Goal: Task Accomplishment & Management: Use online tool/utility

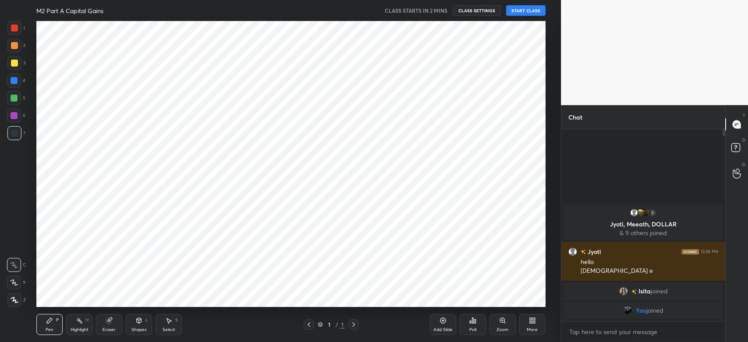
scroll to position [43520, 43281]
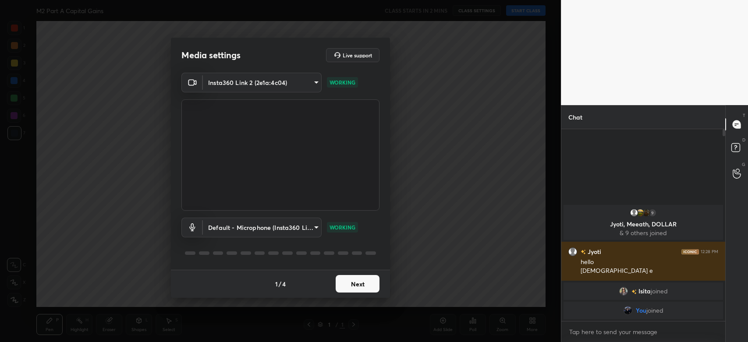
click at [352, 279] on button "Next" at bounding box center [358, 284] width 44 height 18
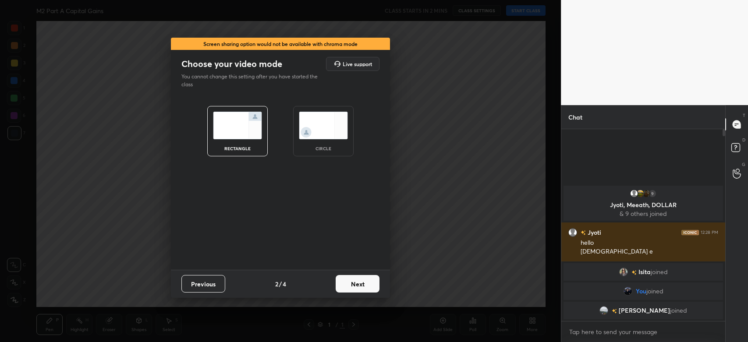
click at [364, 283] on button "Next" at bounding box center [358, 284] width 44 height 18
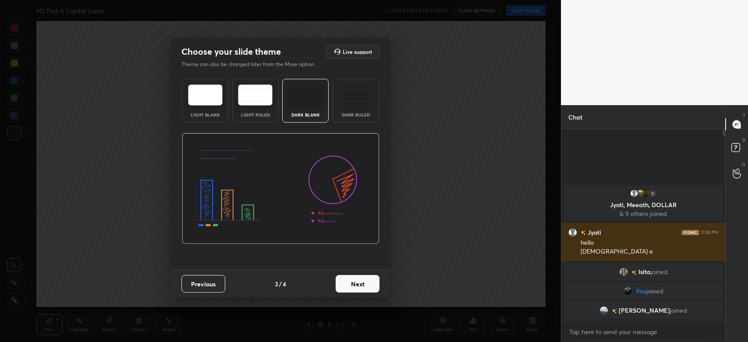
click at [343, 279] on button "Next" at bounding box center [358, 284] width 44 height 18
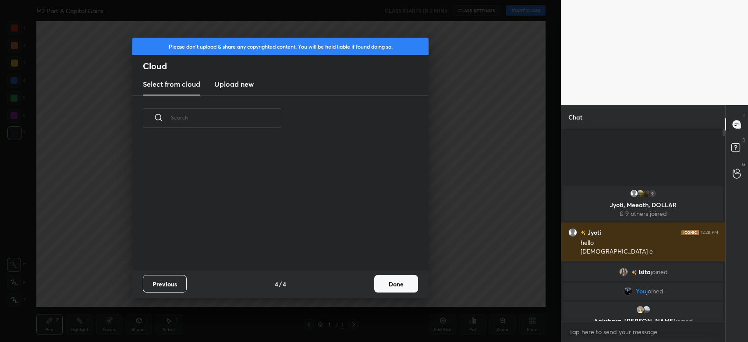
scroll to position [130, 281]
click at [241, 89] on new "Upload new" at bounding box center [233, 85] width 39 height 22
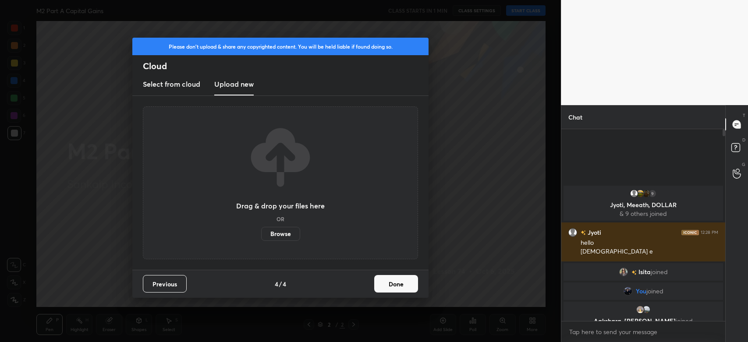
click at [282, 231] on label "Browse" at bounding box center [280, 234] width 39 height 14
click at [261, 231] on input "Browse" at bounding box center [261, 234] width 0 height 14
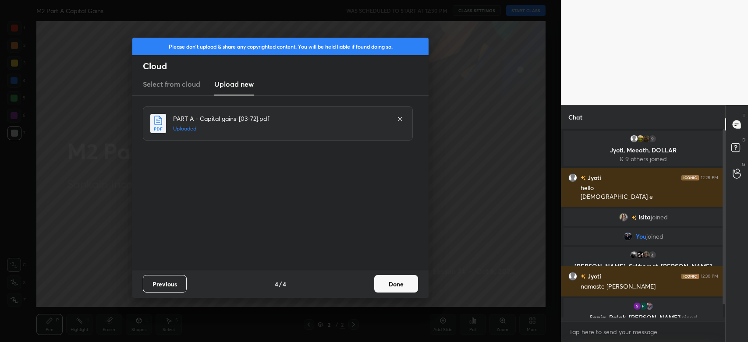
click at [393, 284] on button "Done" at bounding box center [396, 284] width 44 height 18
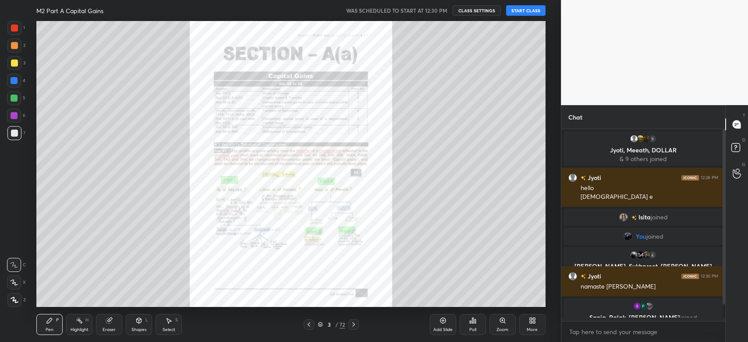
click at [529, 11] on button "START CLASS" at bounding box center [525, 10] width 39 height 11
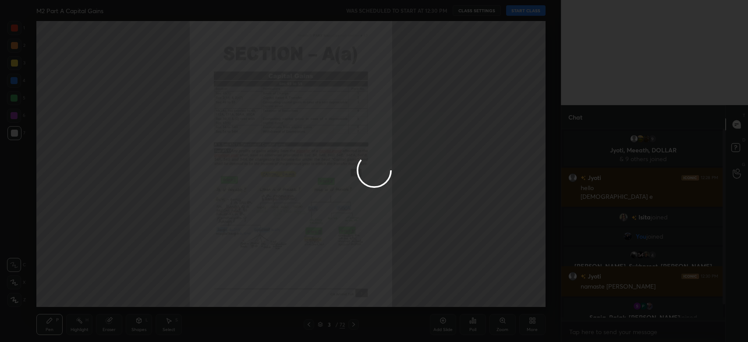
type textarea "x"
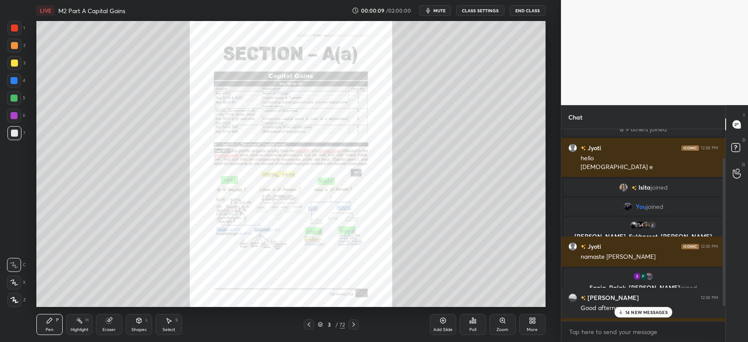
scroll to position [57, 0]
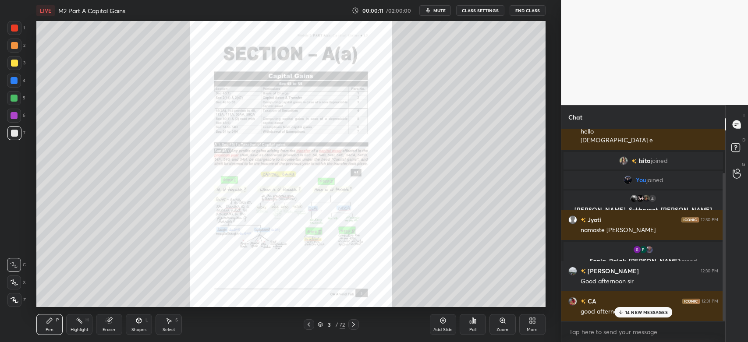
click at [647, 310] on p "14 NEW MESSAGES" at bounding box center [646, 312] width 42 height 5
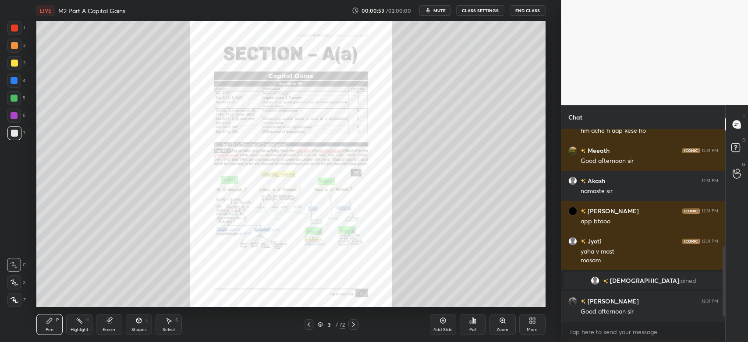
scroll to position [329, 0]
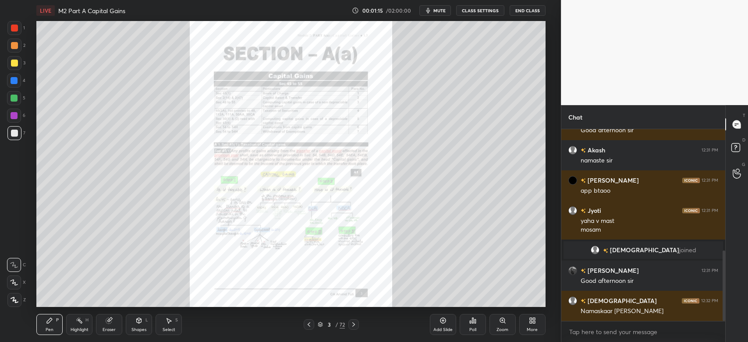
click at [354, 326] on icon at bounding box center [353, 324] width 7 height 7
click at [355, 326] on icon at bounding box center [353, 324] width 7 height 7
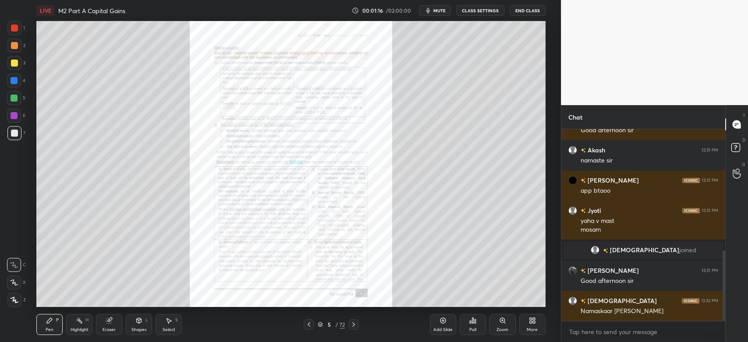
click at [354, 326] on icon at bounding box center [353, 324] width 3 height 4
click at [355, 326] on icon at bounding box center [353, 324] width 7 height 7
click at [354, 325] on icon at bounding box center [353, 324] width 7 height 7
click at [354, 325] on icon at bounding box center [353, 324] width 3 height 4
click at [354, 325] on icon at bounding box center [353, 324] width 7 height 7
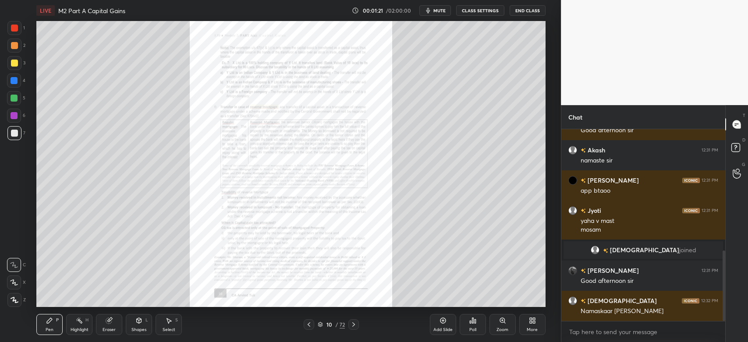
click at [355, 325] on icon at bounding box center [353, 324] width 7 height 7
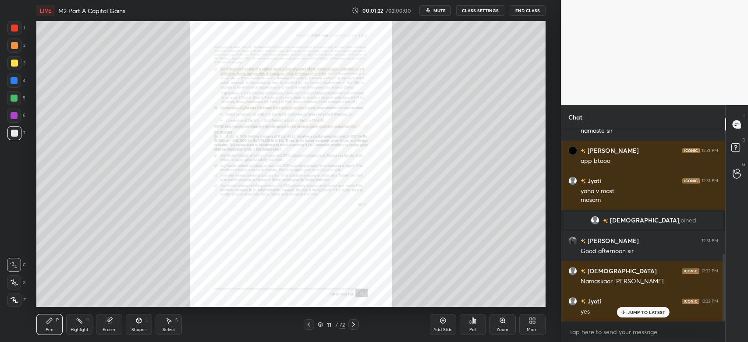
click at [353, 326] on icon at bounding box center [353, 324] width 3 height 4
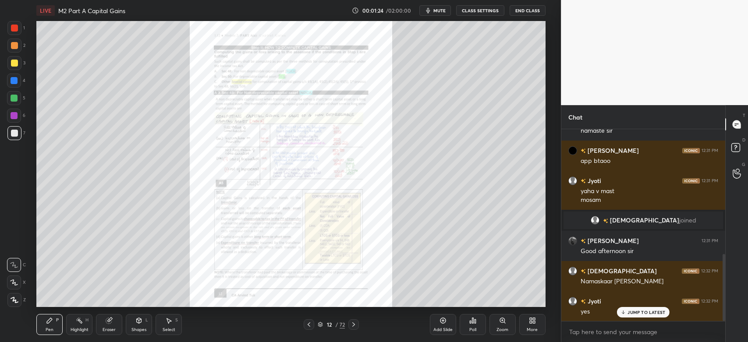
click at [502, 324] on icon at bounding box center [502, 320] width 7 height 7
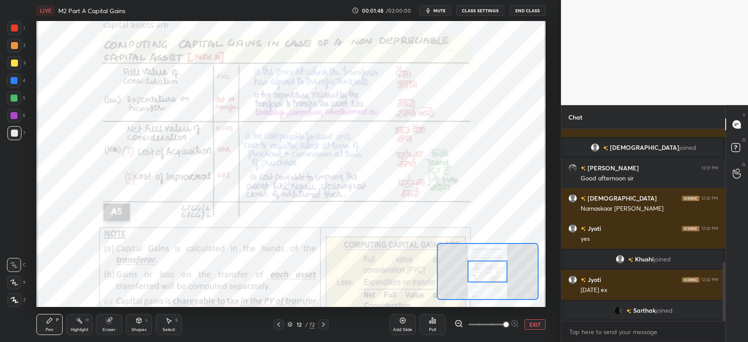
scroll to position [442, 0]
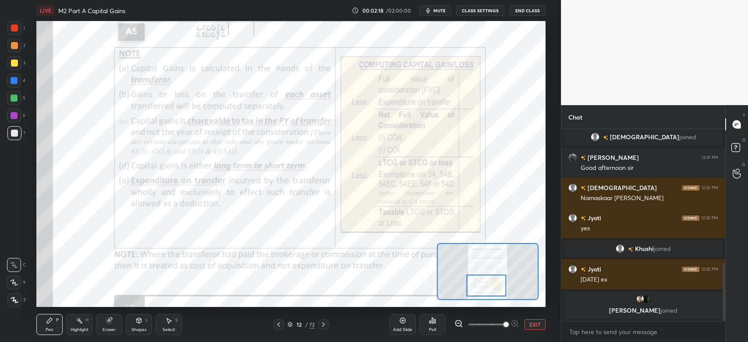
click at [328, 326] on div at bounding box center [323, 324] width 11 height 11
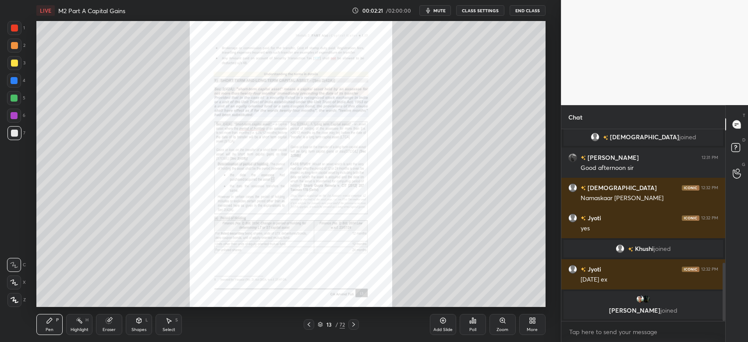
click at [501, 325] on div "Zoom" at bounding box center [502, 324] width 26 height 21
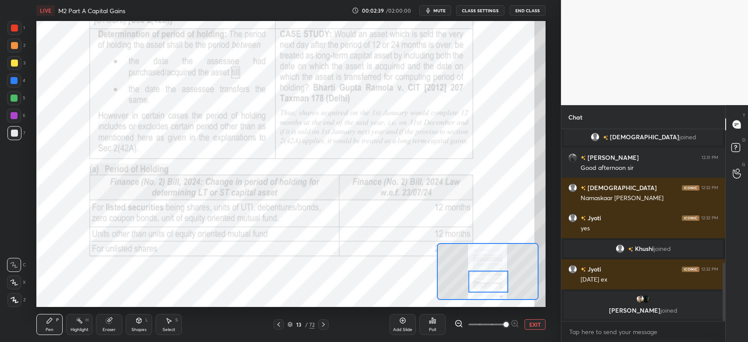
click at [326, 326] on icon at bounding box center [323, 324] width 7 height 7
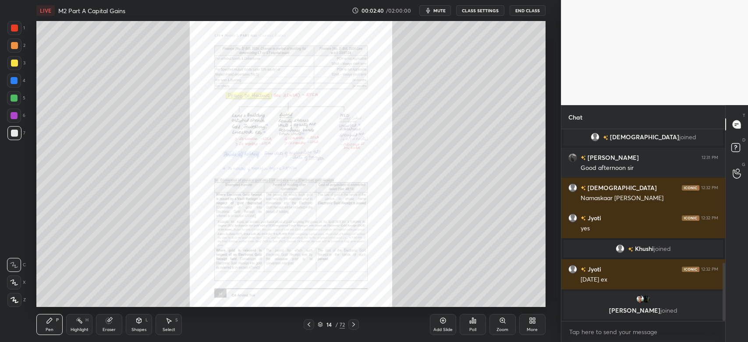
click at [505, 324] on icon at bounding box center [502, 320] width 7 height 7
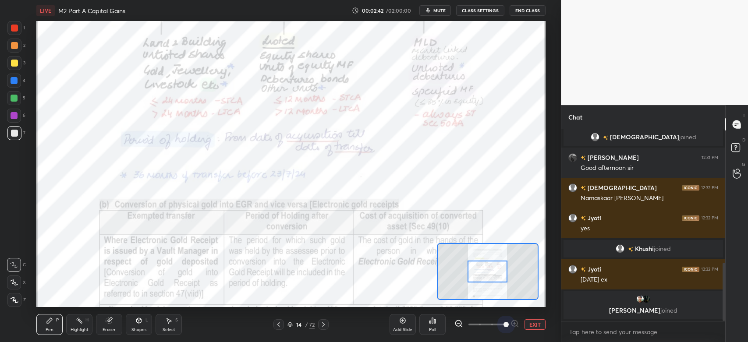
click at [509, 325] on span at bounding box center [505, 324] width 5 height 5
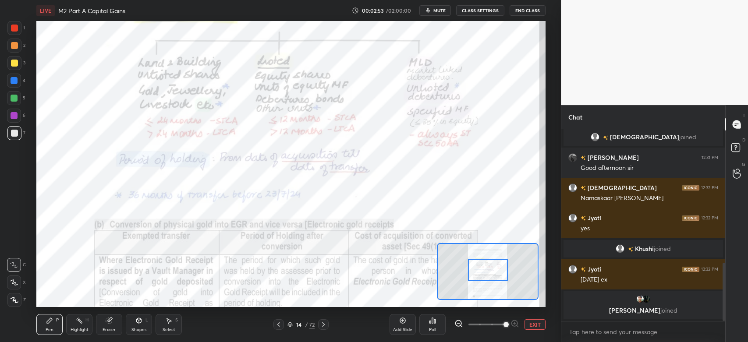
click at [17, 26] on div at bounding box center [14, 28] width 7 height 7
click at [322, 328] on icon at bounding box center [323, 324] width 7 height 7
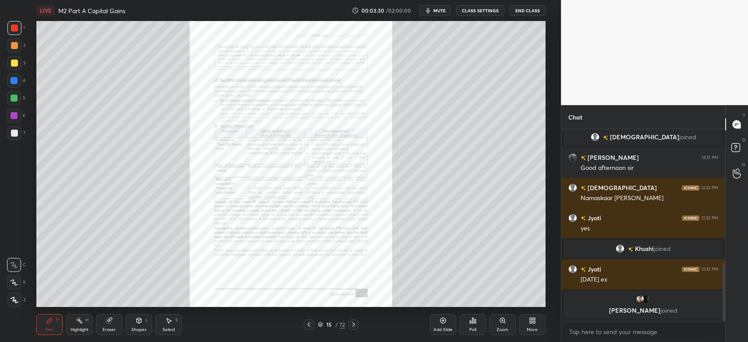
click at [353, 327] on icon at bounding box center [353, 324] width 7 height 7
click at [501, 322] on icon at bounding box center [502, 320] width 5 height 5
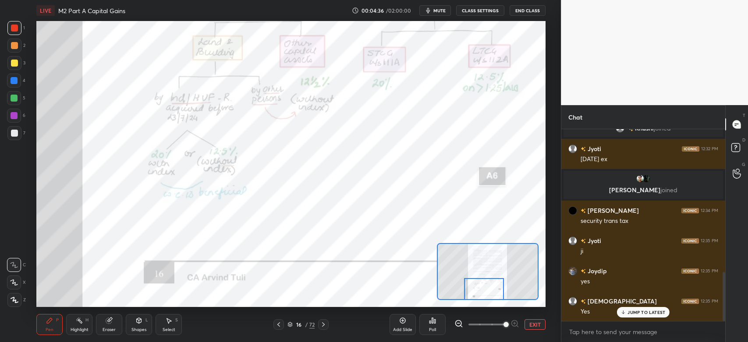
scroll to position [588, 0]
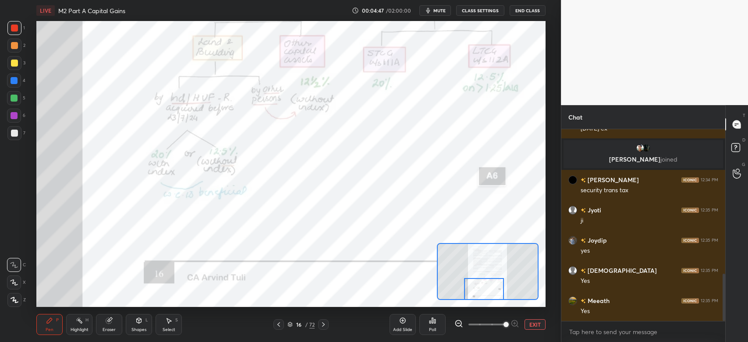
click at [325, 328] on icon at bounding box center [323, 324] width 7 height 7
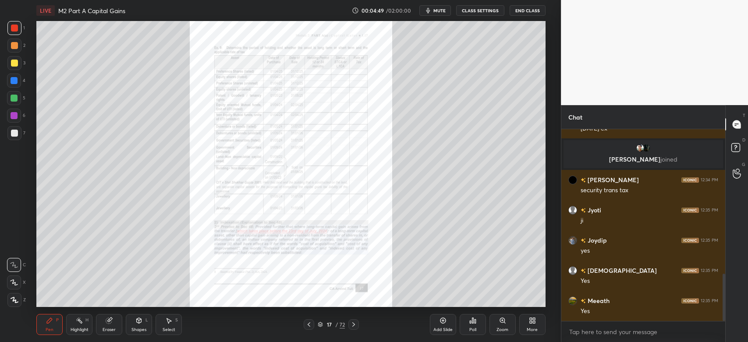
click at [355, 328] on icon at bounding box center [353, 324] width 7 height 7
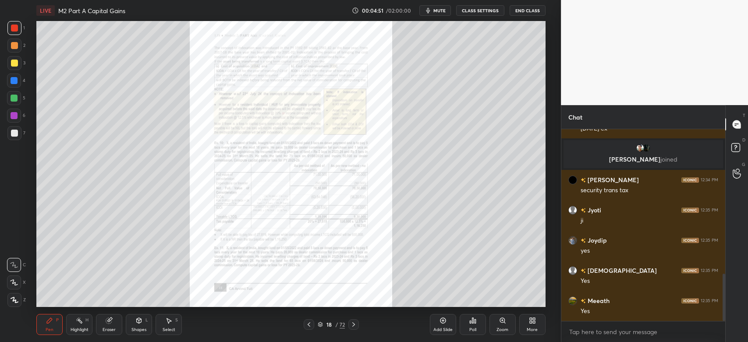
click at [500, 325] on div "Zoom" at bounding box center [502, 324] width 26 height 21
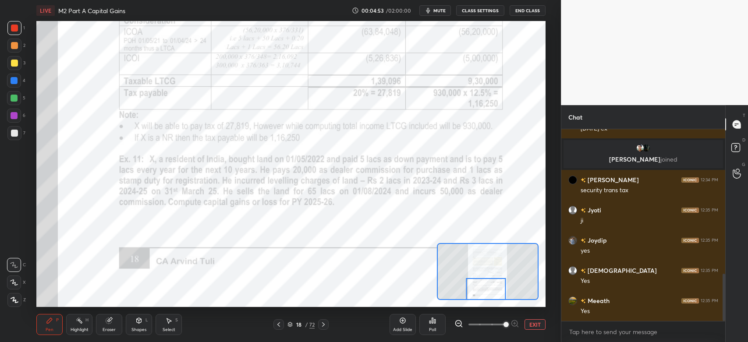
click at [325, 326] on icon at bounding box center [323, 324] width 7 height 7
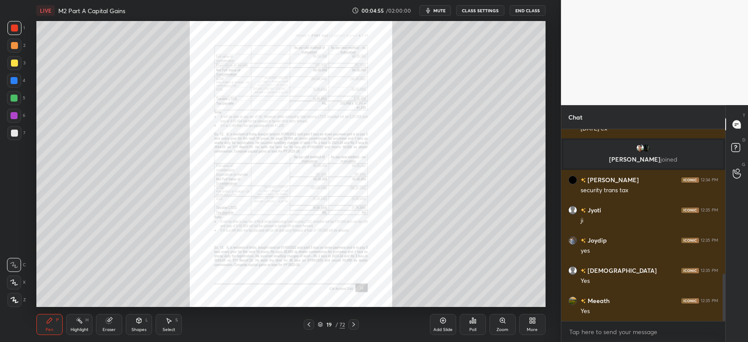
click at [501, 322] on icon at bounding box center [502, 320] width 5 height 5
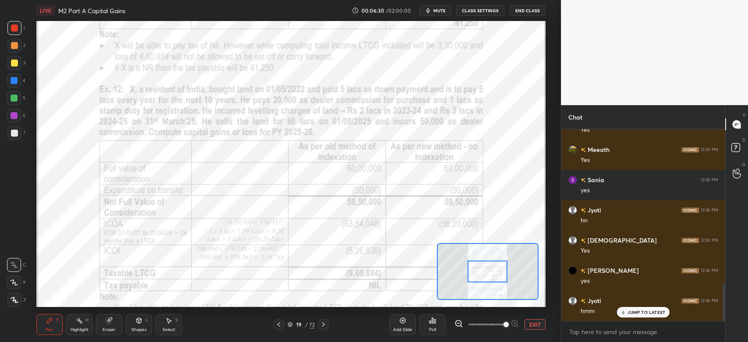
scroll to position [769, 0]
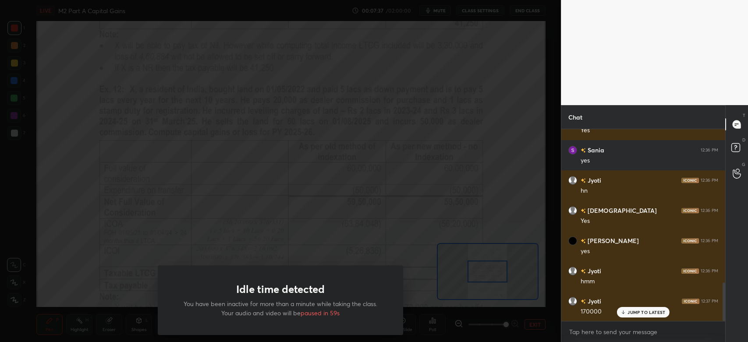
click at [476, 148] on div "Idle time detected You have been inactive for more than a minute while taking t…" at bounding box center [280, 171] width 561 height 342
click at [480, 142] on div at bounding box center [280, 171] width 561 height 342
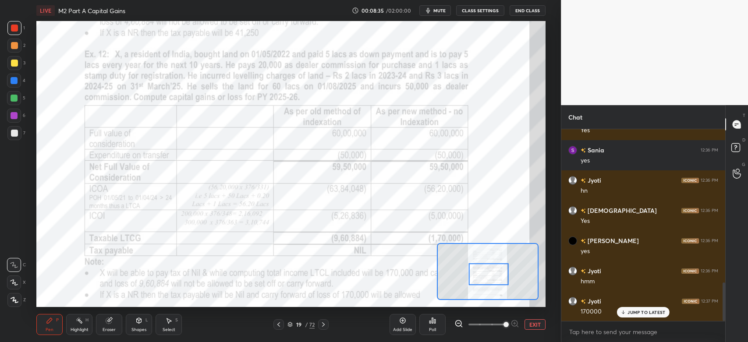
click at [91, 325] on div "Highlight H" at bounding box center [79, 324] width 26 height 21
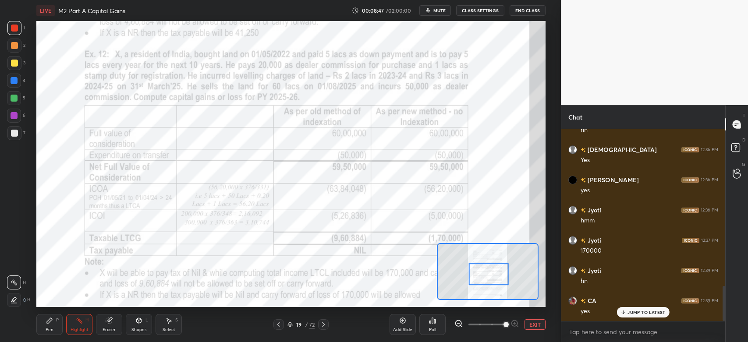
scroll to position [859, 0]
click at [14, 118] on div at bounding box center [14, 115] width 7 height 7
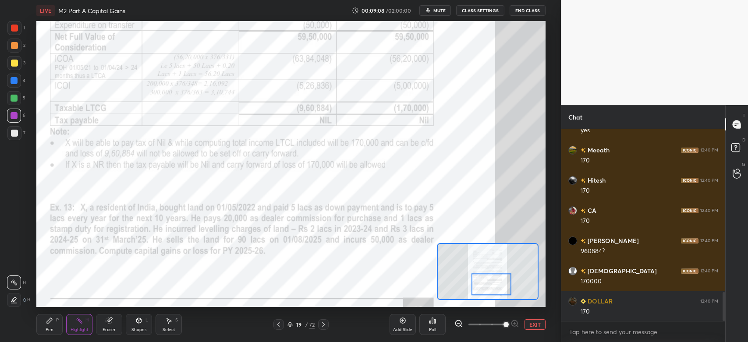
scroll to position [1080, 0]
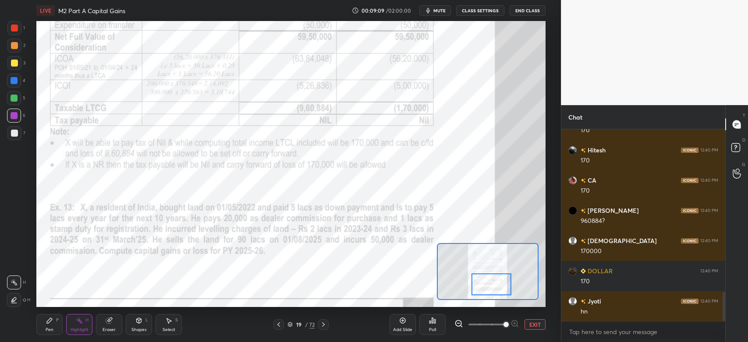
click at [48, 332] on div "Pen" at bounding box center [50, 330] width 8 height 4
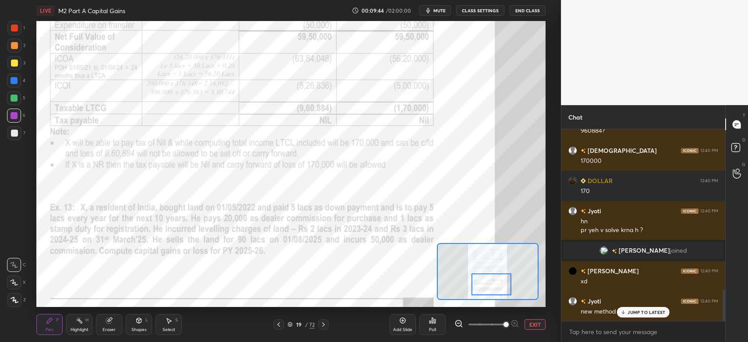
scroll to position [1011, 0]
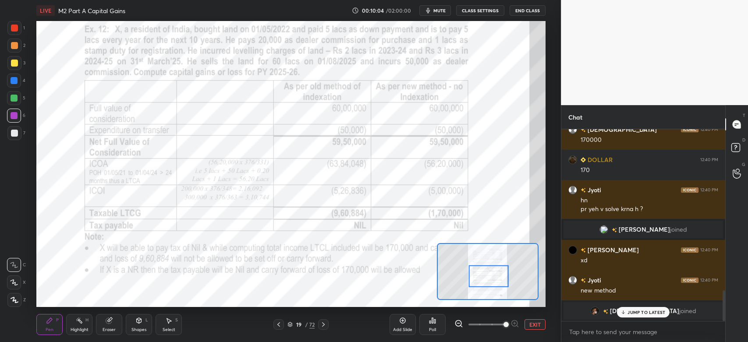
click at [17, 25] on div at bounding box center [14, 28] width 7 height 7
click at [88, 329] on div "Highlight" at bounding box center [80, 330] width 18 height 4
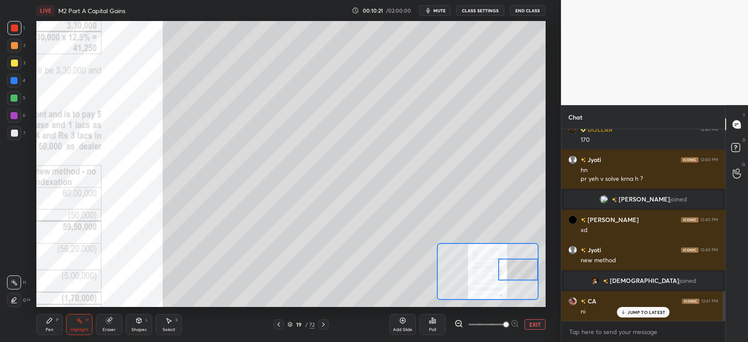
click at [54, 323] on div "Pen P" at bounding box center [49, 324] width 26 height 21
click at [17, 266] on icon at bounding box center [14, 265] width 8 height 6
click at [18, 67] on div at bounding box center [14, 63] width 14 height 14
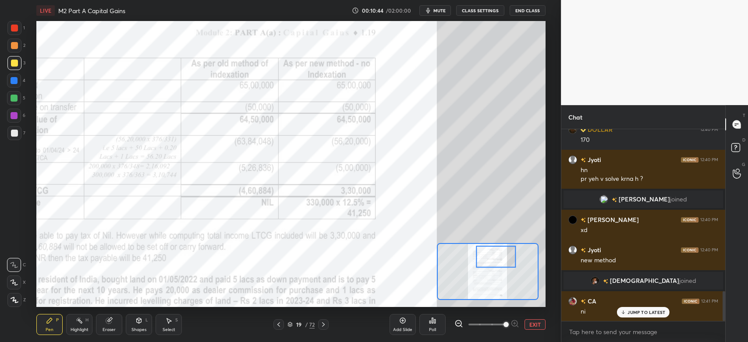
click at [14, 121] on div at bounding box center [14, 116] width 14 height 14
click at [110, 328] on div "Eraser" at bounding box center [109, 330] width 13 height 4
click at [78, 328] on div "Highlight" at bounding box center [80, 330] width 18 height 4
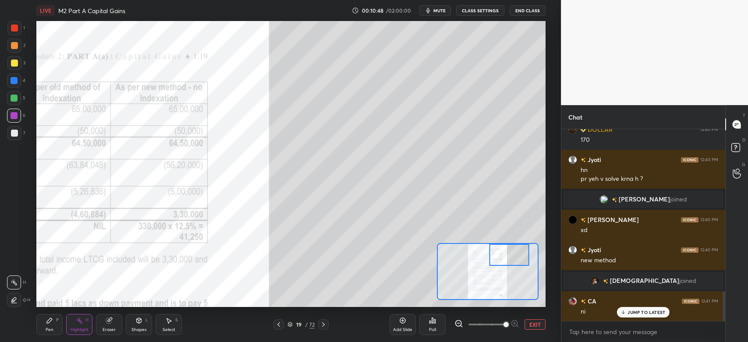
click at [50, 323] on icon at bounding box center [49, 320] width 7 height 7
click at [18, 131] on div at bounding box center [14, 133] width 14 height 14
click at [15, 136] on div at bounding box center [14, 133] width 7 height 7
click at [15, 65] on div at bounding box center [14, 63] width 7 height 7
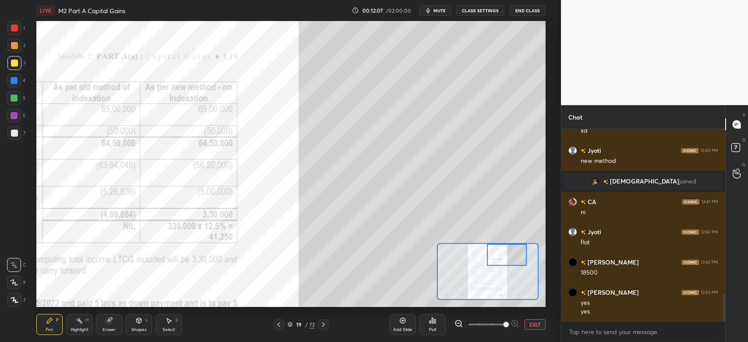
scroll to position [1171, 0]
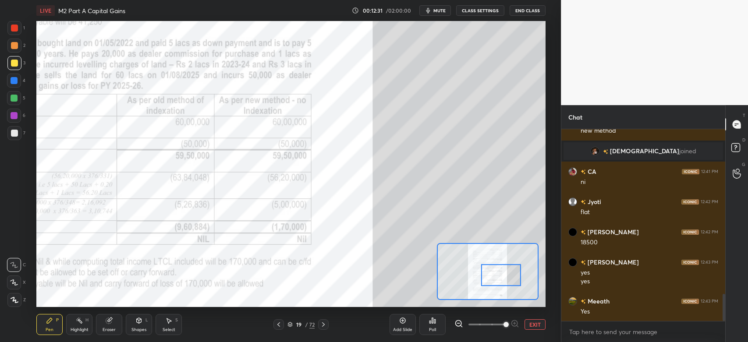
click at [17, 98] on div at bounding box center [14, 98] width 7 height 7
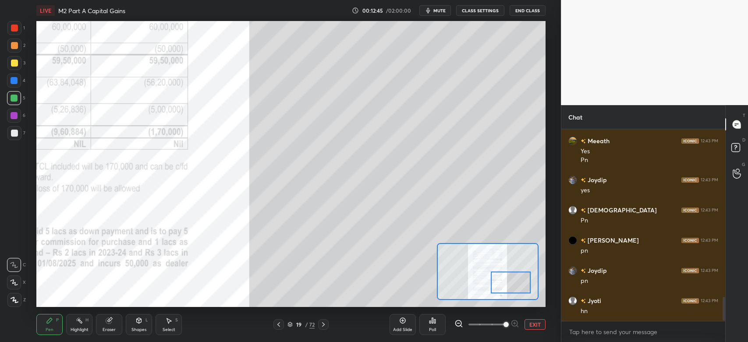
scroll to position [1361, 0]
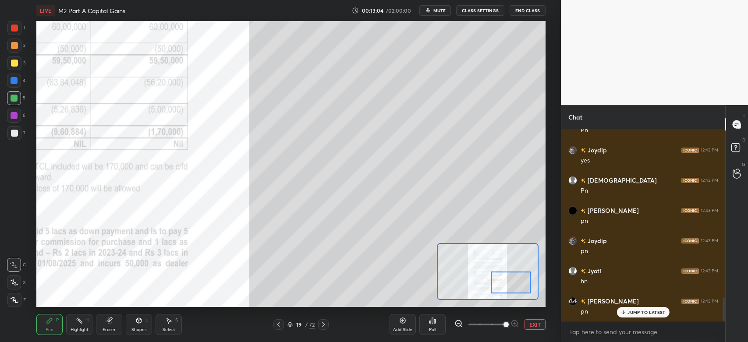
click at [14, 48] on div at bounding box center [14, 45] width 7 height 7
click at [14, 62] on div at bounding box center [14, 63] width 7 height 7
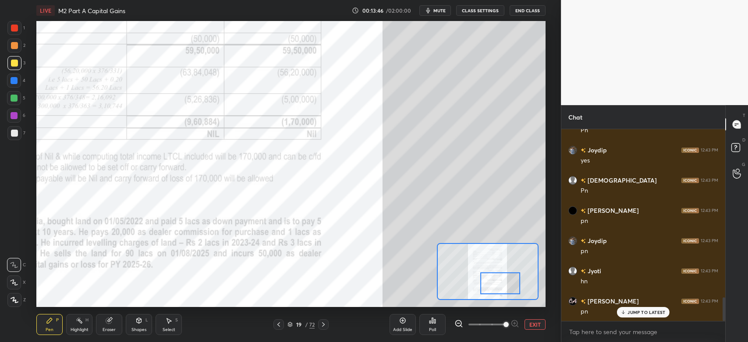
click at [77, 325] on div "Highlight H" at bounding box center [79, 324] width 26 height 21
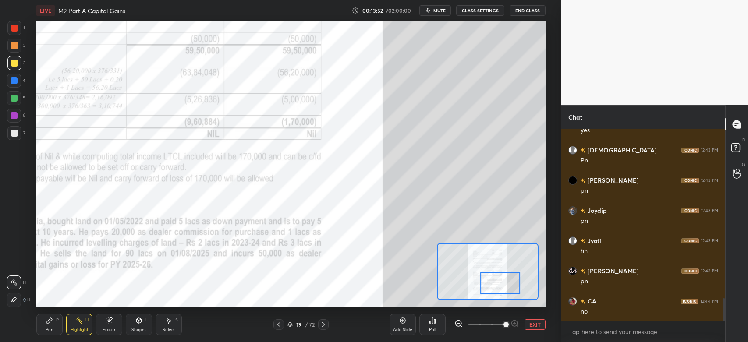
scroll to position [1422, 0]
click at [51, 328] on div "Pen" at bounding box center [50, 330] width 8 height 4
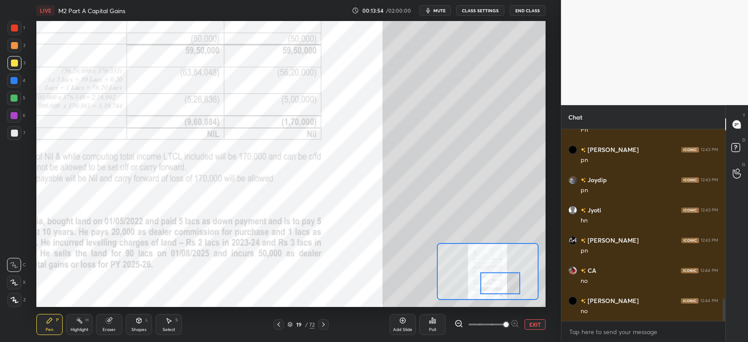
click at [11, 97] on div at bounding box center [14, 98] width 7 height 7
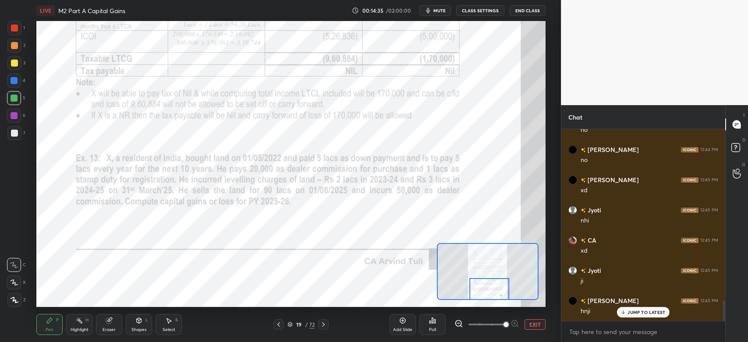
scroll to position [1603, 0]
click at [324, 325] on icon at bounding box center [323, 324] width 3 height 4
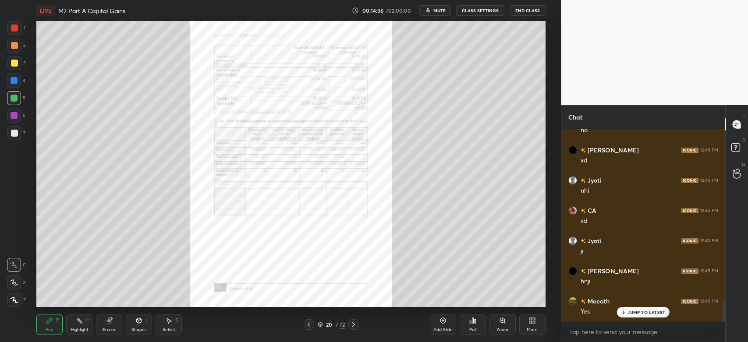
click at [498, 325] on div "Zoom" at bounding box center [502, 324] width 26 height 21
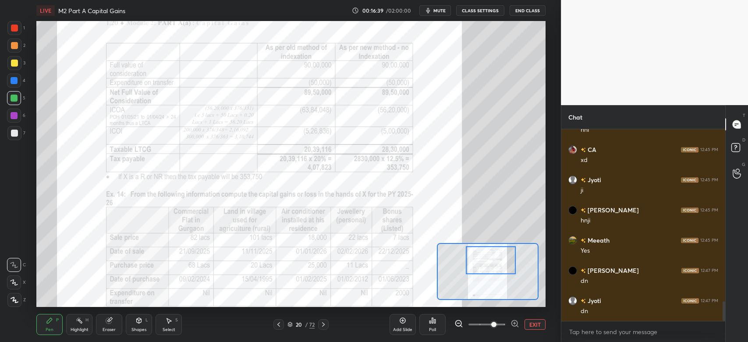
scroll to position [1694, 0]
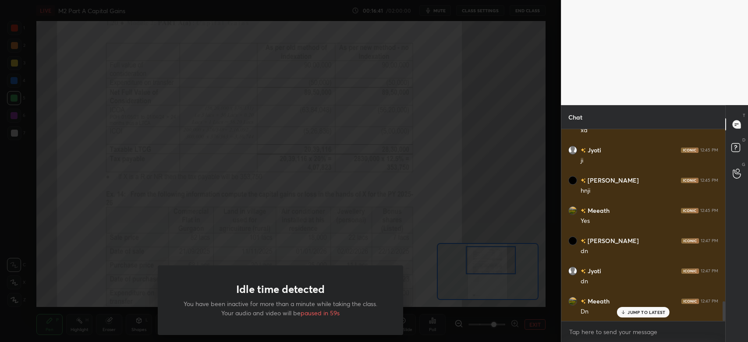
click at [403, 183] on div at bounding box center [280, 171] width 561 height 342
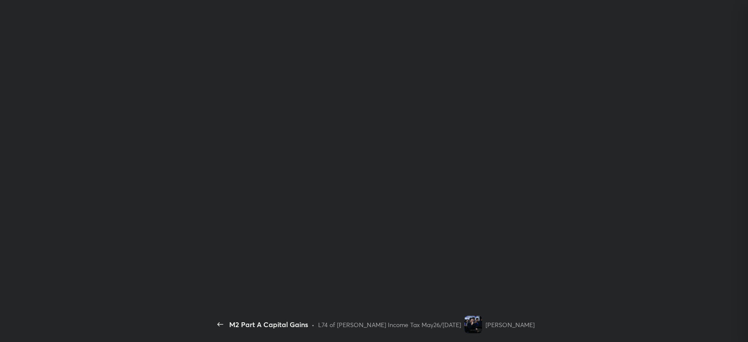
scroll to position [2030, 0]
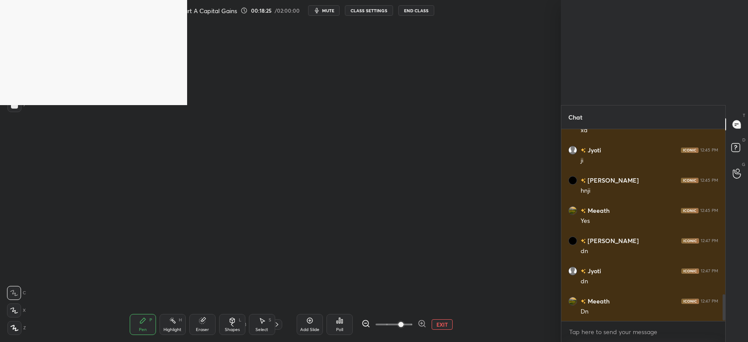
scroll to position [1213, 0]
click at [165, 72] on video at bounding box center [93, 52] width 187 height 105
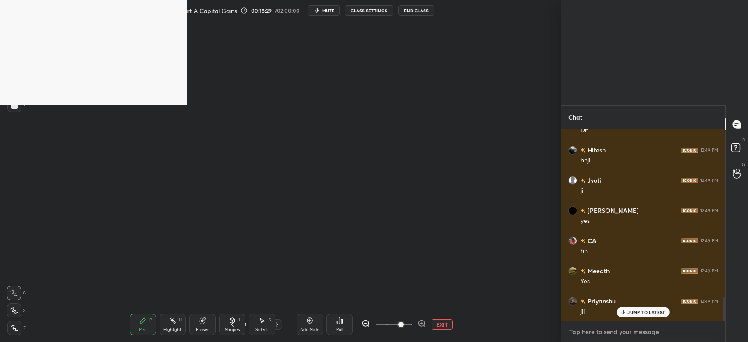
click at [606, 336] on textarea at bounding box center [643, 332] width 150 height 14
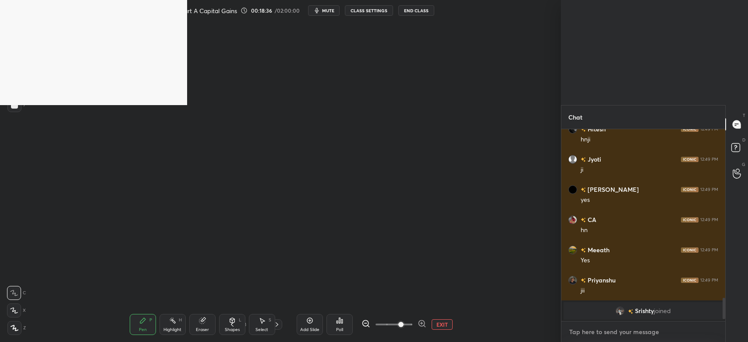
type textarea "x"
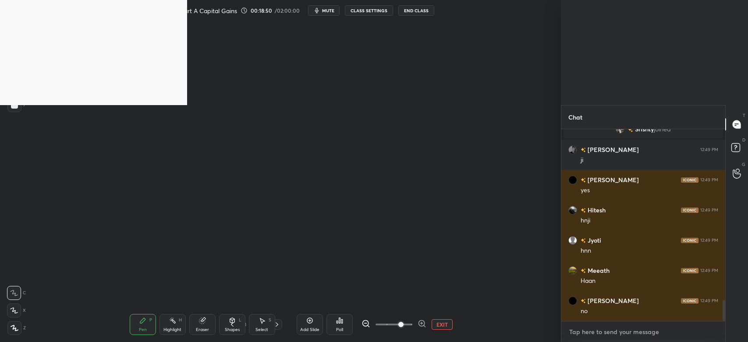
scroll to position [1596, 0]
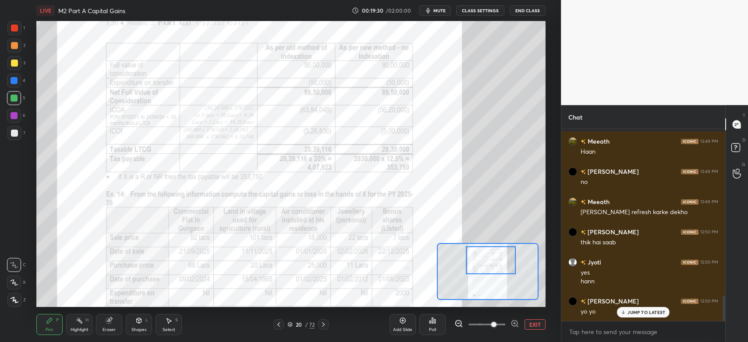
scroll to position [1285, 0]
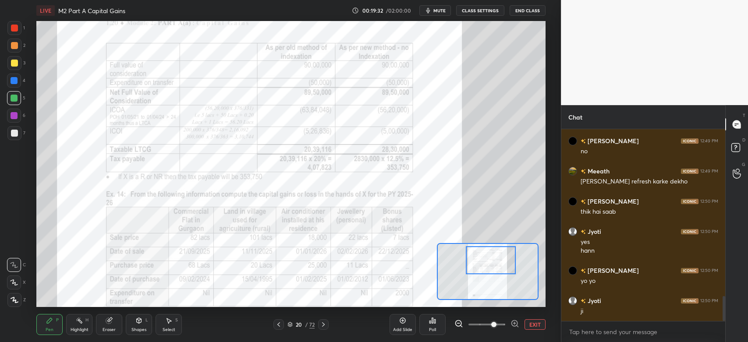
click at [18, 25] on div at bounding box center [14, 28] width 14 height 14
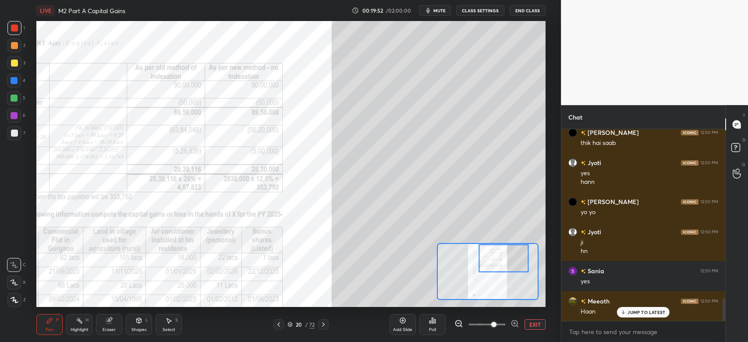
scroll to position [1384, 0]
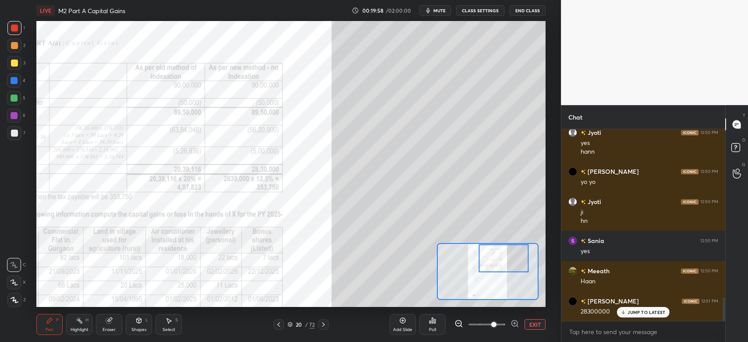
click at [18, 133] on div at bounding box center [14, 133] width 7 height 7
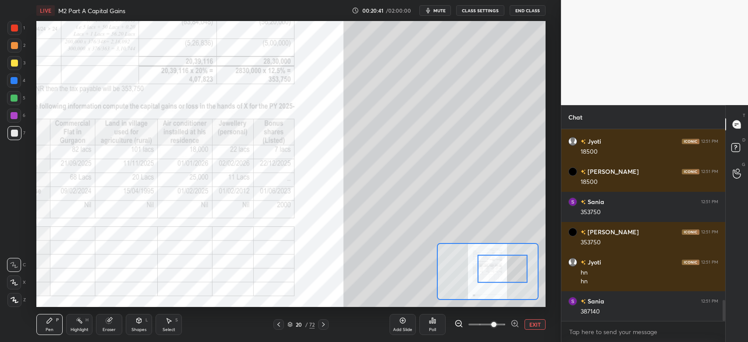
scroll to position [1605, 0]
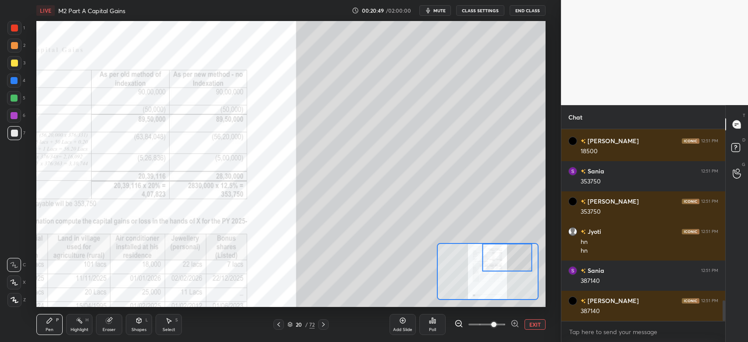
click at [105, 324] on div "Eraser" at bounding box center [109, 324] width 26 height 21
click at [12, 285] on icon at bounding box center [14, 282] width 7 height 7
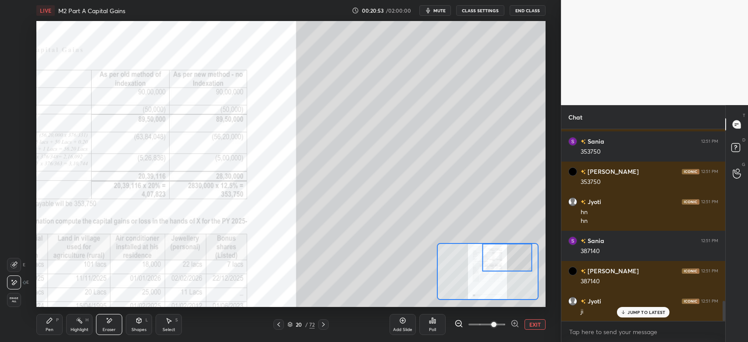
click at [47, 328] on div "Pen" at bounding box center [50, 330] width 8 height 4
click at [84, 328] on div "Highlight" at bounding box center [80, 330] width 18 height 4
click at [18, 43] on div at bounding box center [14, 46] width 14 height 14
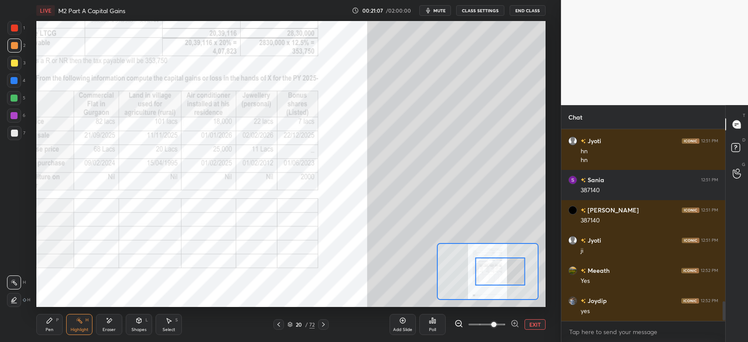
scroll to position [1726, 0]
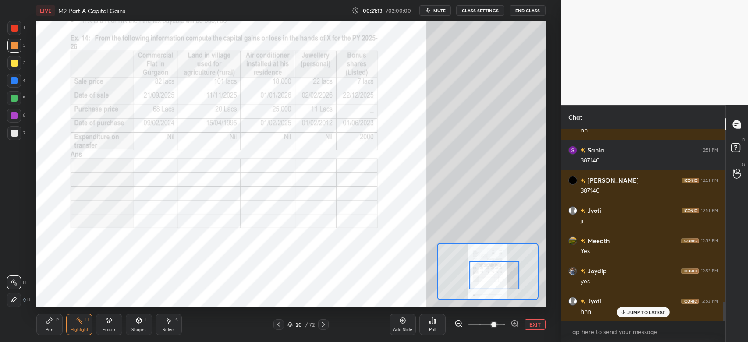
click at [46, 329] on div "Pen" at bounding box center [50, 330] width 8 height 4
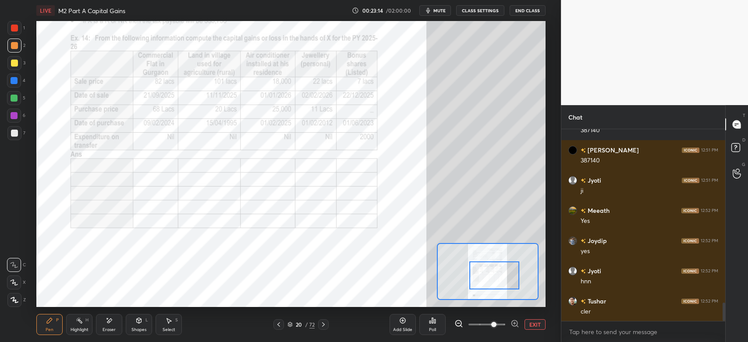
scroll to position [1786, 0]
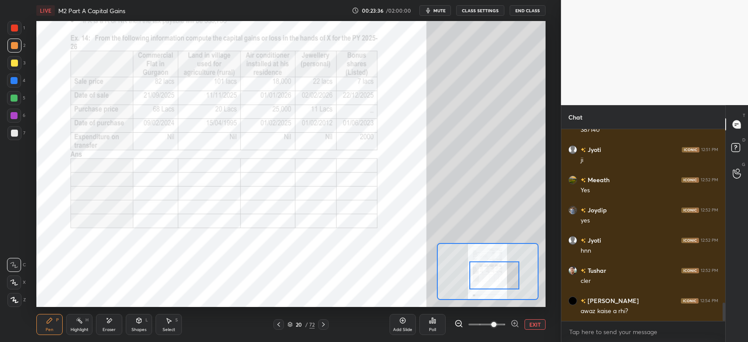
click at [437, 14] on button "mute" at bounding box center [435, 10] width 32 height 11
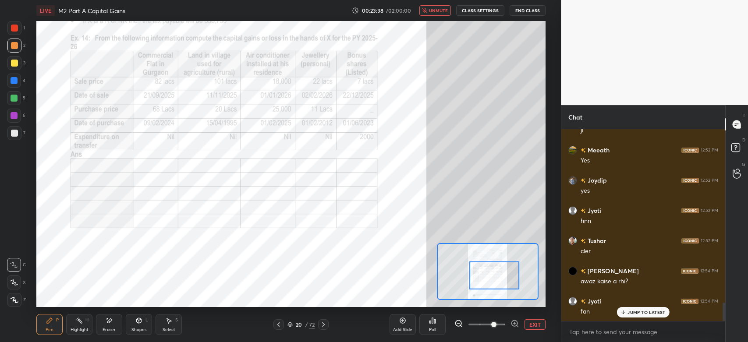
click at [484, 5] on div "00:23:38 / 02:00:00 unmute CLASS SETTINGS End Class" at bounding box center [449, 10] width 194 height 11
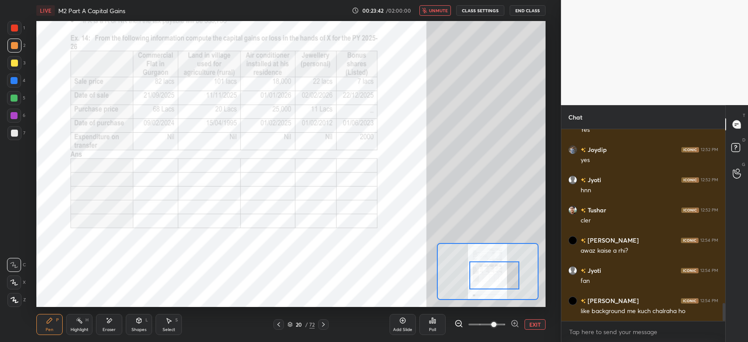
scroll to position [1877, 0]
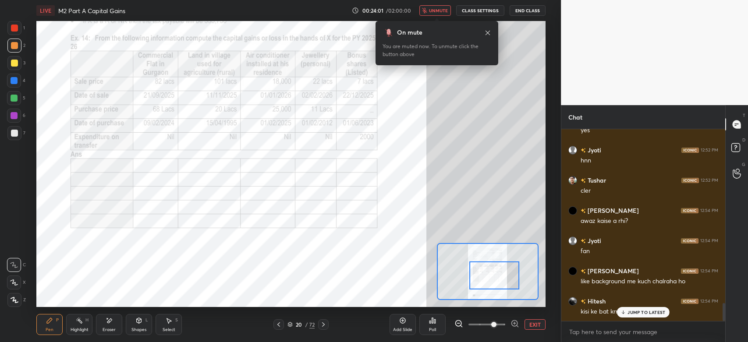
click at [443, 14] on button "unmute" at bounding box center [435, 10] width 32 height 11
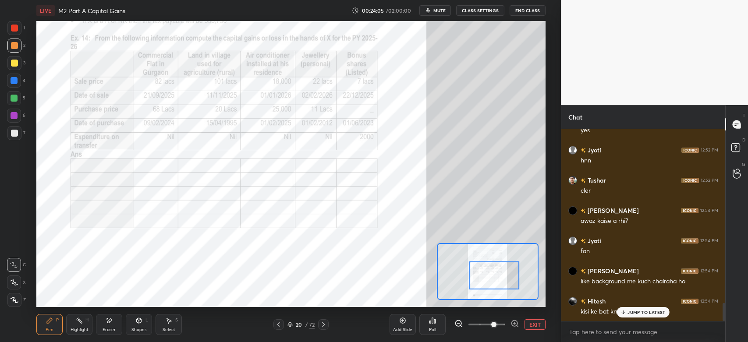
click at [634, 314] on p "JUMP TO LATEST" at bounding box center [646, 312] width 38 height 5
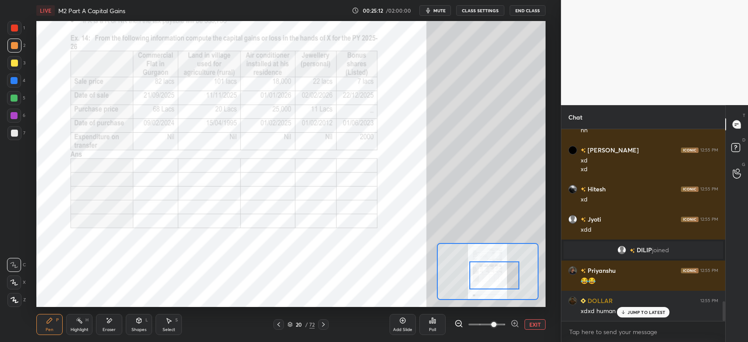
scroll to position [1669, 0]
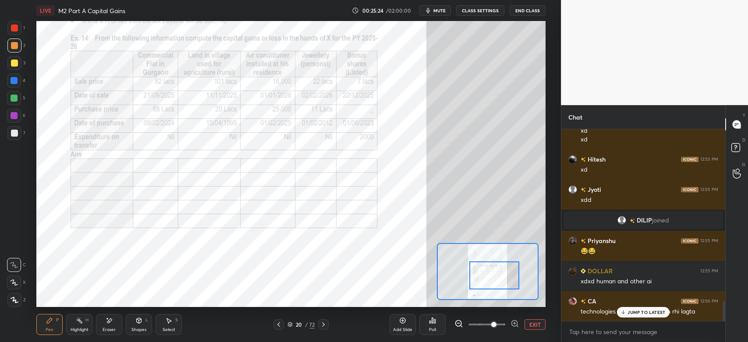
click at [628, 316] on div "JUMP TO LATEST" at bounding box center [643, 312] width 53 height 11
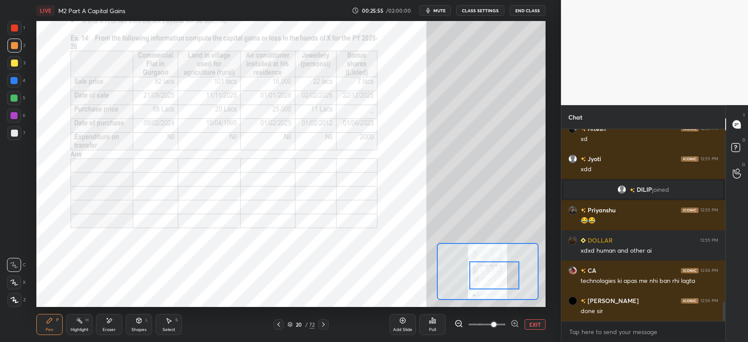
scroll to position [1729, 0]
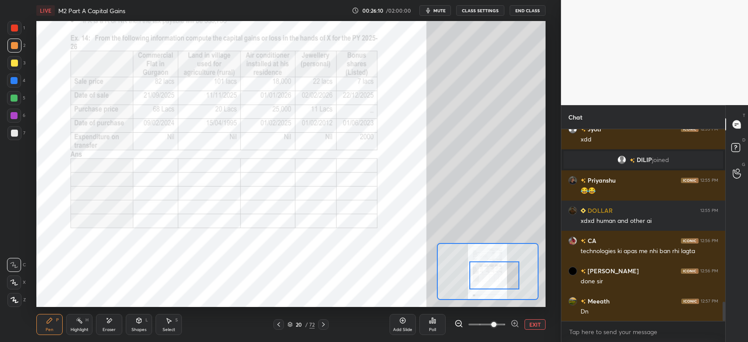
click at [13, 33] on div at bounding box center [14, 28] width 14 height 14
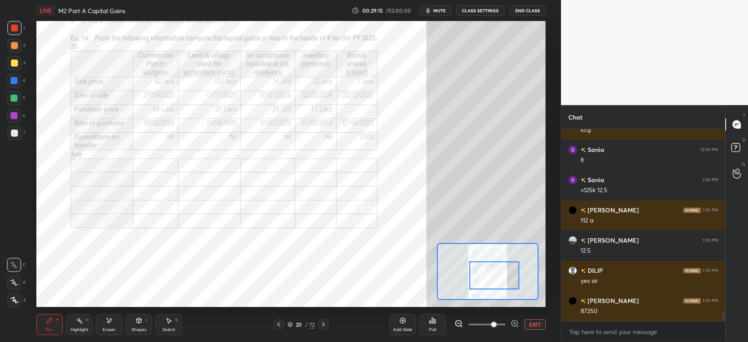
scroll to position [3751, 0]
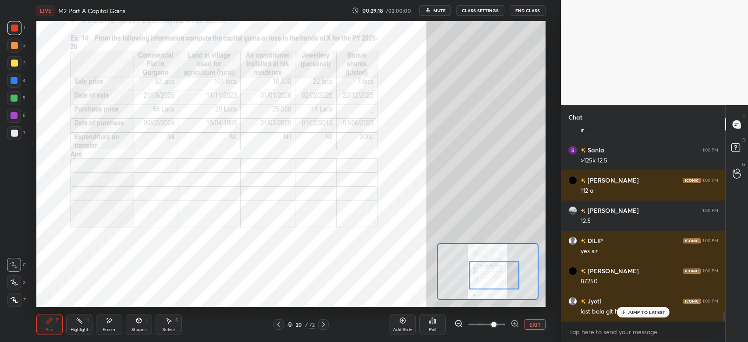
click at [634, 315] on p "JUMP TO LATEST" at bounding box center [646, 312] width 38 height 5
click at [14, 86] on div at bounding box center [14, 81] width 14 height 14
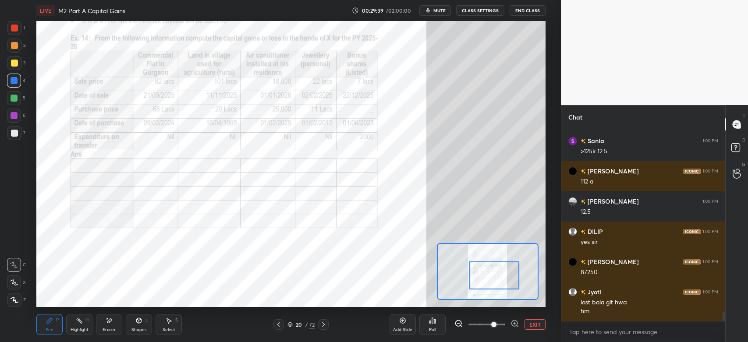
scroll to position [3790, 0]
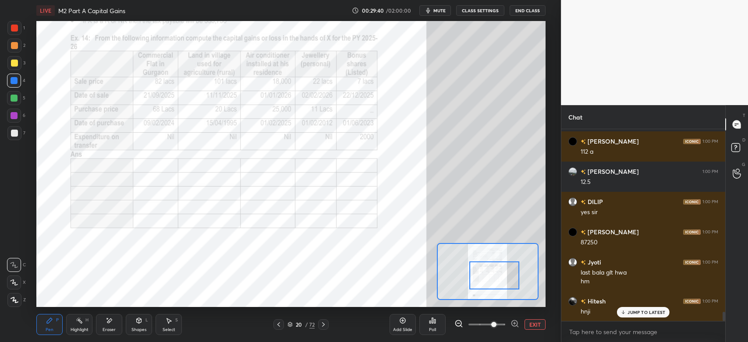
click at [284, 325] on div "20 / 72" at bounding box center [300, 324] width 55 height 11
click at [280, 326] on icon at bounding box center [278, 324] width 7 height 7
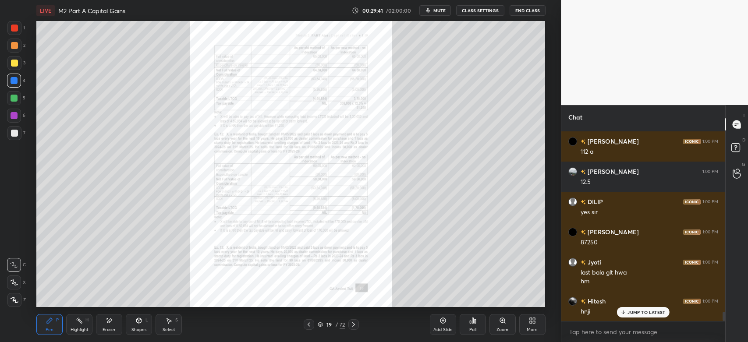
click at [281, 325] on div "19 / 72" at bounding box center [331, 324] width 197 height 11
click at [308, 328] on icon at bounding box center [308, 324] width 7 height 7
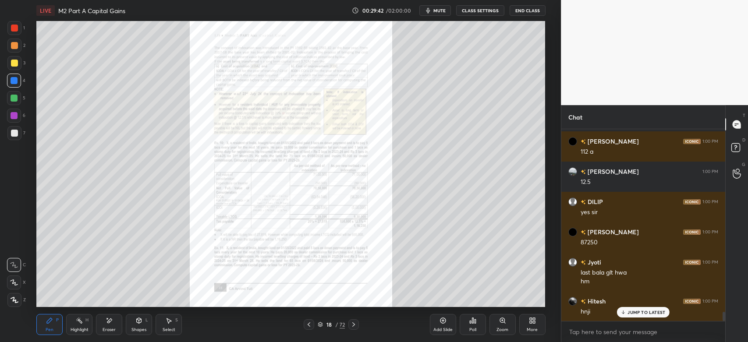
click at [309, 327] on icon at bounding box center [308, 324] width 7 height 7
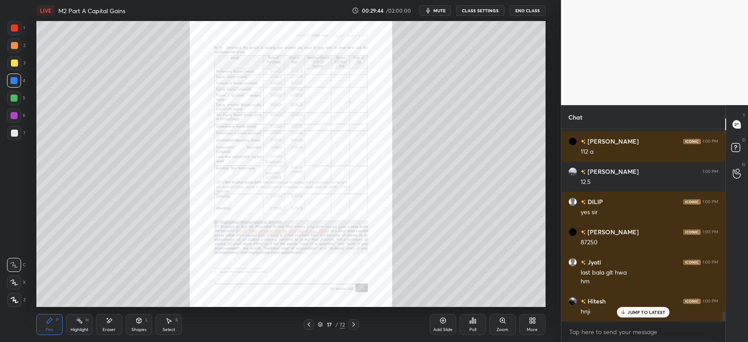
click at [502, 323] on icon at bounding box center [502, 320] width 7 height 7
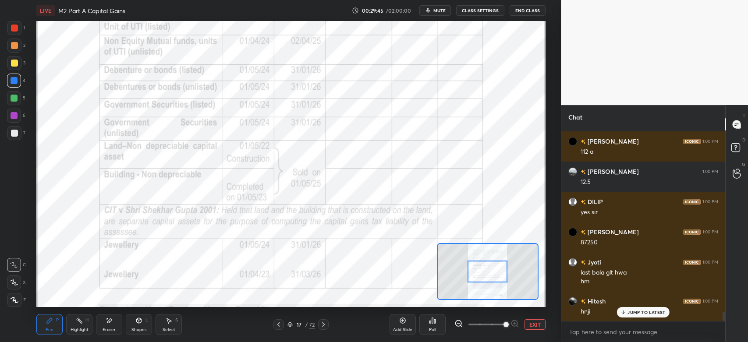
click at [480, 262] on div at bounding box center [487, 272] width 40 height 22
click at [279, 326] on icon at bounding box center [278, 324] width 7 height 7
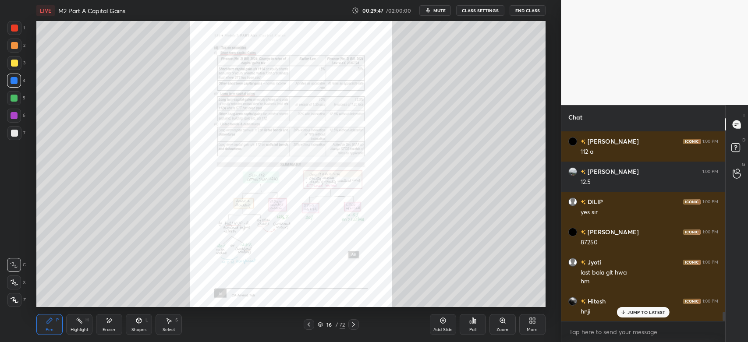
click at [285, 324] on div "16 / 72" at bounding box center [331, 324] width 197 height 11
click at [309, 325] on icon at bounding box center [308, 324] width 7 height 7
click at [310, 325] on icon at bounding box center [308, 324] width 7 height 7
click at [16, 33] on div at bounding box center [14, 28] width 14 height 14
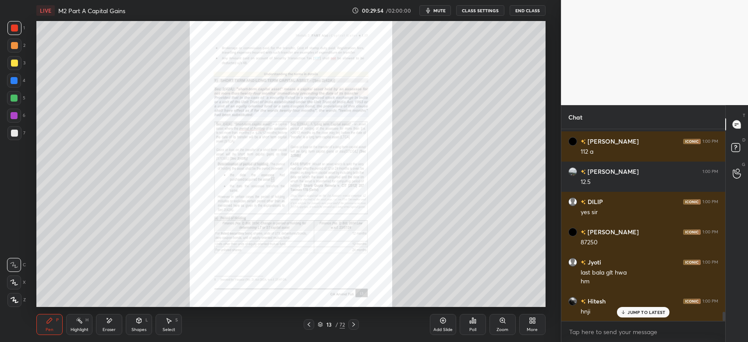
click at [88, 327] on div "Highlight H" at bounding box center [79, 324] width 26 height 21
click at [348, 325] on div at bounding box center [353, 324] width 11 height 11
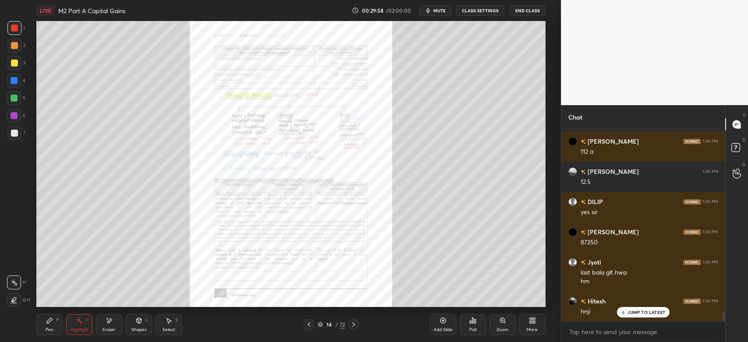
click at [353, 325] on icon at bounding box center [353, 324] width 7 height 7
click at [304, 325] on div at bounding box center [309, 324] width 11 height 11
click at [351, 327] on icon at bounding box center [353, 324] width 7 height 7
click at [355, 326] on icon at bounding box center [353, 324] width 7 height 7
click at [351, 325] on icon at bounding box center [353, 324] width 7 height 7
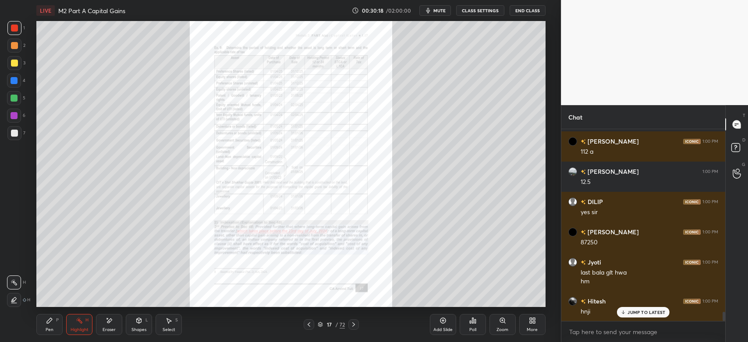
click at [502, 324] on icon at bounding box center [502, 320] width 7 height 7
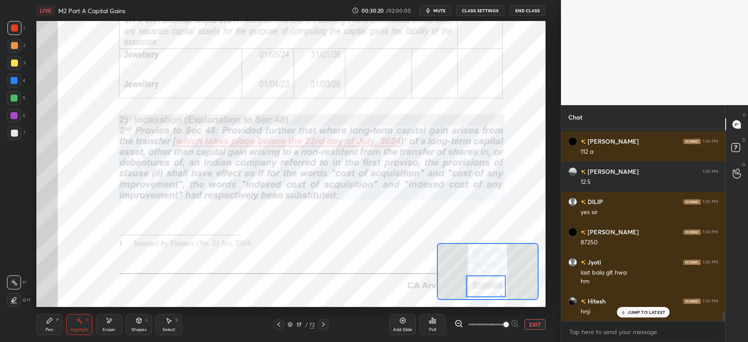
click at [14, 32] on div at bounding box center [14, 28] width 14 height 14
click at [53, 328] on div "Pen P" at bounding box center [49, 324] width 26 height 21
click at [12, 25] on div at bounding box center [14, 28] width 7 height 7
click at [17, 34] on div at bounding box center [14, 28] width 14 height 14
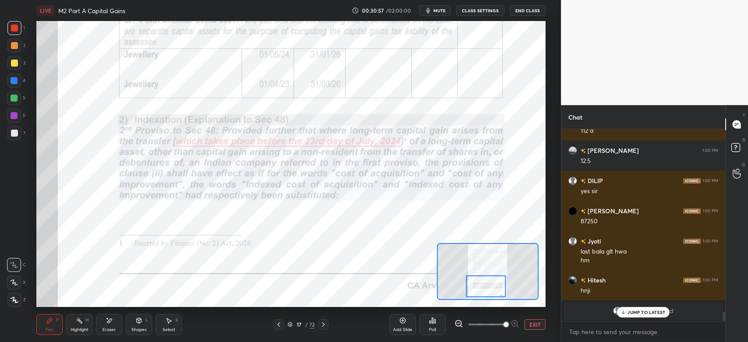
click at [628, 311] on p "JUMP TO LATEST" at bounding box center [646, 312] width 38 height 5
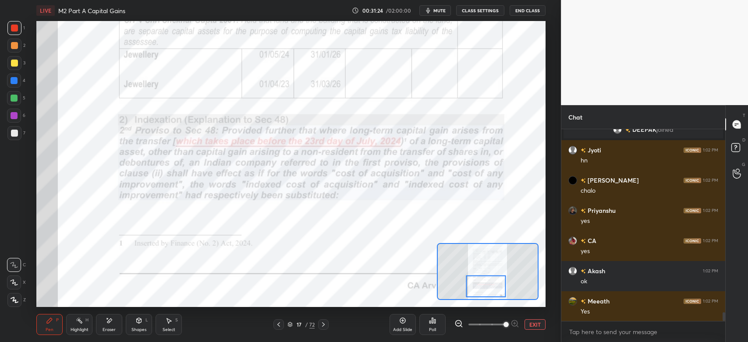
scroll to position [4023, 0]
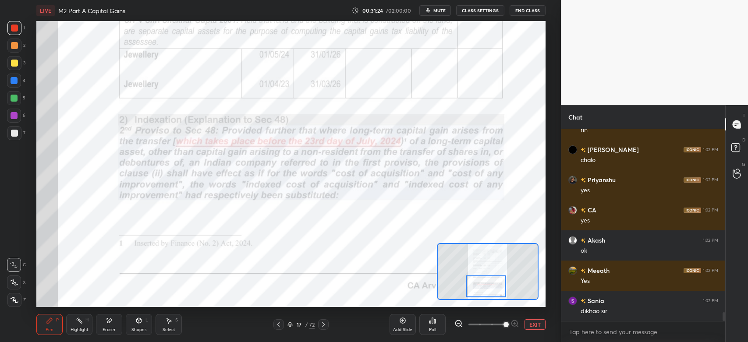
click at [528, 327] on button "EXIT" at bounding box center [534, 324] width 21 height 11
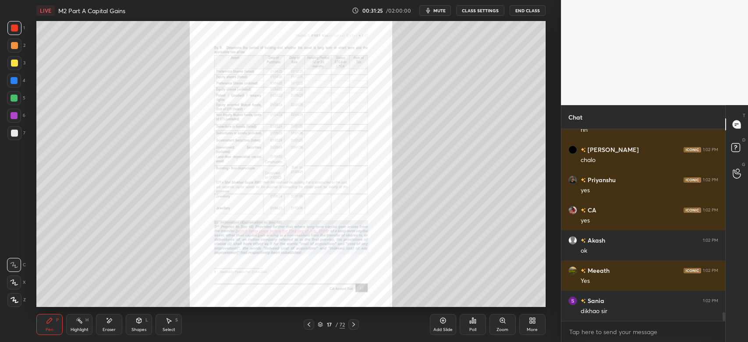
click at [528, 328] on div "More" at bounding box center [532, 330] width 11 height 4
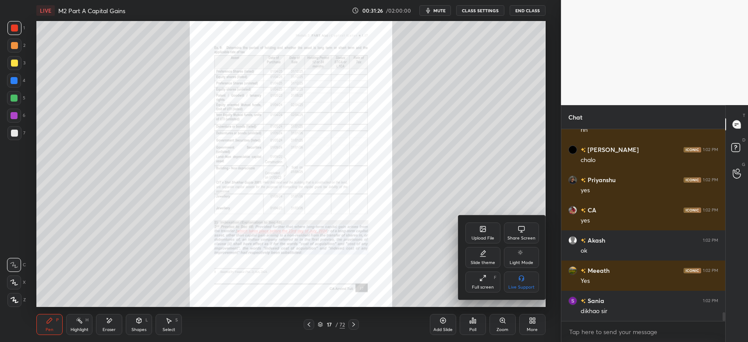
click at [524, 239] on div "Share Screen" at bounding box center [521, 238] width 28 height 4
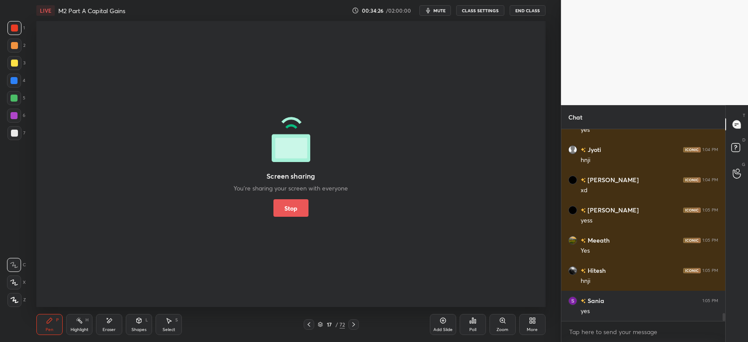
scroll to position [4437, 0]
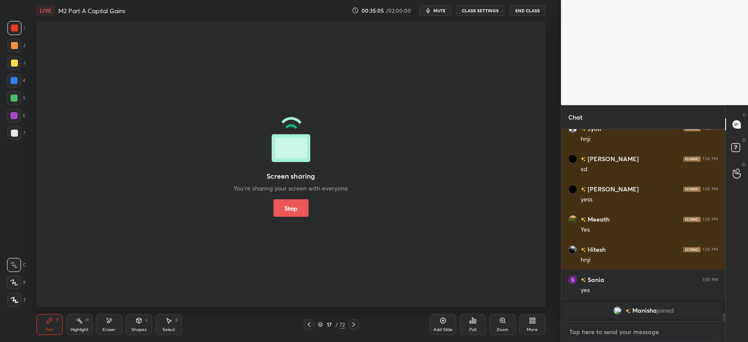
click at [617, 336] on textarea at bounding box center [643, 332] width 150 height 14
click at [295, 206] on button "Stop" at bounding box center [290, 208] width 35 height 18
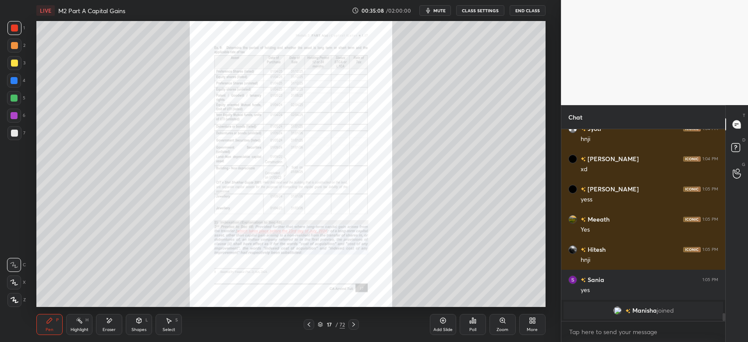
click at [354, 325] on icon at bounding box center [353, 324] width 7 height 7
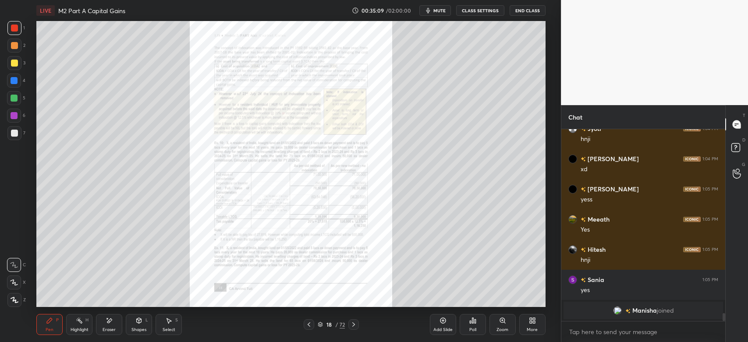
click at [502, 322] on icon at bounding box center [502, 320] width 5 height 5
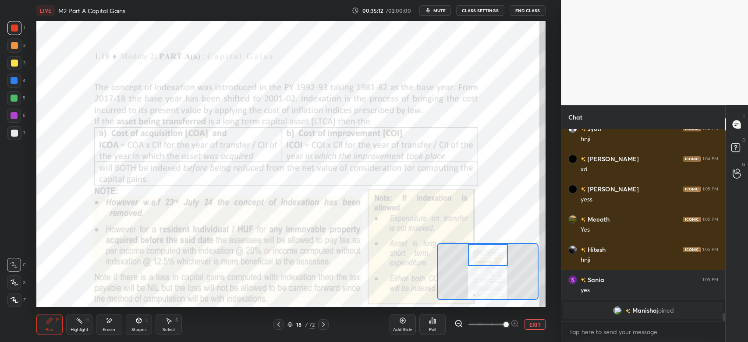
click at [17, 31] on div at bounding box center [14, 28] width 7 height 7
click at [16, 262] on div at bounding box center [14, 265] width 14 height 14
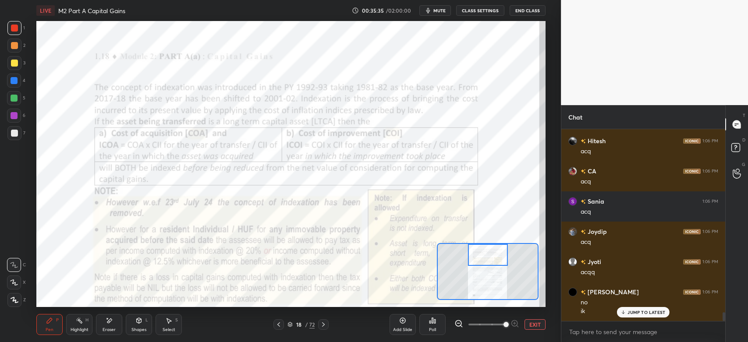
scroll to position [3978, 0]
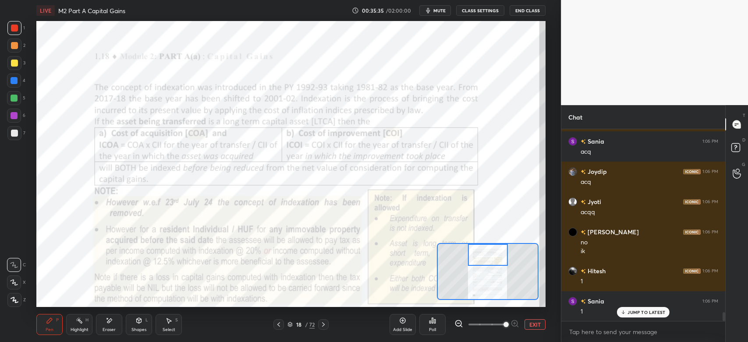
click at [535, 324] on button "EXIT" at bounding box center [534, 324] width 21 height 11
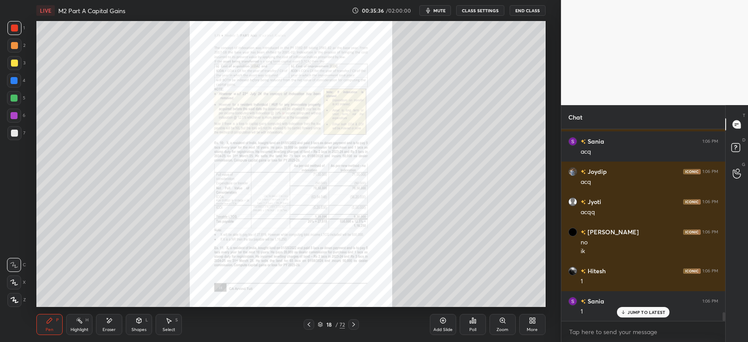
click at [530, 322] on icon at bounding box center [531, 322] width 2 height 2
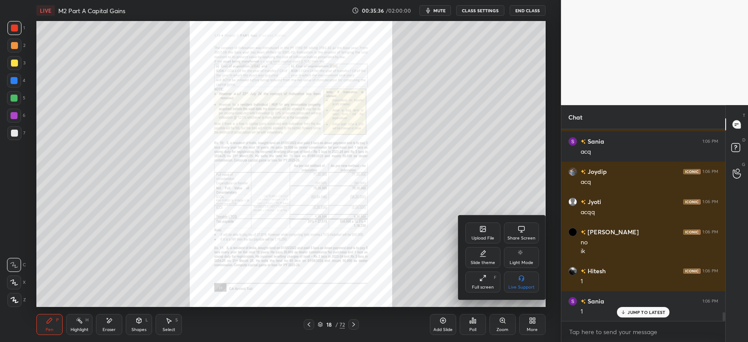
scroll to position [4099, 0]
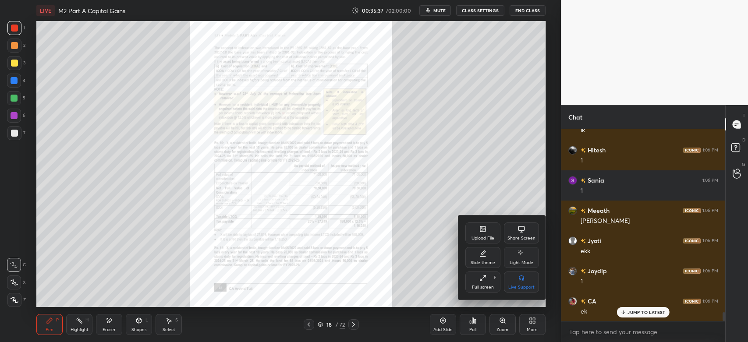
click at [513, 232] on div "Share Screen" at bounding box center [521, 233] width 35 height 21
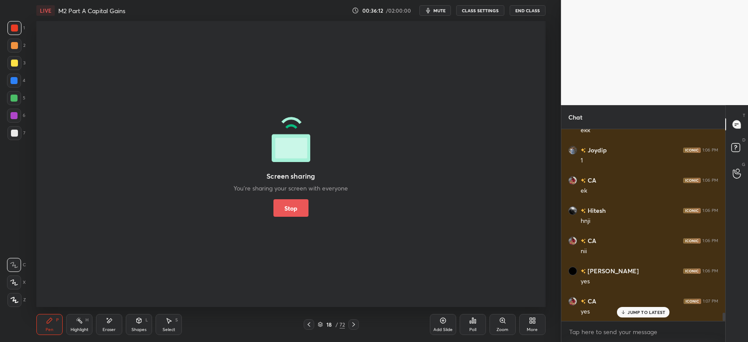
scroll to position [4250, 0]
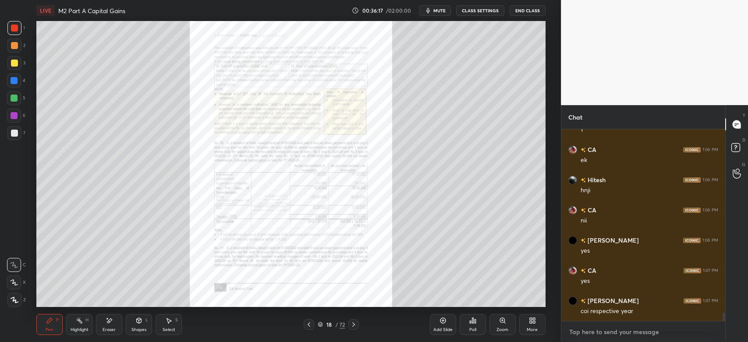
click at [613, 333] on textarea at bounding box center [643, 332] width 150 height 14
click at [501, 322] on icon at bounding box center [502, 320] width 5 height 5
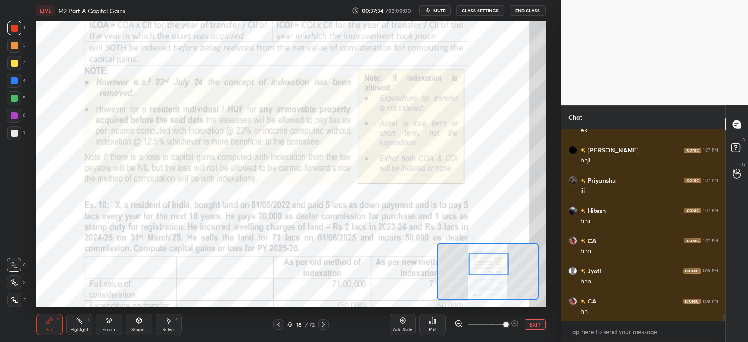
scroll to position [4773, 0]
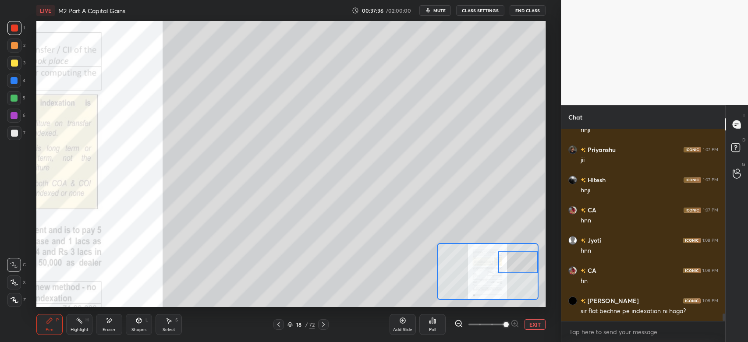
click at [14, 136] on div at bounding box center [14, 133] width 7 height 7
click at [14, 69] on div at bounding box center [14, 63] width 14 height 14
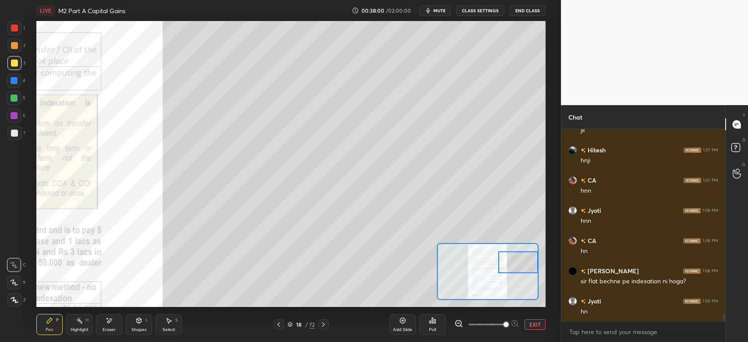
click at [11, 101] on div at bounding box center [14, 98] width 7 height 7
click at [14, 47] on div at bounding box center [14, 45] width 7 height 7
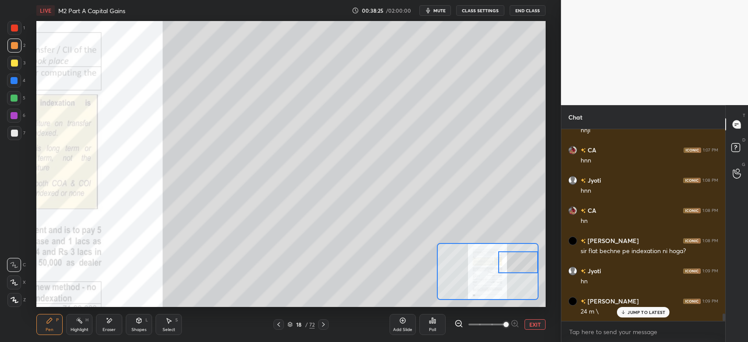
click at [15, 102] on div at bounding box center [14, 98] width 14 height 14
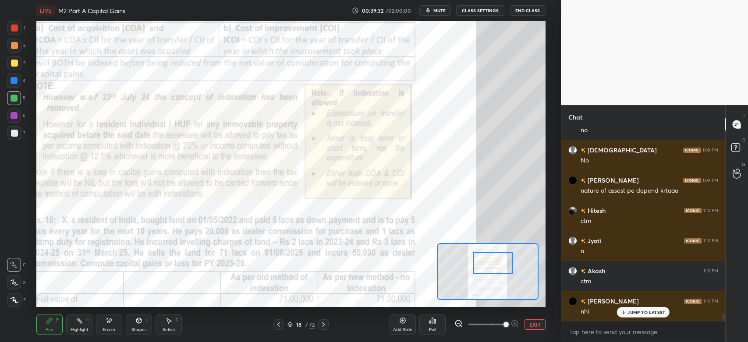
scroll to position [5204, 0]
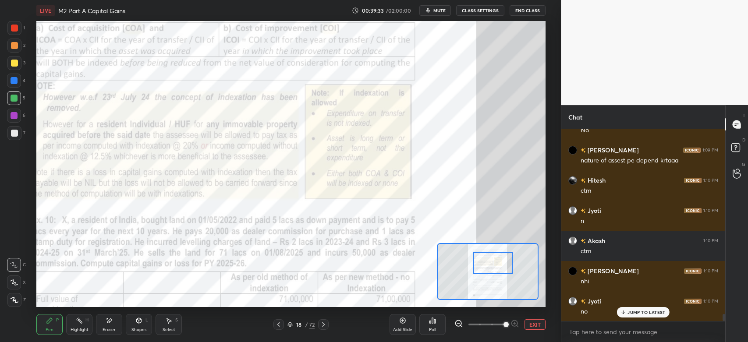
click at [325, 327] on icon at bounding box center [323, 324] width 7 height 7
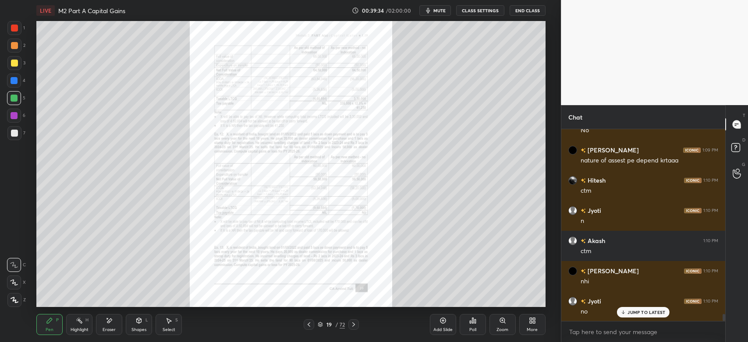
click at [354, 327] on icon at bounding box center [353, 324] width 7 height 7
click at [354, 328] on icon at bounding box center [353, 324] width 7 height 7
click at [502, 322] on icon at bounding box center [502, 320] width 5 height 5
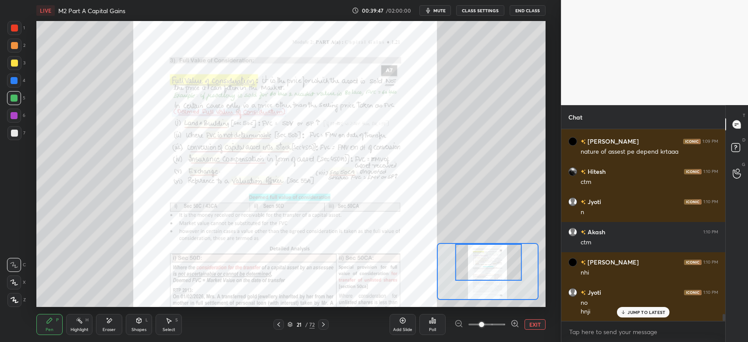
scroll to position [5243, 0]
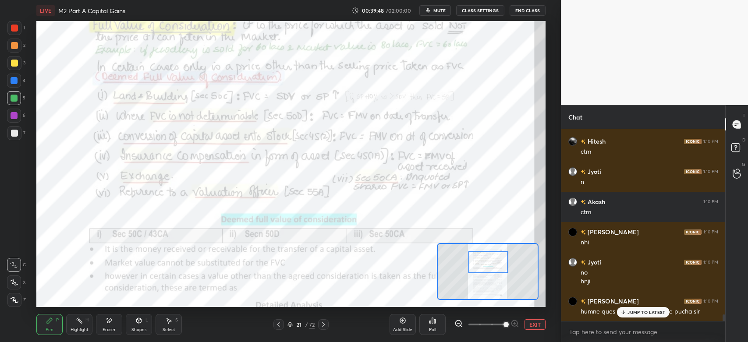
click at [635, 313] on p "JUMP TO LATEST" at bounding box center [646, 312] width 38 height 5
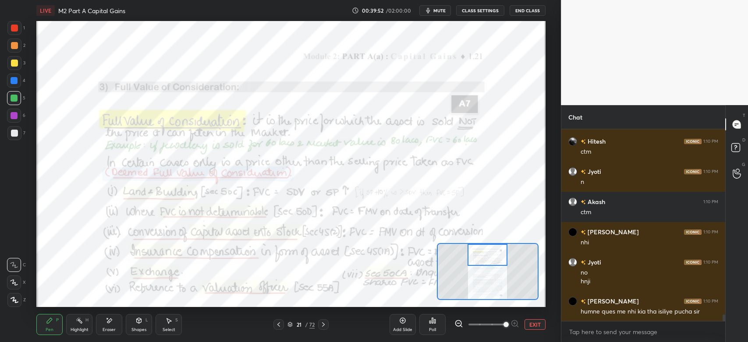
click at [9, 20] on div "1 2 3 4 5 6 7 C X Z E E Erase all H H LIVE M2 Part A Capital Gains 00:39:52 / 0…" at bounding box center [277, 171] width 554 height 342
click at [14, 87] on div at bounding box center [14, 81] width 14 height 14
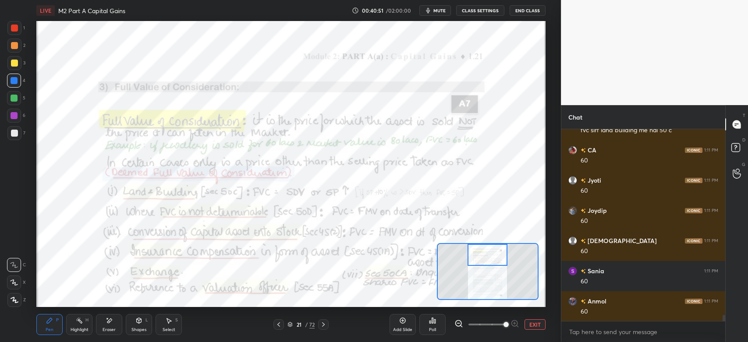
scroll to position [5705, 0]
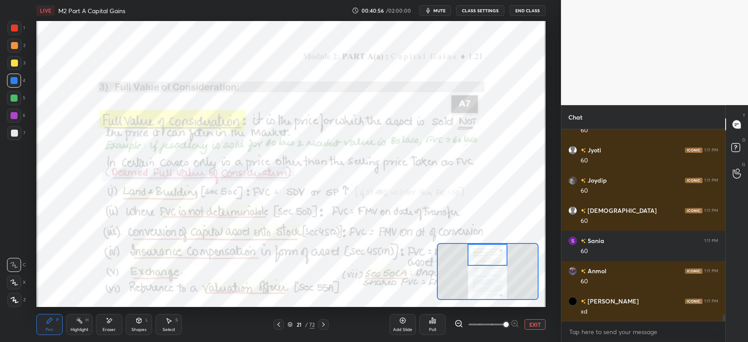
click at [15, 29] on div at bounding box center [14, 28] width 7 height 7
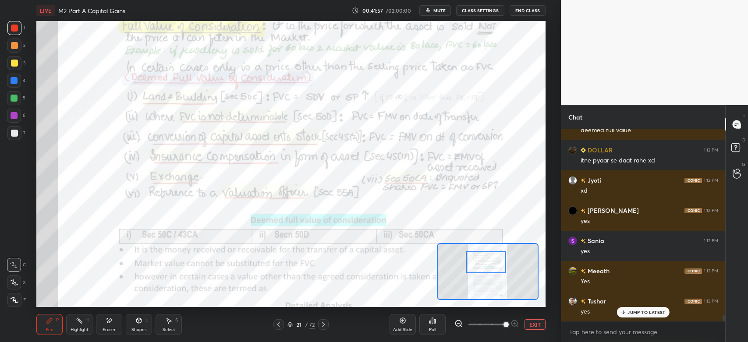
scroll to position [6129, 0]
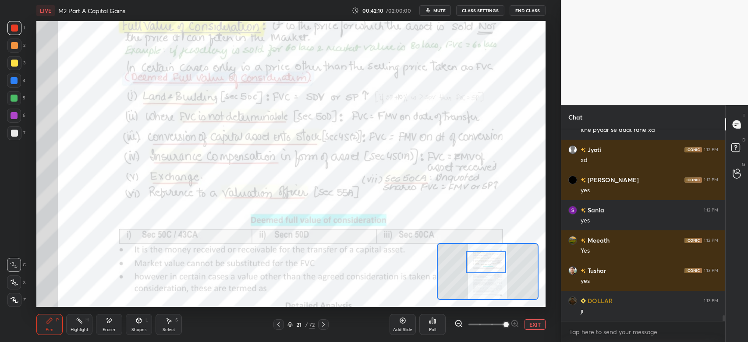
click at [22, 27] on div "1" at bounding box center [16, 28] width 18 height 14
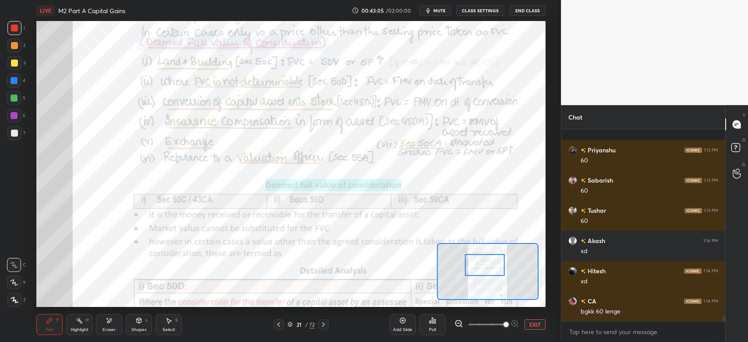
scroll to position [6613, 0]
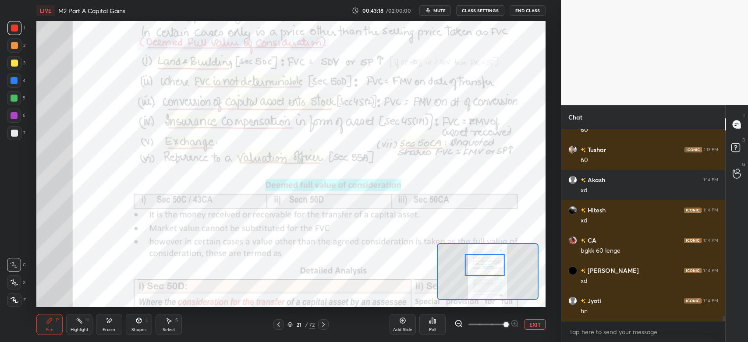
click at [80, 333] on div "Highlight H" at bounding box center [79, 324] width 26 height 21
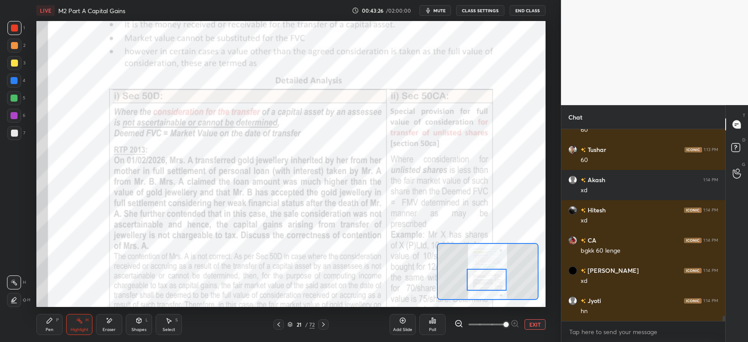
click at [21, 27] on div at bounding box center [14, 28] width 14 height 14
click at [46, 321] on icon at bounding box center [49, 320] width 7 height 7
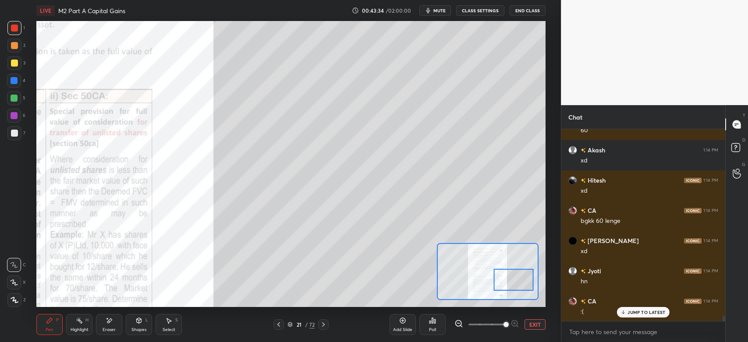
click at [16, 134] on div at bounding box center [14, 133] width 7 height 7
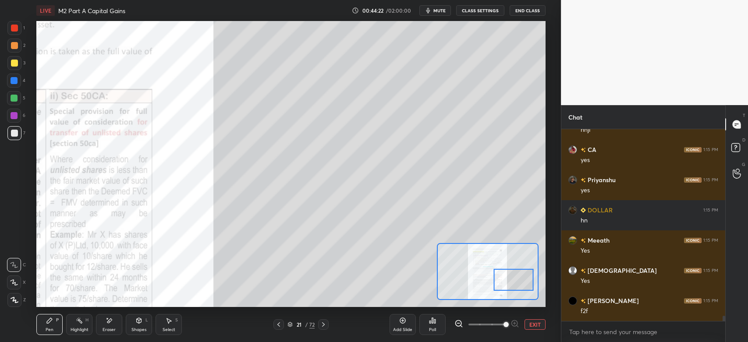
scroll to position [7066, 0]
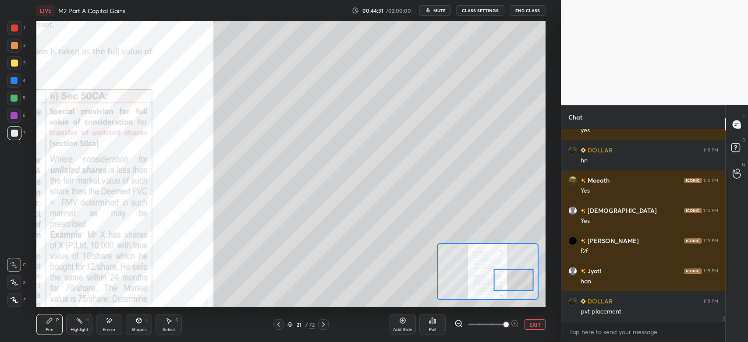
click at [21, 67] on div "3" at bounding box center [16, 63] width 18 height 14
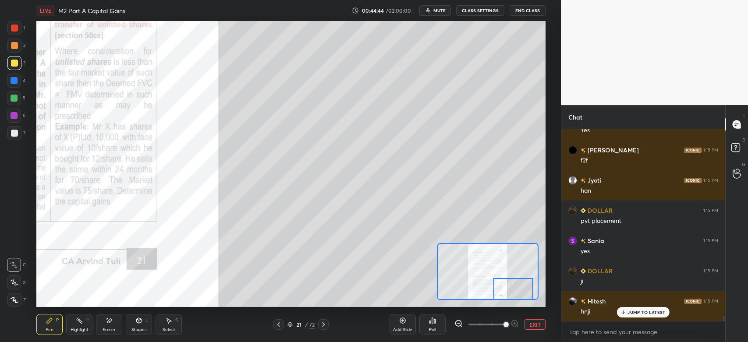
scroll to position [7217, 0]
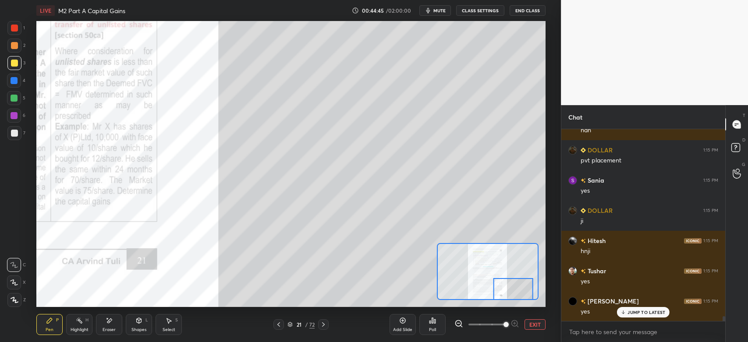
click at [18, 136] on div at bounding box center [14, 133] width 14 height 14
click at [18, 45] on div at bounding box center [14, 45] width 7 height 7
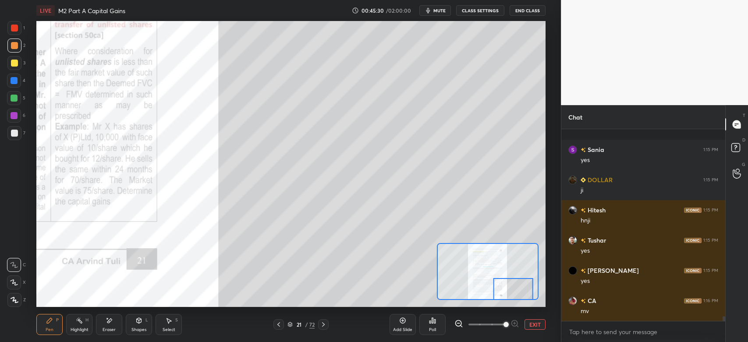
scroll to position [7307, 0]
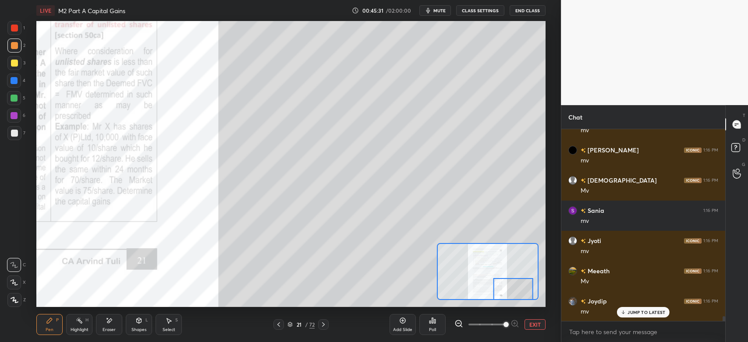
click at [18, 67] on div at bounding box center [14, 63] width 14 height 14
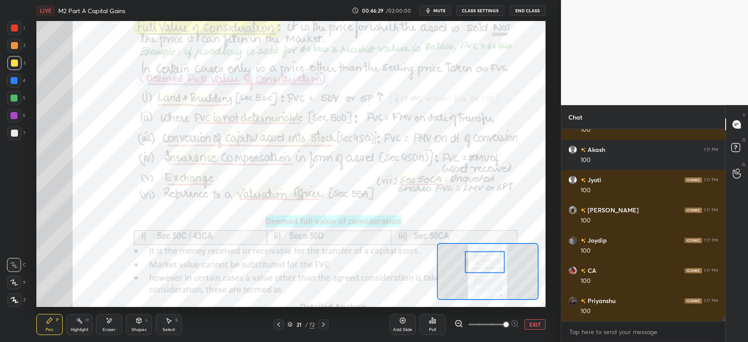
scroll to position [8223, 0]
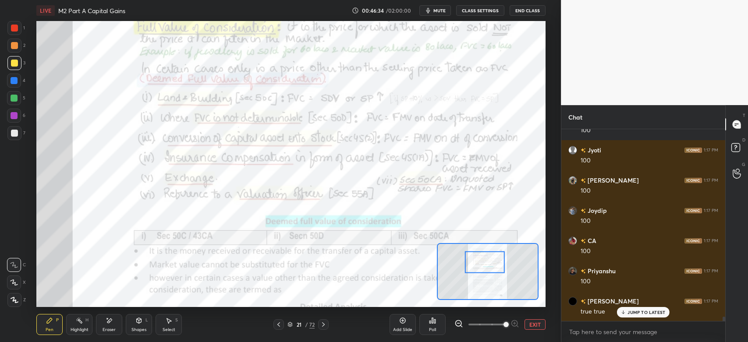
click at [17, 27] on div at bounding box center [14, 28] width 7 height 7
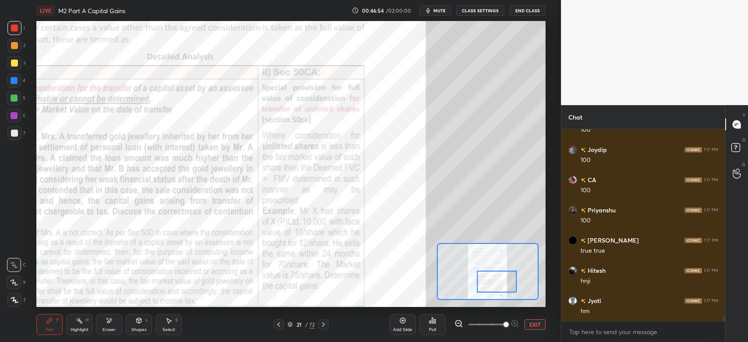
scroll to position [8314, 0]
click at [14, 27] on div at bounding box center [14, 28] width 7 height 7
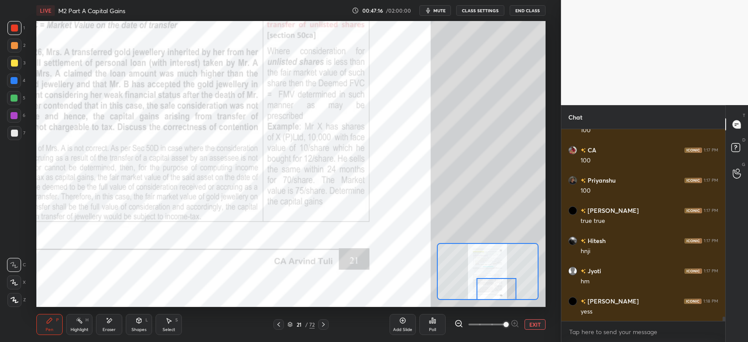
click at [18, 118] on div at bounding box center [14, 116] width 14 height 14
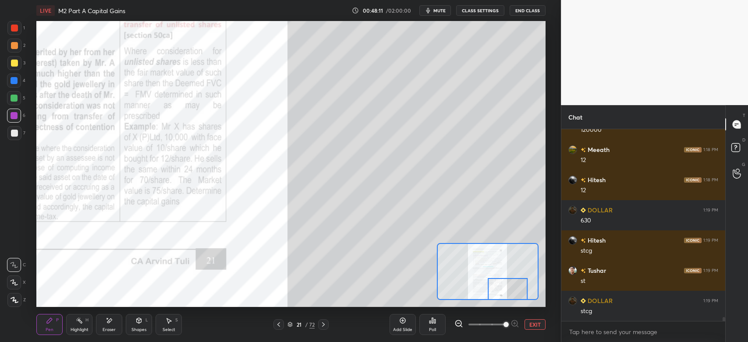
scroll to position [8858, 0]
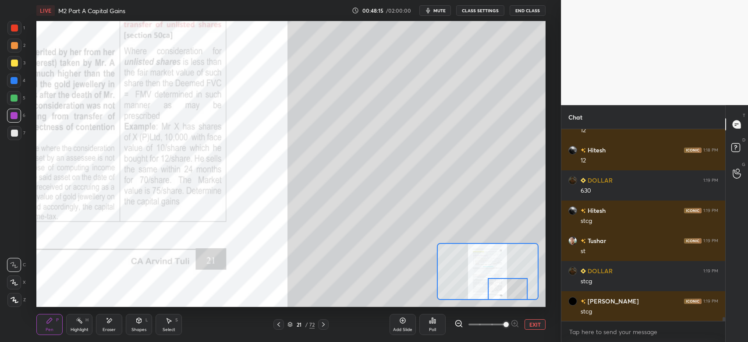
click at [14, 45] on div at bounding box center [14, 45] width 7 height 7
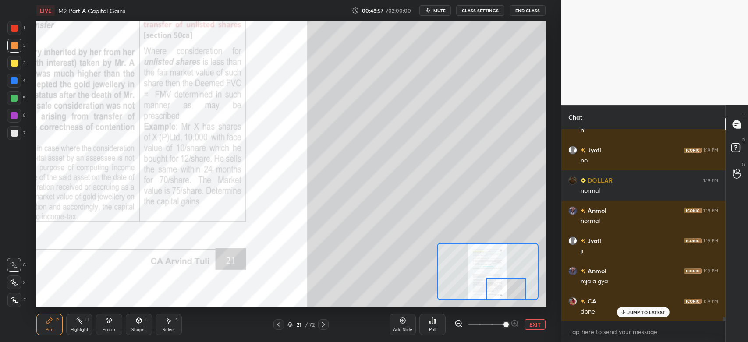
scroll to position [9130, 0]
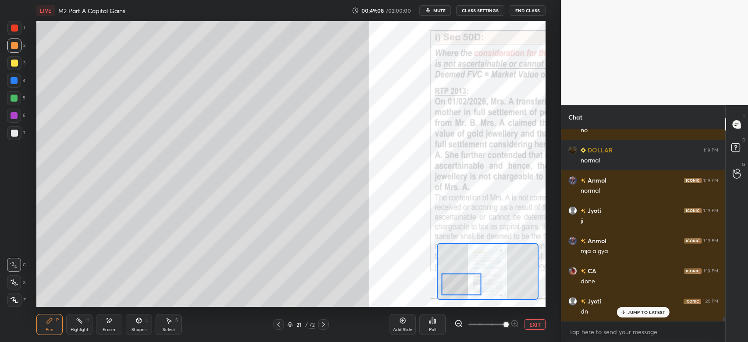
click at [11, 61] on div at bounding box center [14, 63] width 7 height 7
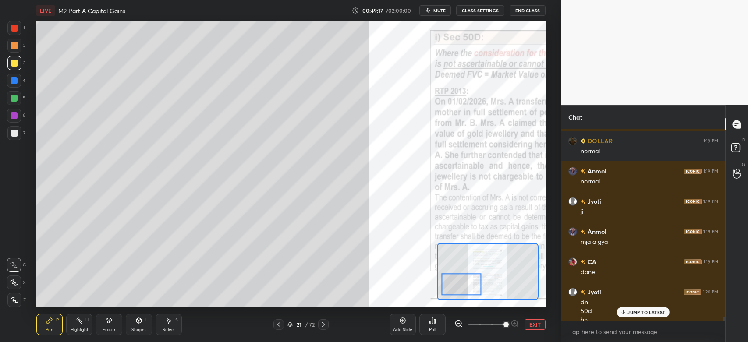
scroll to position [9147, 0]
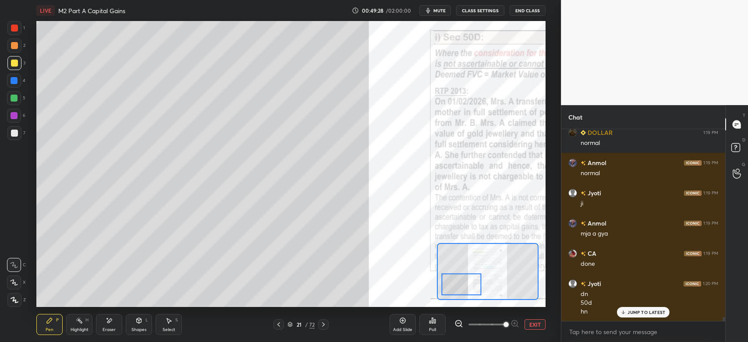
click at [14, 48] on div at bounding box center [14, 45] width 7 height 7
click at [17, 63] on div at bounding box center [14, 63] width 7 height 7
click at [14, 138] on div at bounding box center [14, 133] width 14 height 14
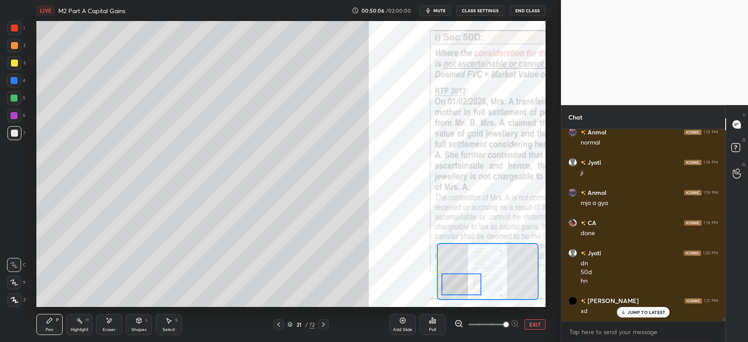
scroll to position [9208, 0]
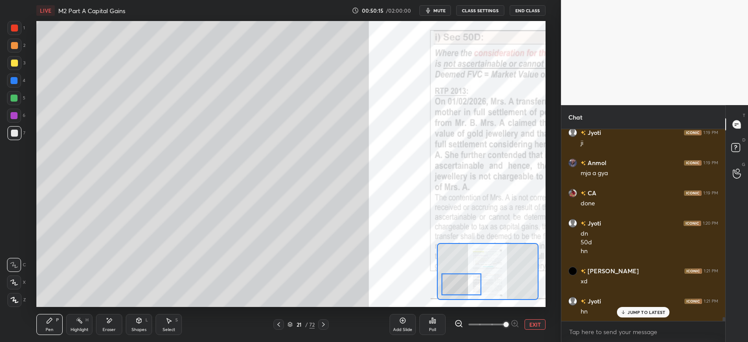
click at [15, 45] on div at bounding box center [14, 45] width 7 height 7
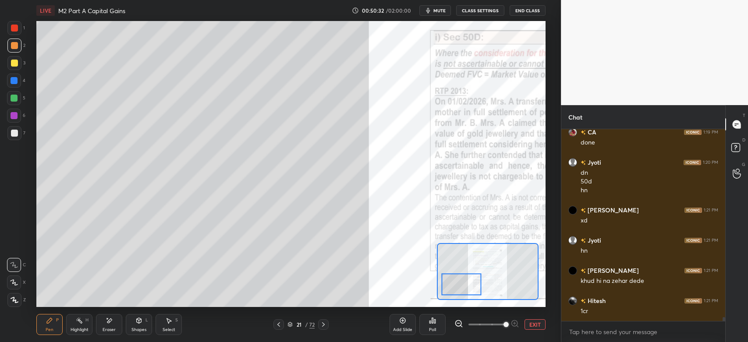
scroll to position [9298, 0]
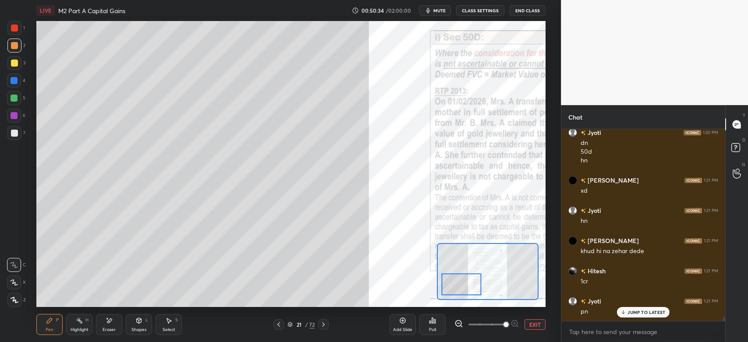
click at [19, 138] on div at bounding box center [14, 133] width 14 height 14
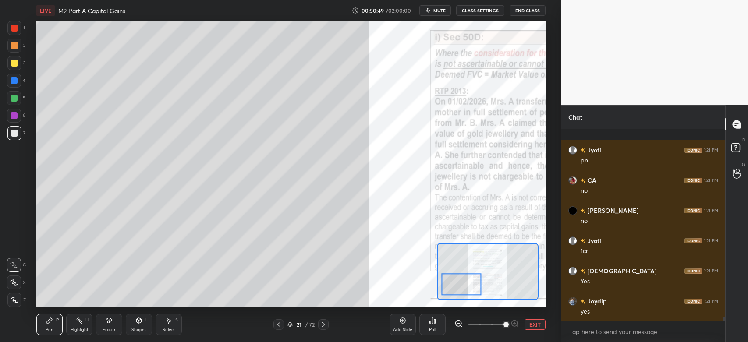
scroll to position [9510, 0]
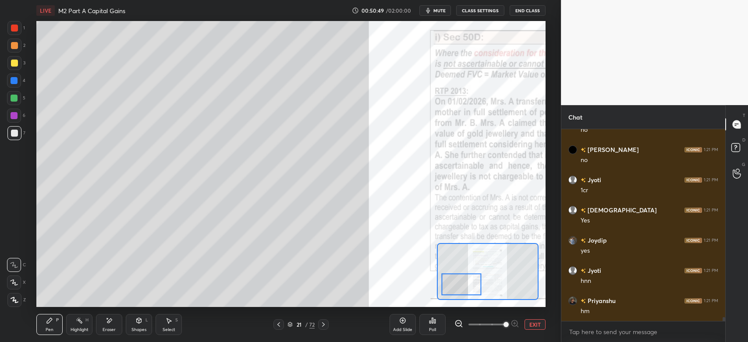
click at [283, 325] on div at bounding box center [278, 324] width 11 height 11
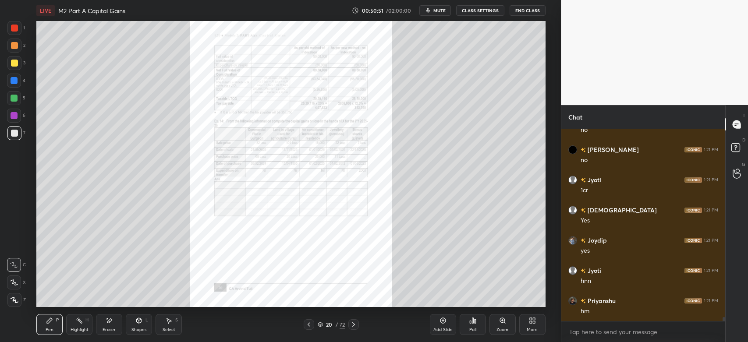
click at [440, 323] on icon at bounding box center [442, 320] width 7 height 7
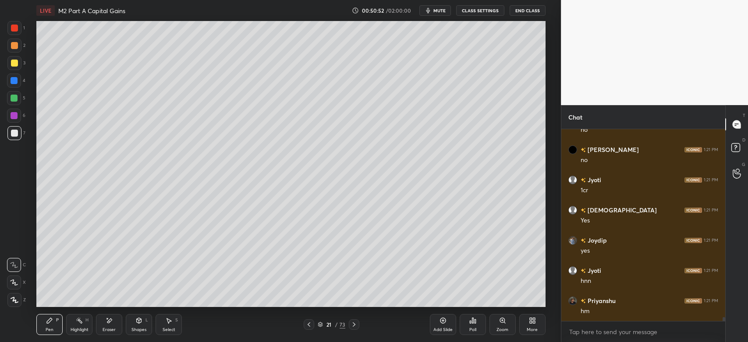
click at [16, 132] on div at bounding box center [14, 133] width 7 height 7
click at [14, 300] on icon at bounding box center [15, 300] width 8 height 6
click at [14, 35] on div "1" at bounding box center [16, 30] width 18 height 18
click at [11, 85] on div at bounding box center [14, 81] width 14 height 14
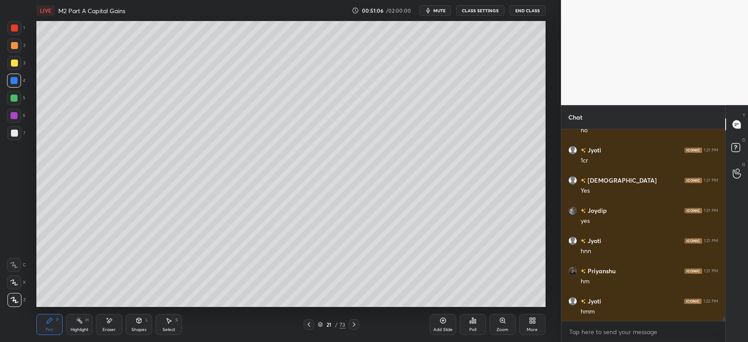
click at [16, 132] on div at bounding box center [14, 133] width 7 height 7
click at [17, 50] on div at bounding box center [14, 46] width 14 height 14
click at [11, 138] on div at bounding box center [14, 133] width 14 height 14
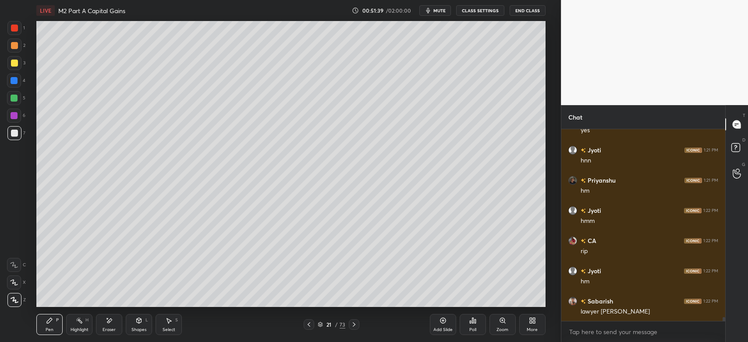
click at [110, 329] on div "Eraser" at bounding box center [109, 330] width 13 height 4
click at [53, 329] on div "Pen P" at bounding box center [49, 324] width 26 height 21
click at [14, 129] on div at bounding box center [14, 133] width 14 height 14
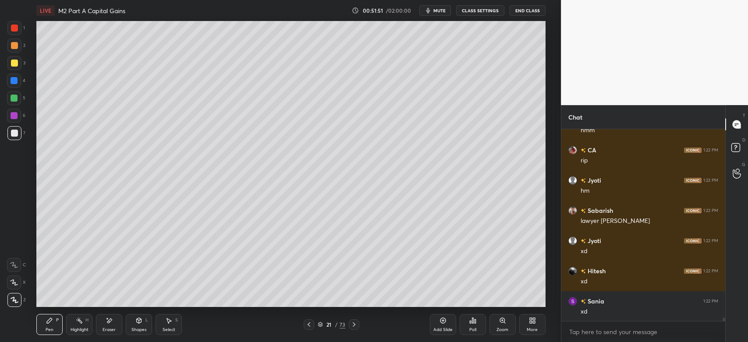
scroll to position [9752, 0]
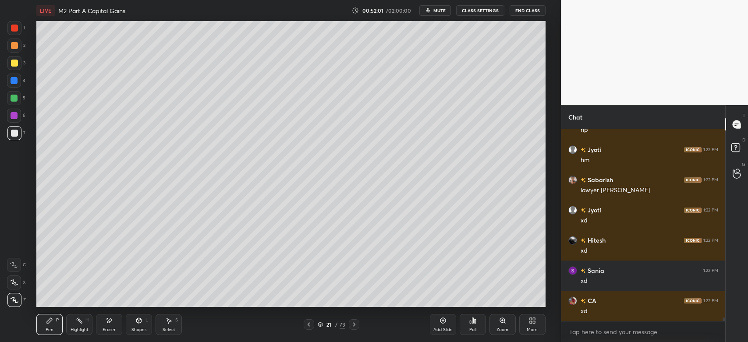
click at [15, 64] on div at bounding box center [14, 63] width 7 height 7
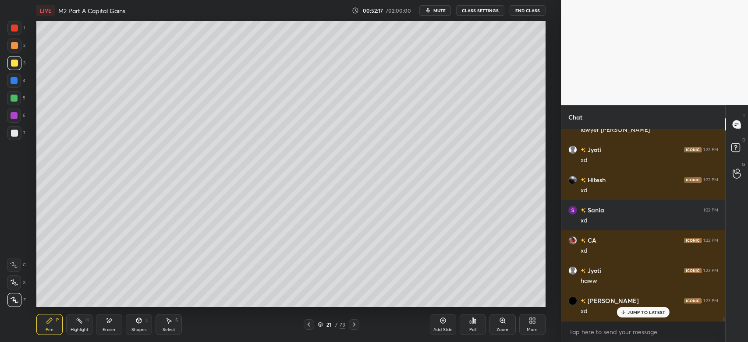
scroll to position [9842, 0]
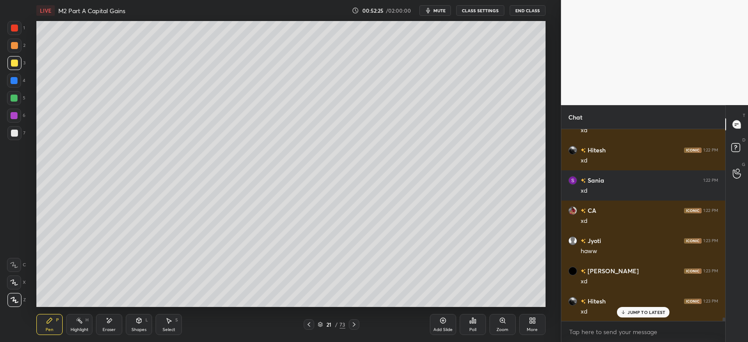
click at [13, 137] on div at bounding box center [14, 133] width 14 height 14
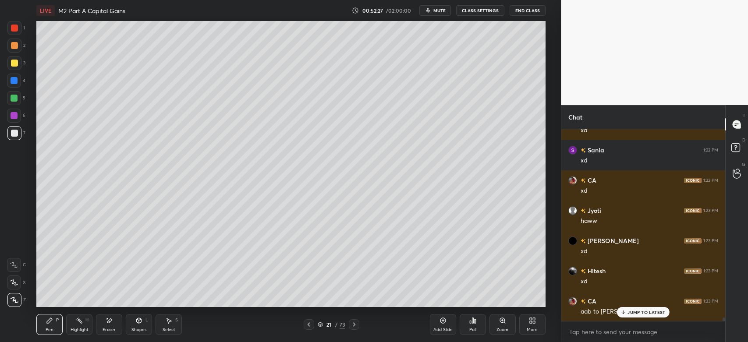
click at [19, 32] on div at bounding box center [14, 28] width 14 height 14
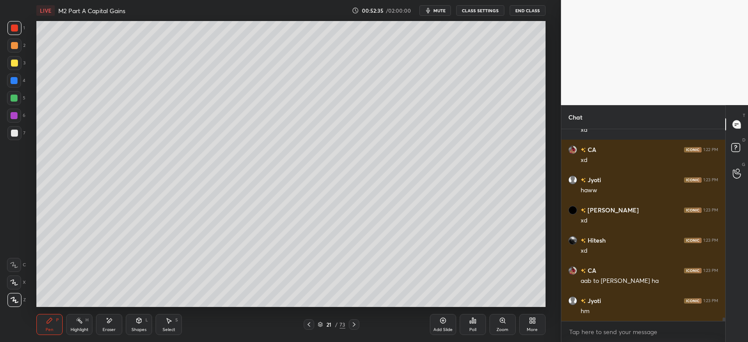
click at [17, 140] on div at bounding box center [14, 133] width 14 height 14
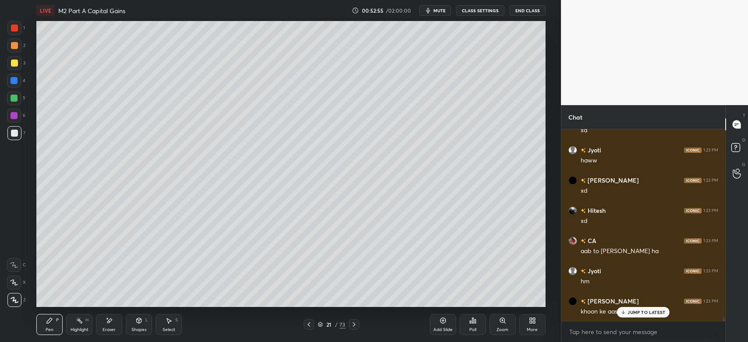
scroll to position [9963, 0]
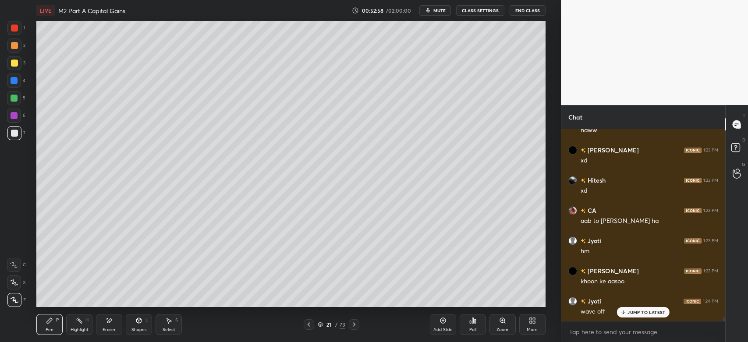
click at [17, 47] on div at bounding box center [14, 45] width 7 height 7
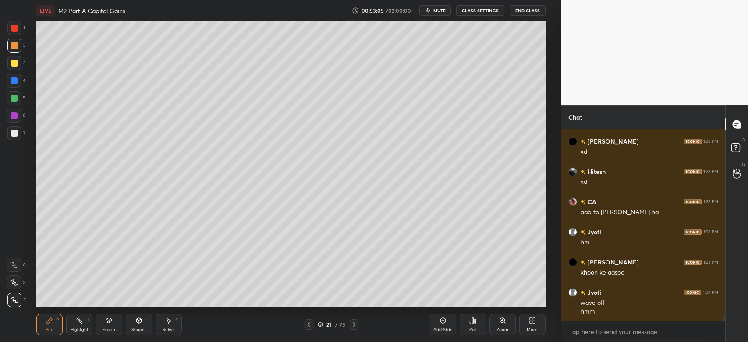
scroll to position [10002, 0]
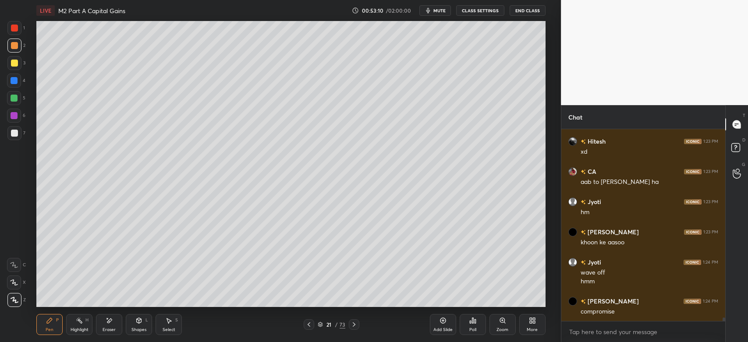
click at [140, 326] on div "Shapes L" at bounding box center [139, 324] width 26 height 21
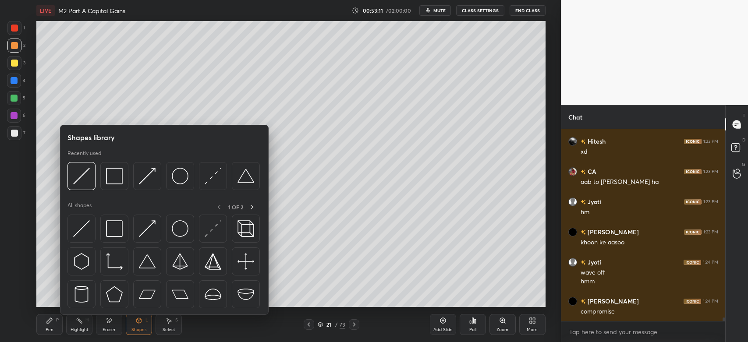
click at [150, 170] on img at bounding box center [147, 176] width 17 height 17
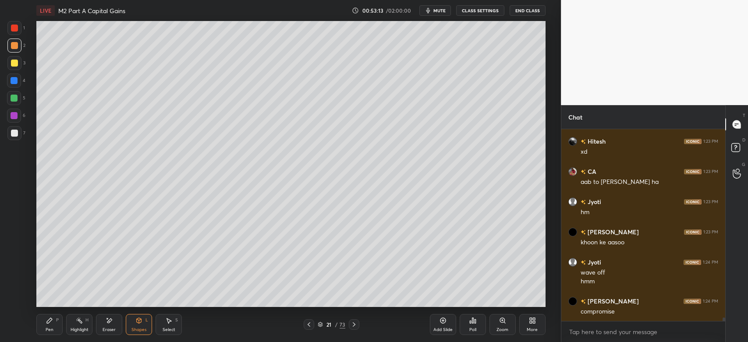
click at [50, 325] on div "Pen P" at bounding box center [49, 324] width 26 height 21
click at [18, 29] on div at bounding box center [14, 28] width 14 height 14
click at [17, 45] on div at bounding box center [14, 45] width 7 height 7
click at [19, 65] on div at bounding box center [14, 63] width 14 height 14
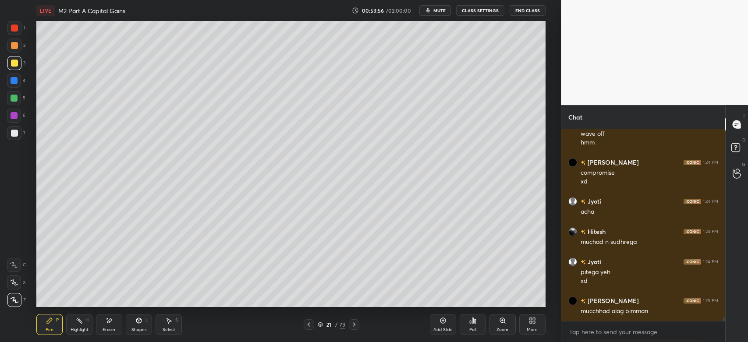
scroll to position [10171, 0]
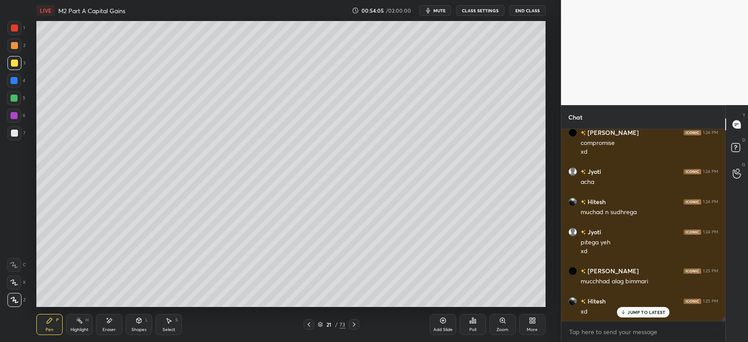
click at [31, 132] on div "Setting up your live class Poll for secs No correct answer Start poll" at bounding box center [291, 164] width 526 height 286
click at [88, 327] on div "Highlight H" at bounding box center [79, 324] width 26 height 21
click at [51, 328] on div "Pen" at bounding box center [50, 330] width 8 height 4
click at [17, 35] on div at bounding box center [14, 28] width 14 height 14
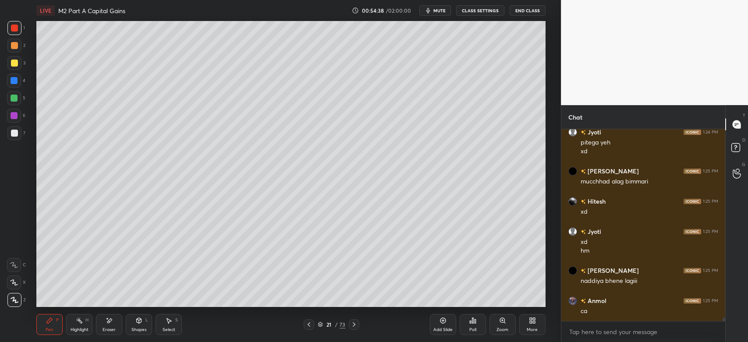
scroll to position [10301, 0]
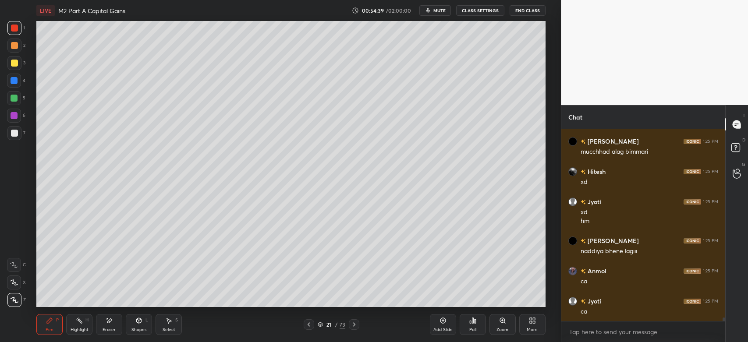
click at [20, 46] on div at bounding box center [14, 46] width 14 height 14
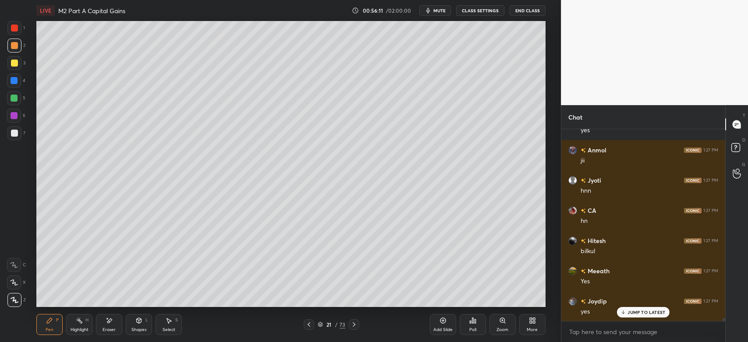
scroll to position [3, 3]
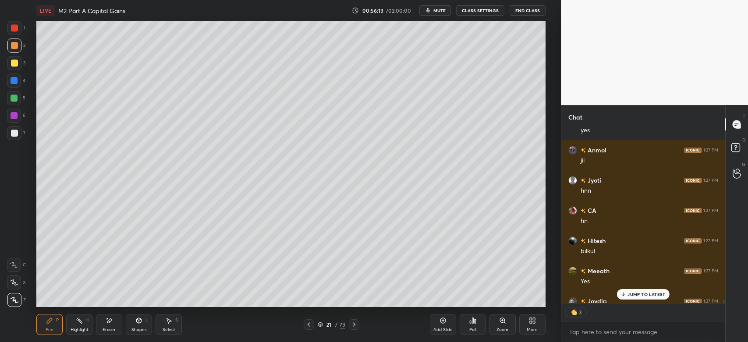
click at [21, 130] on div at bounding box center [14, 133] width 14 height 14
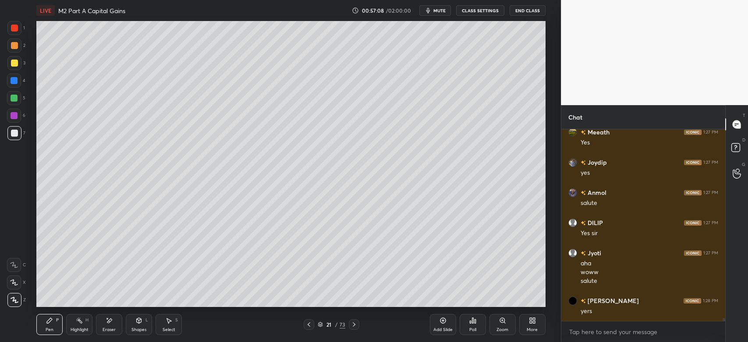
scroll to position [11194, 0]
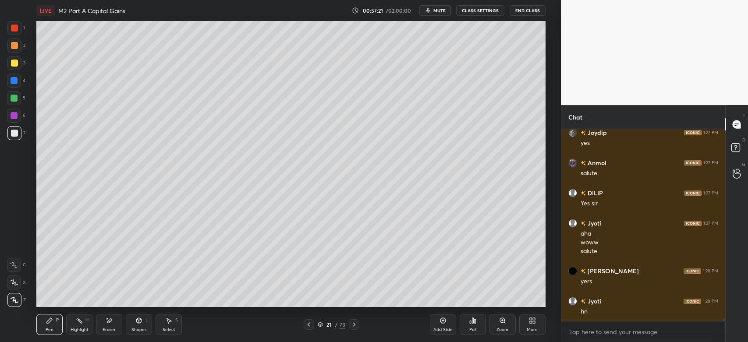
click at [14, 67] on div at bounding box center [14, 63] width 14 height 14
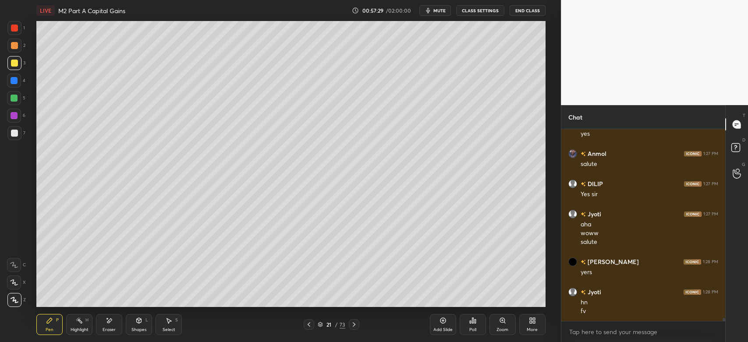
click at [355, 328] on icon at bounding box center [353, 324] width 7 height 7
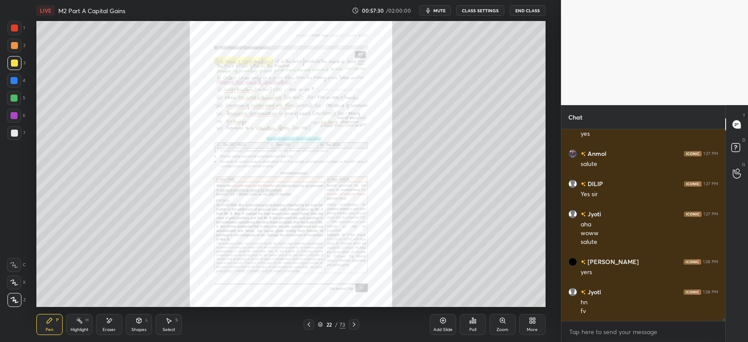
click at [502, 325] on div "Zoom" at bounding box center [502, 324] width 26 height 21
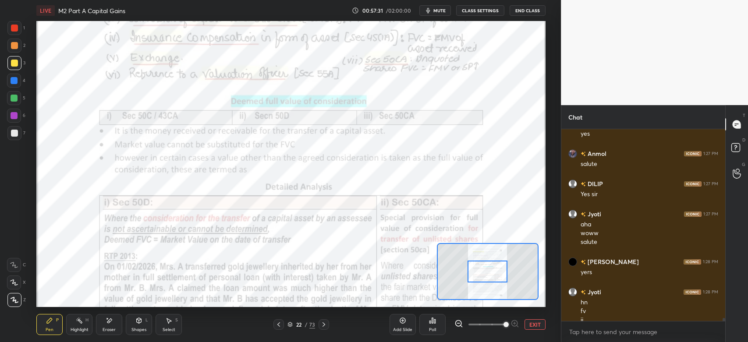
scroll to position [11212, 0]
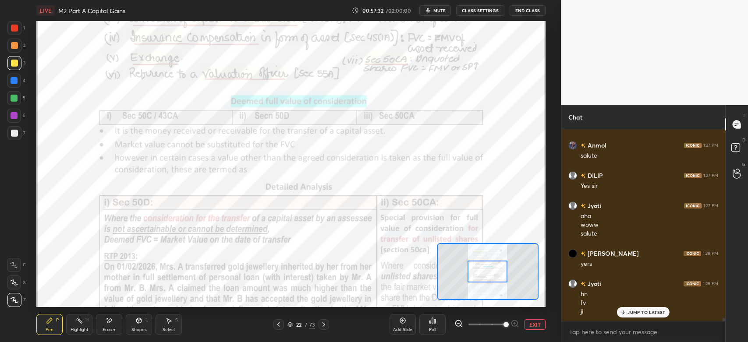
click at [11, 31] on div at bounding box center [14, 28] width 7 height 7
click at [46, 319] on div "Pen P" at bounding box center [49, 324] width 26 height 21
click at [13, 278] on div at bounding box center [14, 283] width 14 height 14
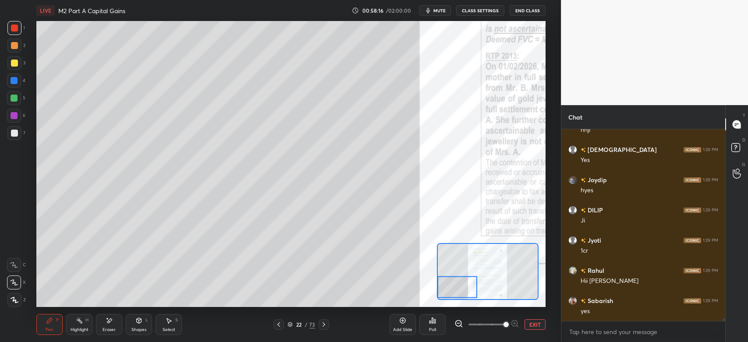
scroll to position [11493, 0]
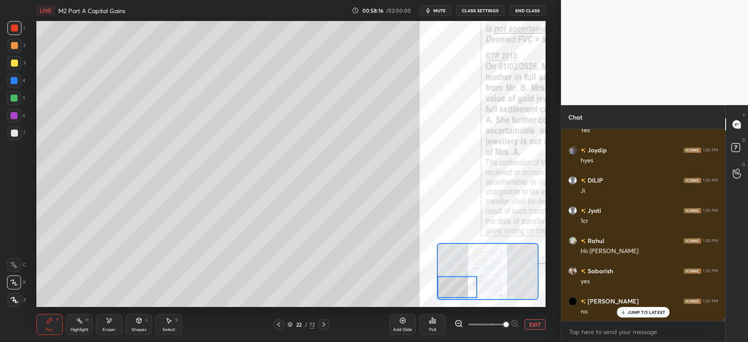
click at [12, 85] on div at bounding box center [14, 81] width 14 height 14
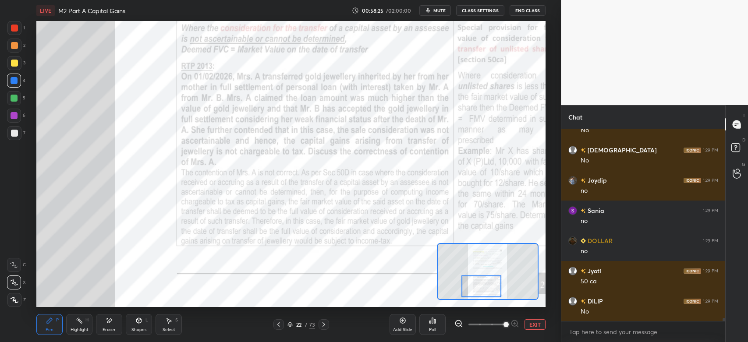
scroll to position [11795, 0]
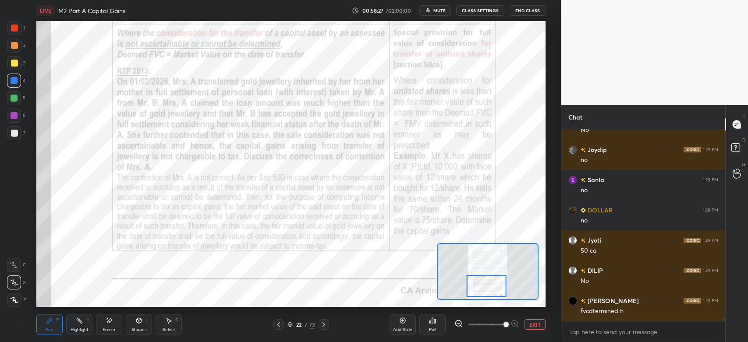
click at [55, 322] on div "Pen P" at bounding box center [49, 324] width 26 height 21
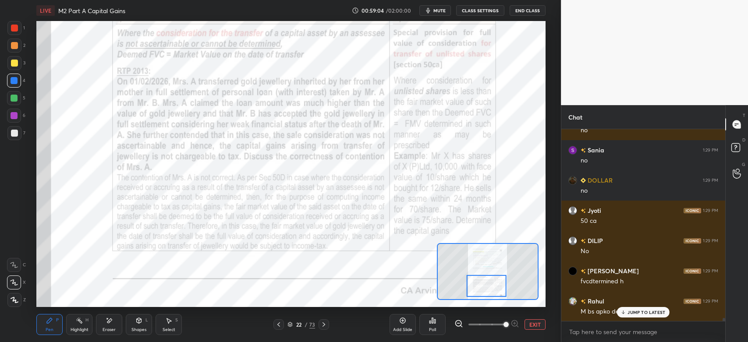
click at [631, 313] on p "JUMP TO LATEST" at bounding box center [646, 312] width 38 height 5
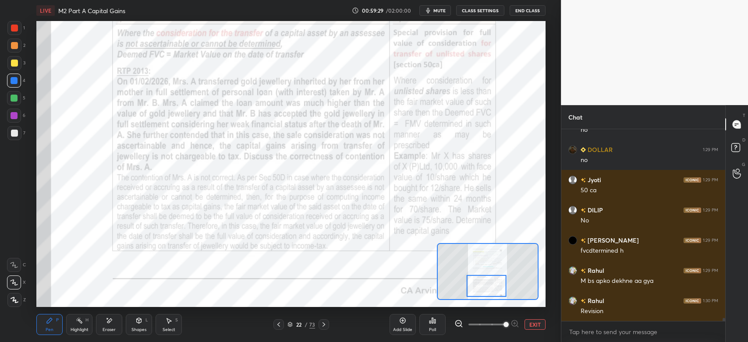
click at [15, 258] on div "C" at bounding box center [16, 264] width 19 height 18
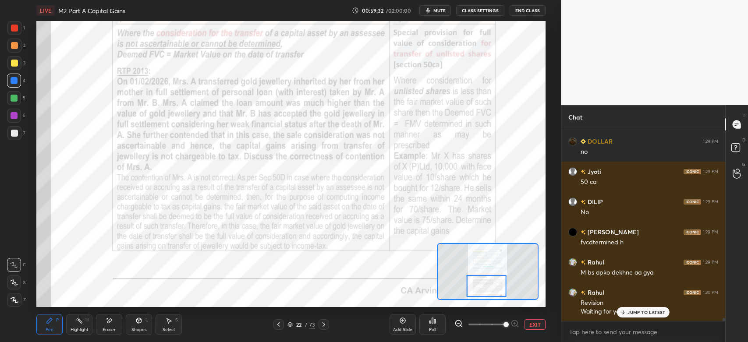
click at [18, 30] on div at bounding box center [14, 28] width 7 height 7
click at [626, 315] on div "JUMP TO LATEST" at bounding box center [643, 312] width 53 height 11
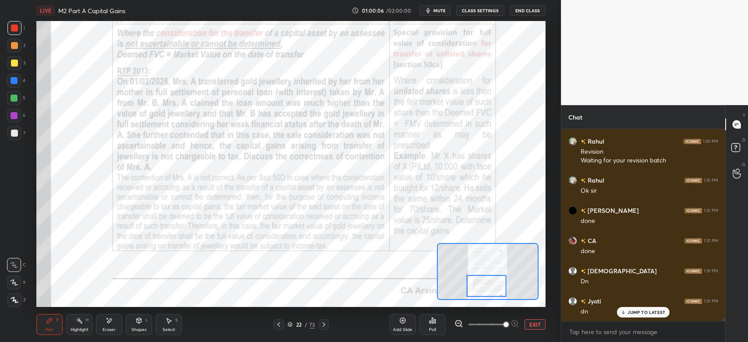
scroll to position [12045, 0]
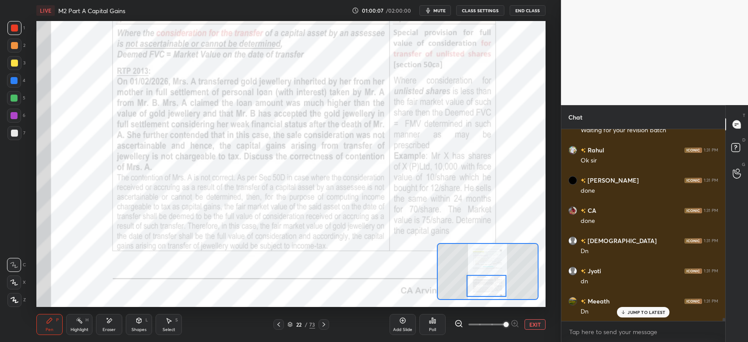
click at [322, 329] on div at bounding box center [323, 324] width 11 height 11
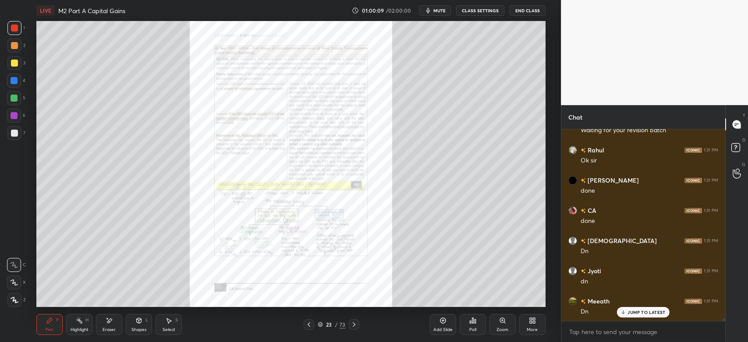
click at [500, 323] on icon at bounding box center [502, 320] width 7 height 7
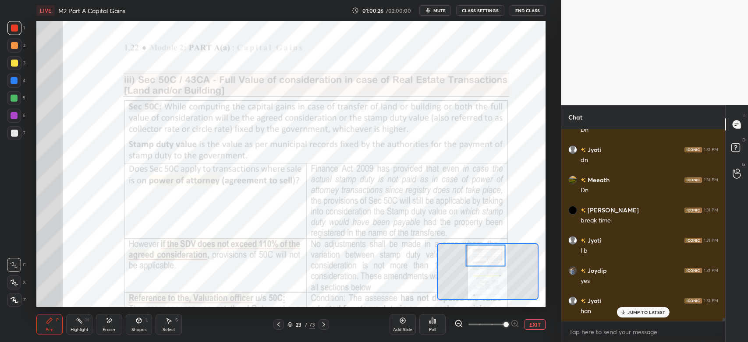
scroll to position [12197, 0]
click at [595, 334] on textarea at bounding box center [643, 332] width 150 height 14
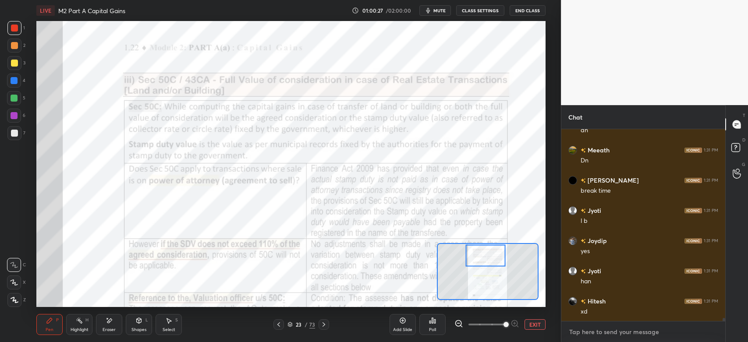
scroll to position [12227, 0]
click at [537, 326] on button "EXIT" at bounding box center [534, 324] width 21 height 11
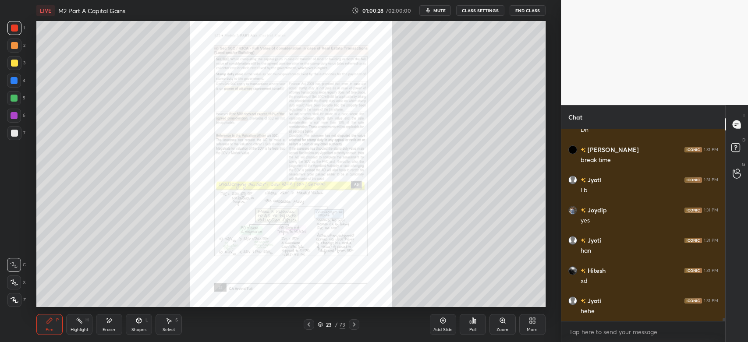
click at [532, 326] on div "More" at bounding box center [532, 324] width 26 height 21
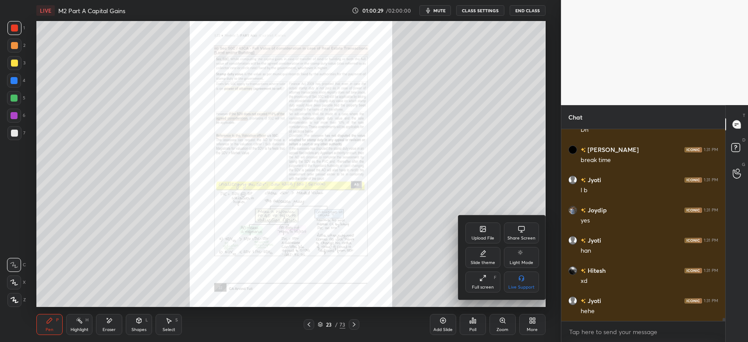
click at [522, 233] on div "Share Screen" at bounding box center [521, 233] width 35 height 21
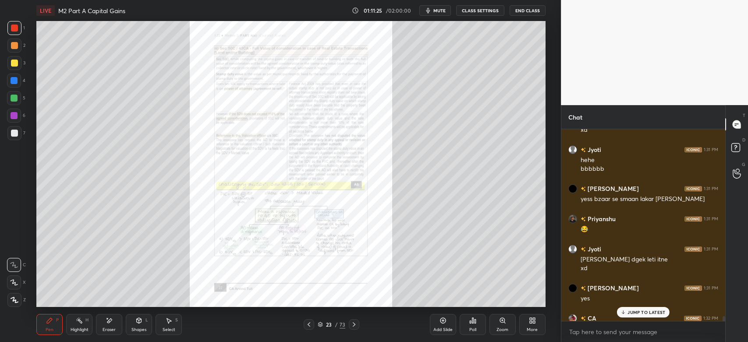
scroll to position [12377, 0]
click at [113, 325] on div "Eraser" at bounding box center [109, 324] width 26 height 21
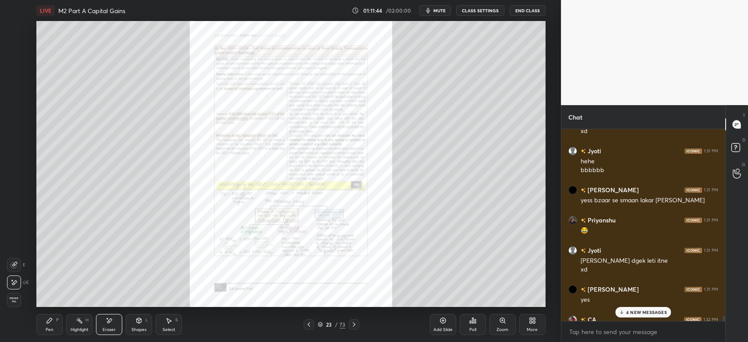
click at [651, 312] on p "4 NEW MESSAGES" at bounding box center [646, 312] width 41 height 5
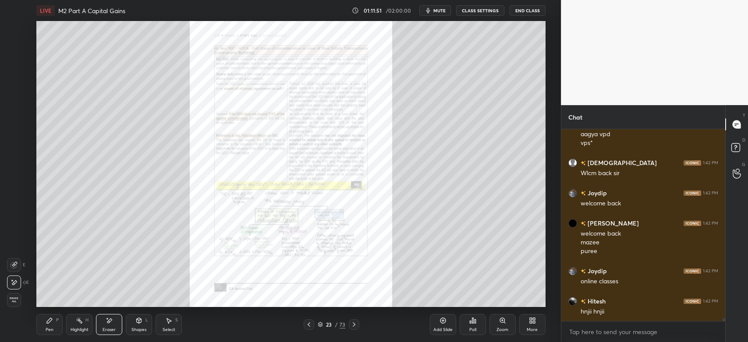
scroll to position [12634, 0]
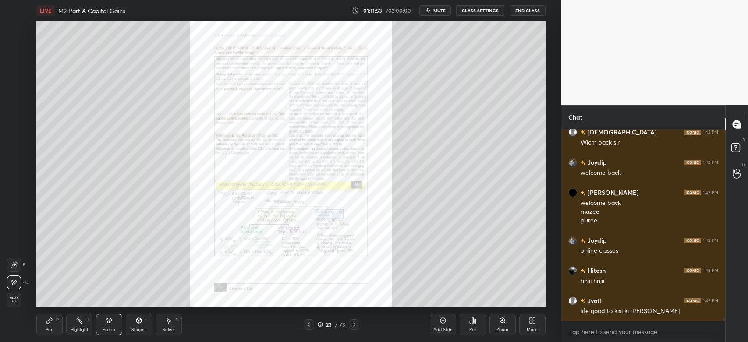
click at [501, 323] on icon at bounding box center [502, 320] width 7 height 7
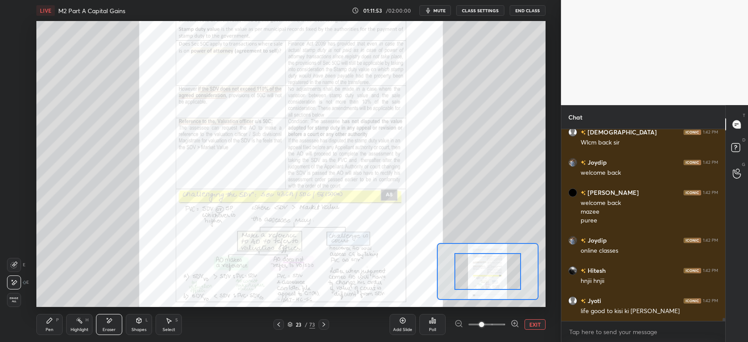
click at [484, 322] on span at bounding box center [481, 324] width 5 height 5
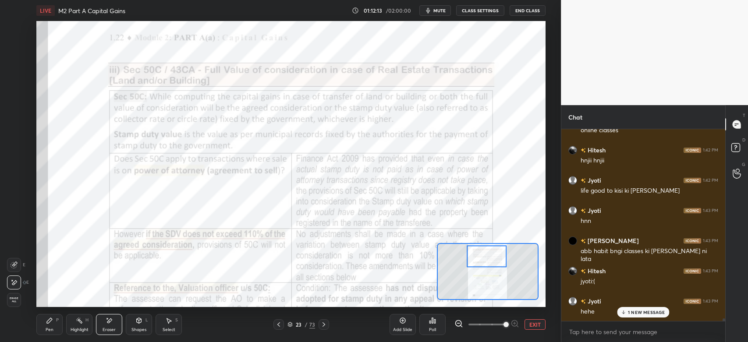
scroll to position [12784, 0]
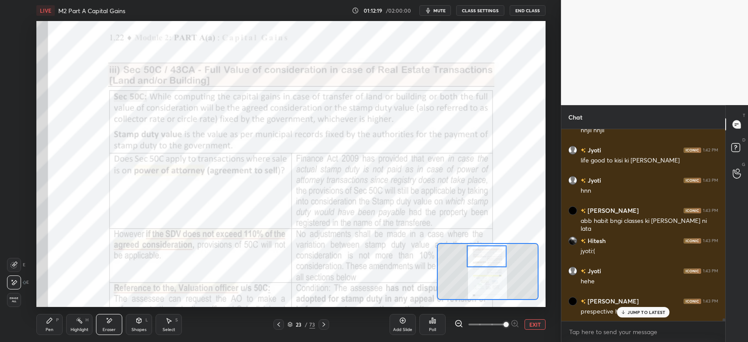
click at [57, 324] on div "Pen P" at bounding box center [49, 324] width 26 height 21
click at [649, 314] on p "JUMP TO LATEST" at bounding box center [646, 312] width 38 height 5
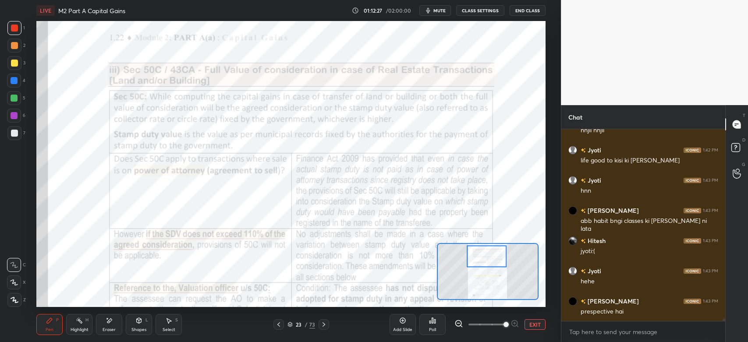
scroll to position [12815, 0]
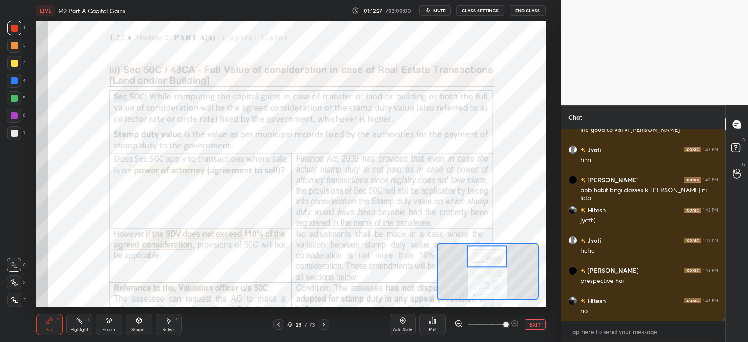
click at [18, 28] on div at bounding box center [14, 28] width 7 height 7
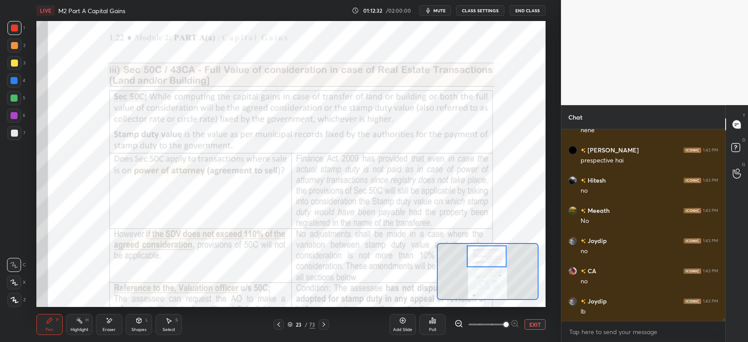
scroll to position [12966, 0]
click at [20, 29] on div at bounding box center [14, 28] width 14 height 14
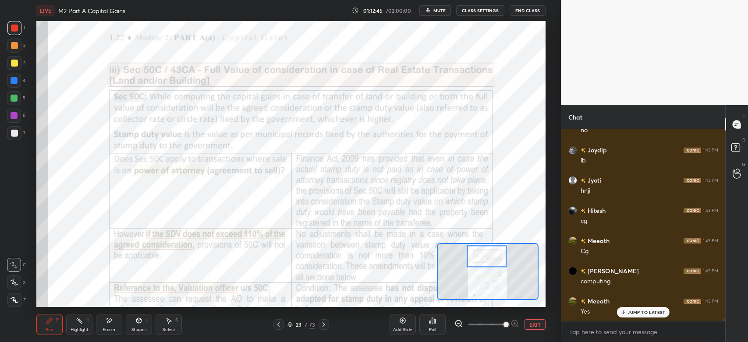
scroll to position [13117, 0]
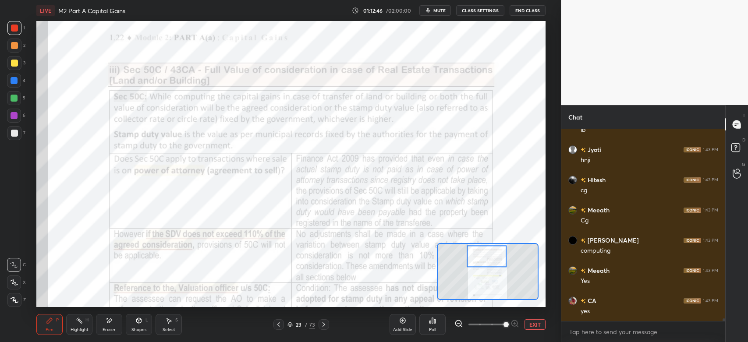
click at [280, 327] on icon at bounding box center [278, 324] width 3 height 4
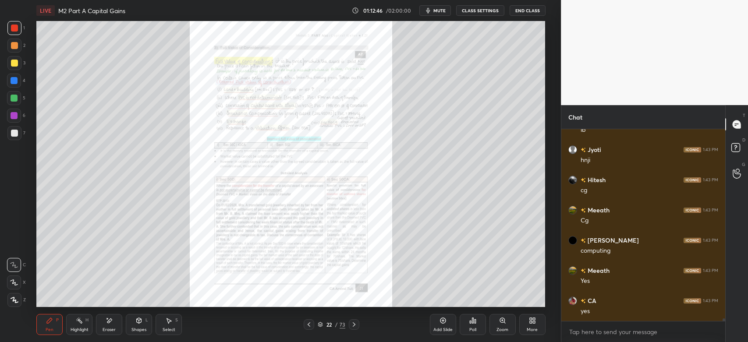
scroll to position [13177, 0]
click at [444, 322] on icon at bounding box center [442, 320] width 7 height 7
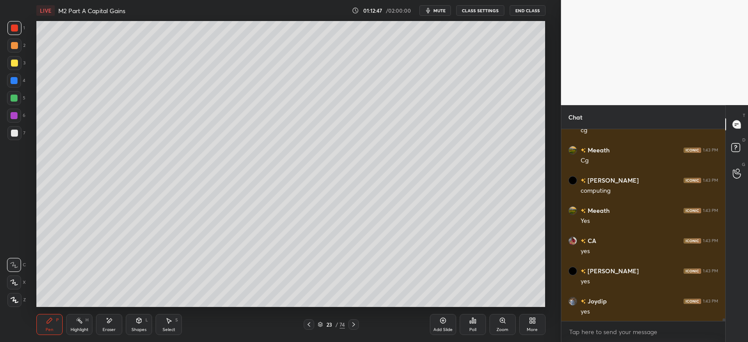
click at [11, 301] on icon at bounding box center [15, 300] width 8 height 6
click at [19, 58] on div at bounding box center [14, 63] width 14 height 14
click at [138, 329] on div "Shapes" at bounding box center [138, 330] width 15 height 4
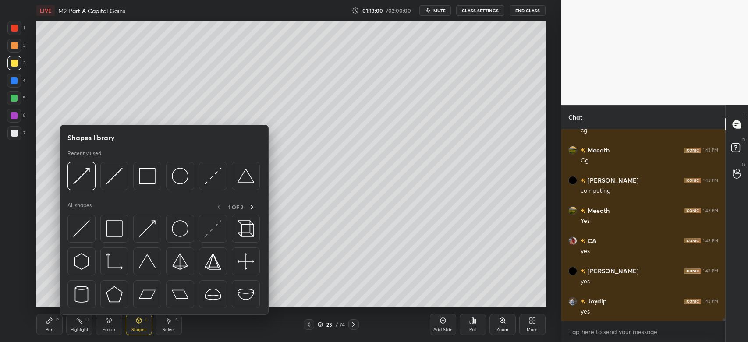
click at [118, 171] on img at bounding box center [114, 176] width 17 height 17
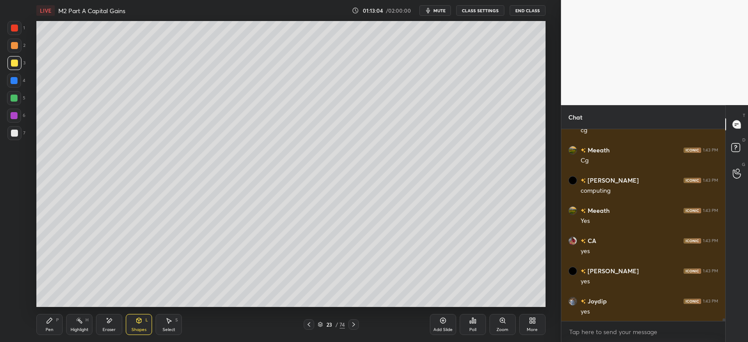
click at [50, 318] on icon at bounding box center [49, 320] width 5 height 5
click at [111, 329] on div "Eraser" at bounding box center [109, 330] width 13 height 4
click at [48, 331] on div "Pen" at bounding box center [50, 330] width 8 height 4
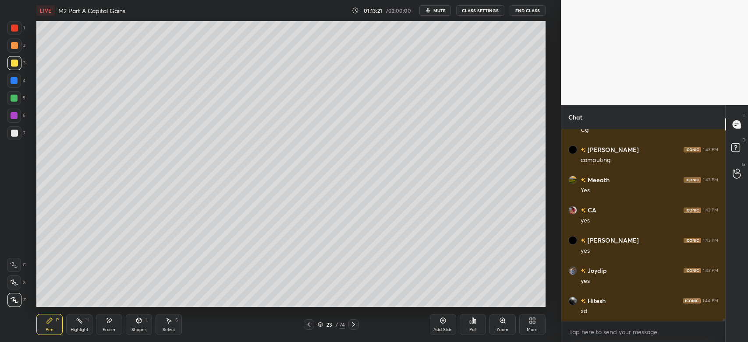
scroll to position [13238, 0]
click at [18, 45] on div at bounding box center [14, 46] width 14 height 14
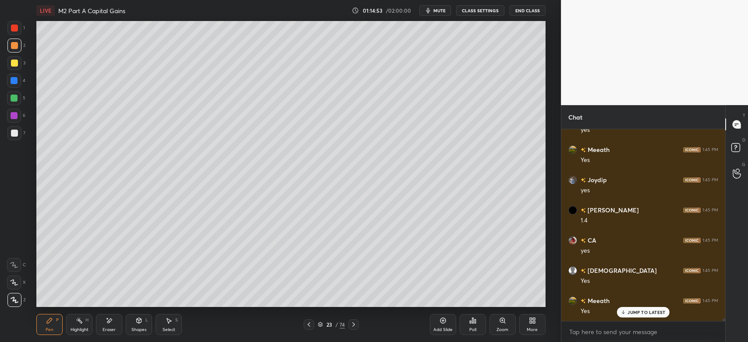
scroll to position [13609, 0]
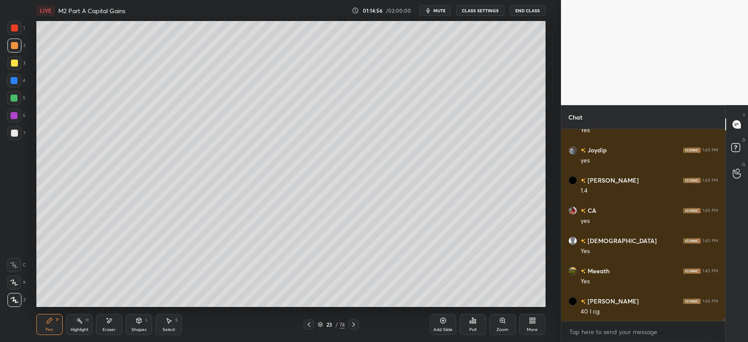
click at [15, 137] on div at bounding box center [14, 133] width 14 height 14
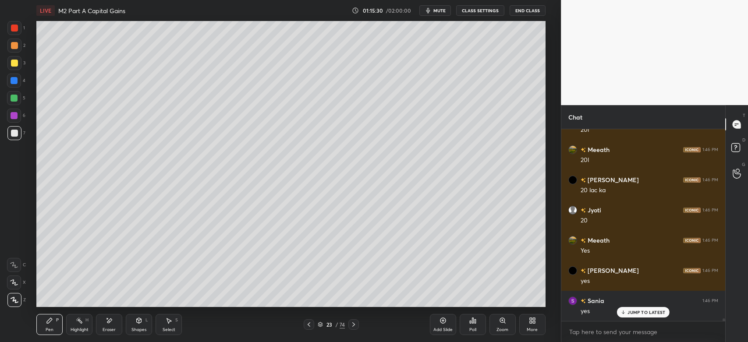
scroll to position [14123, 0]
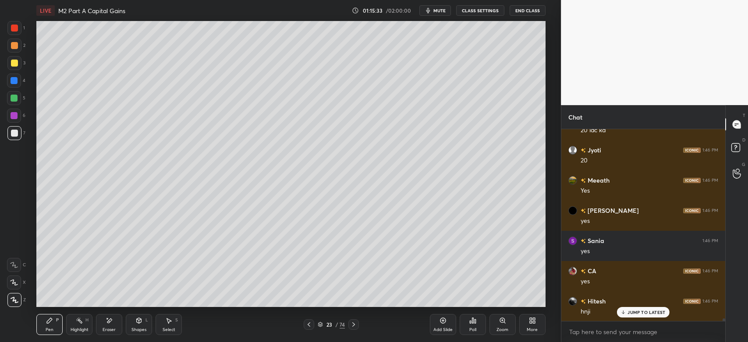
click at [13, 68] on div at bounding box center [14, 63] width 14 height 14
click at [20, 137] on div at bounding box center [14, 133] width 14 height 14
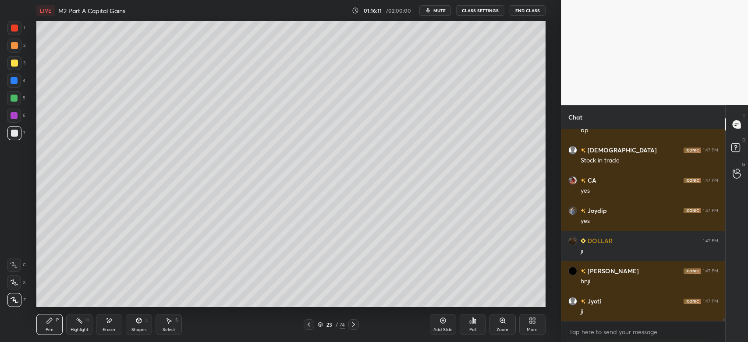
scroll to position [14646, 0]
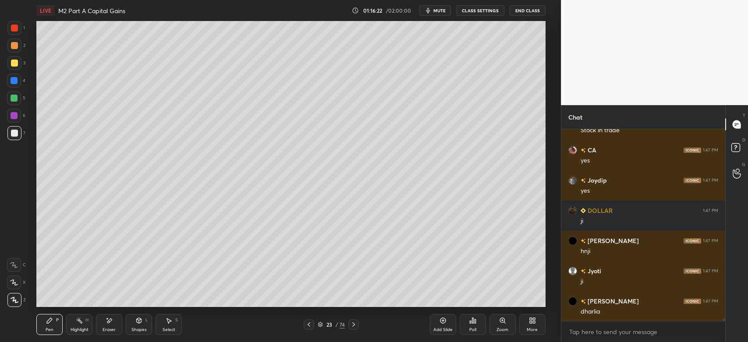
click at [16, 49] on div at bounding box center [14, 46] width 14 height 14
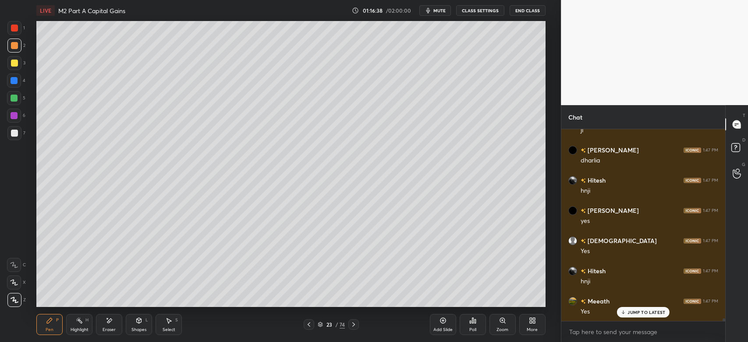
scroll to position [14828, 0]
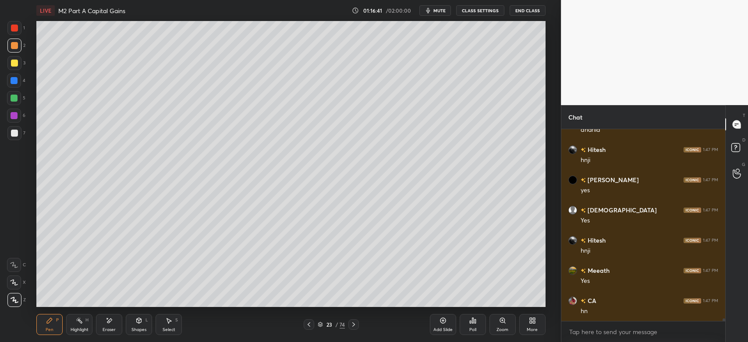
click at [16, 131] on div at bounding box center [14, 133] width 7 height 7
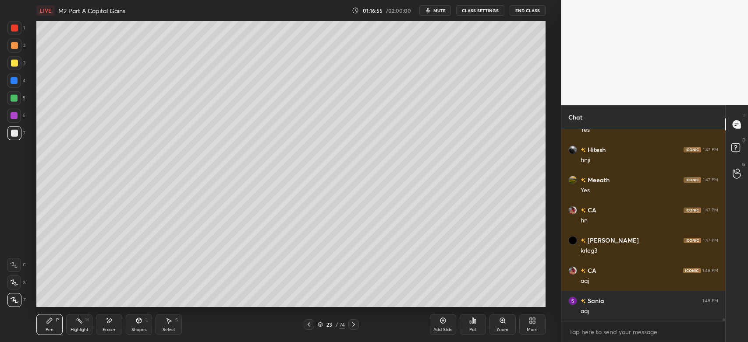
click at [354, 325] on icon at bounding box center [353, 324] width 3 height 4
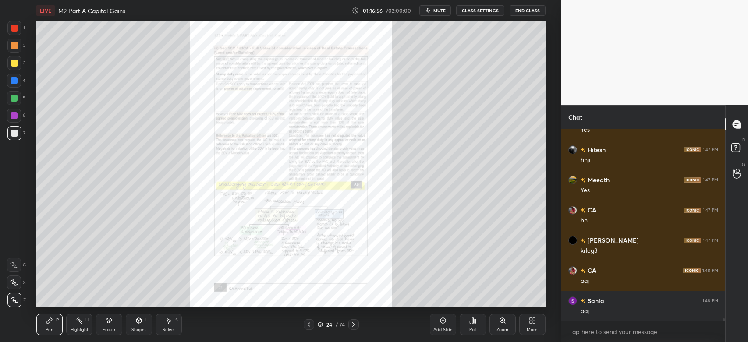
scroll to position [14948, 0]
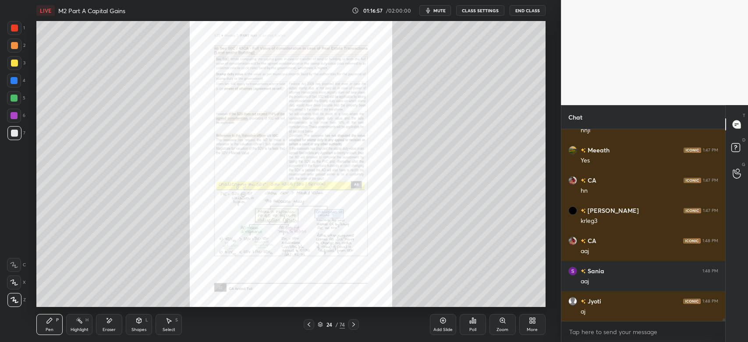
click at [499, 324] on icon at bounding box center [502, 320] width 7 height 7
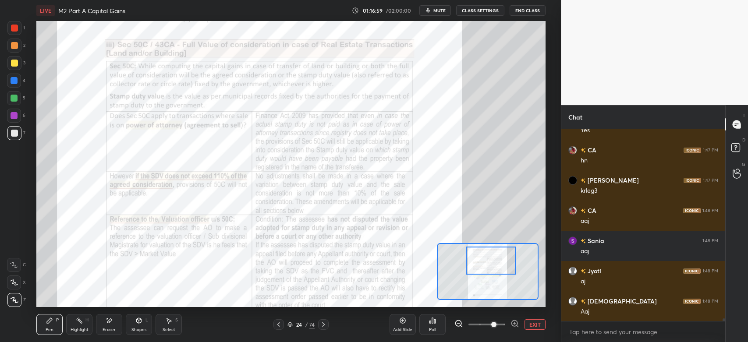
scroll to position [15009, 0]
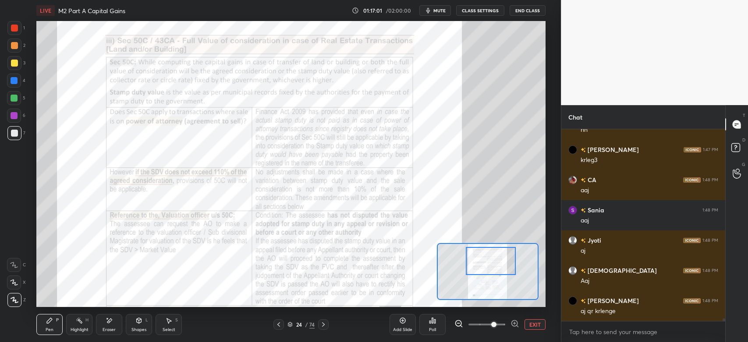
click at [17, 32] on div at bounding box center [14, 28] width 14 height 14
click at [14, 27] on div at bounding box center [14, 28] width 7 height 7
click at [21, 272] on div "C" at bounding box center [16, 265] width 19 height 14
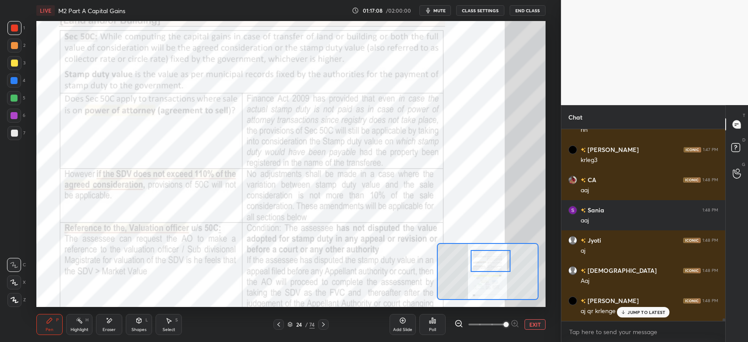
scroll to position [15039, 0]
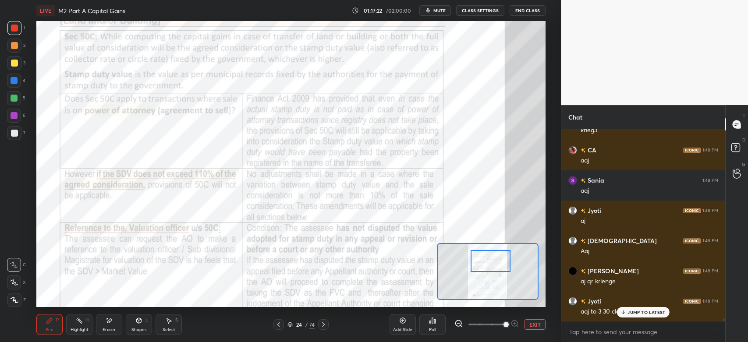
click at [11, 118] on div at bounding box center [14, 115] width 7 height 7
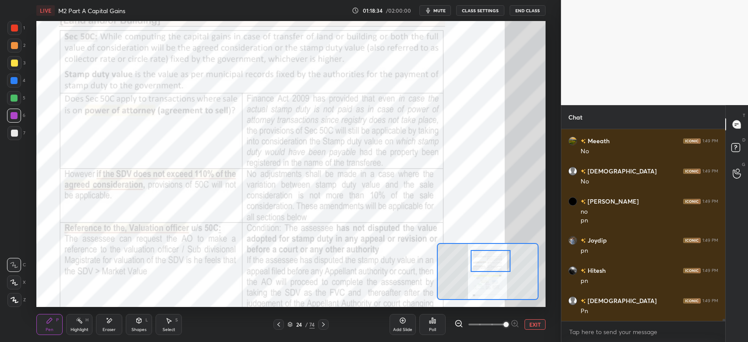
scroll to position [15410, 0]
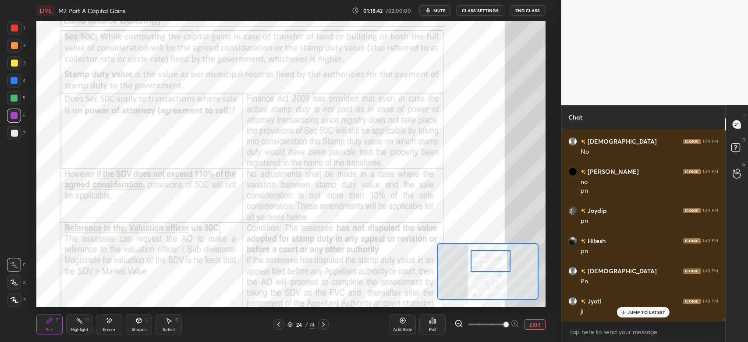
click at [14, 100] on div at bounding box center [14, 98] width 7 height 7
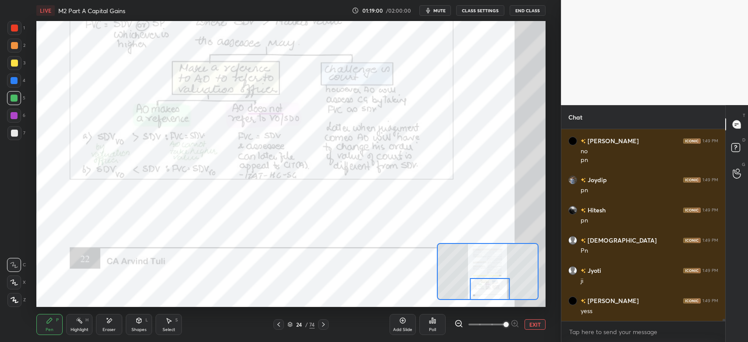
click at [325, 325] on icon at bounding box center [323, 324] width 7 height 7
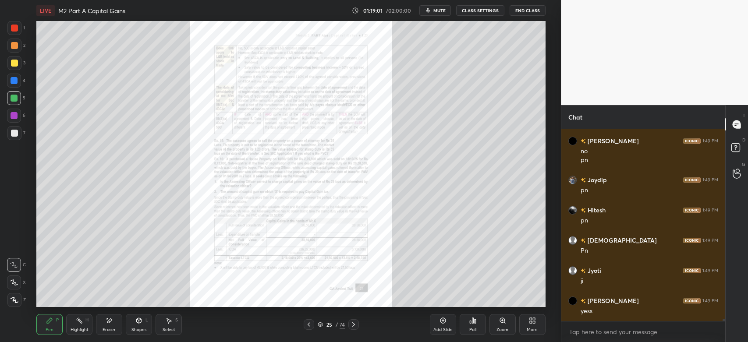
click at [501, 325] on div "Zoom" at bounding box center [502, 324] width 26 height 21
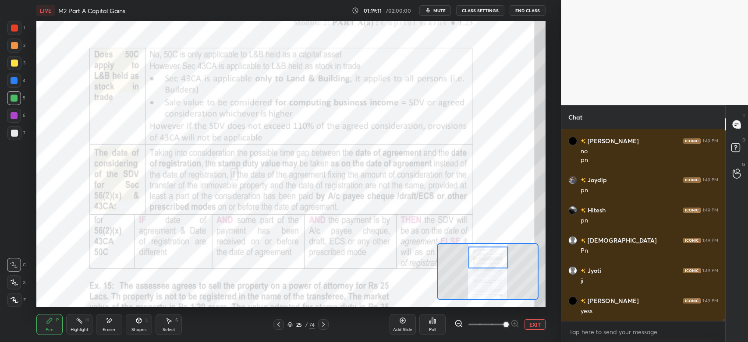
scroll to position [15471, 0]
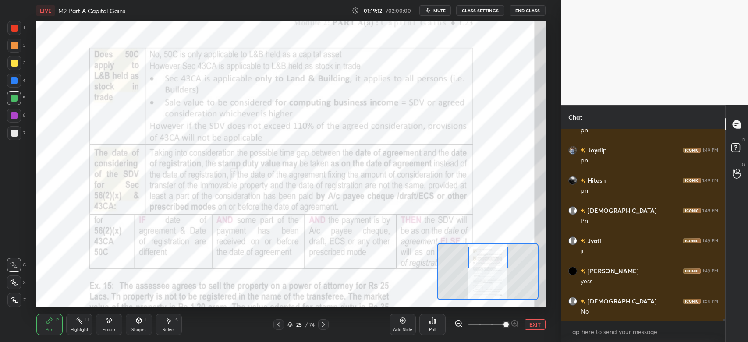
click at [12, 44] on div at bounding box center [14, 45] width 7 height 7
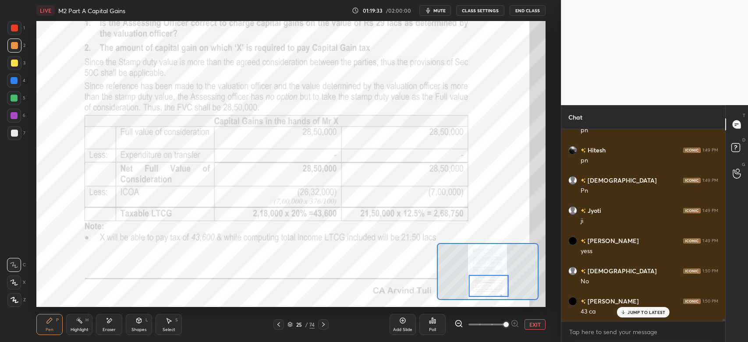
click at [326, 326] on icon at bounding box center [323, 324] width 7 height 7
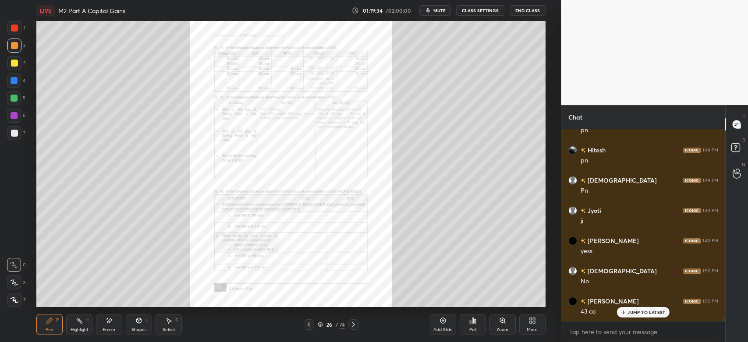
click at [502, 325] on div "Zoom" at bounding box center [502, 324] width 26 height 21
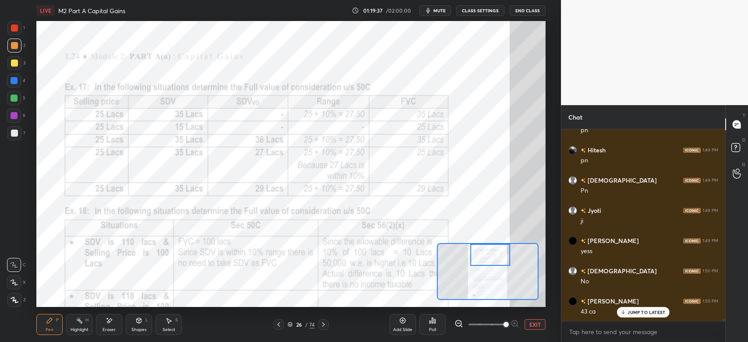
click at [13, 30] on div at bounding box center [14, 28] width 7 height 7
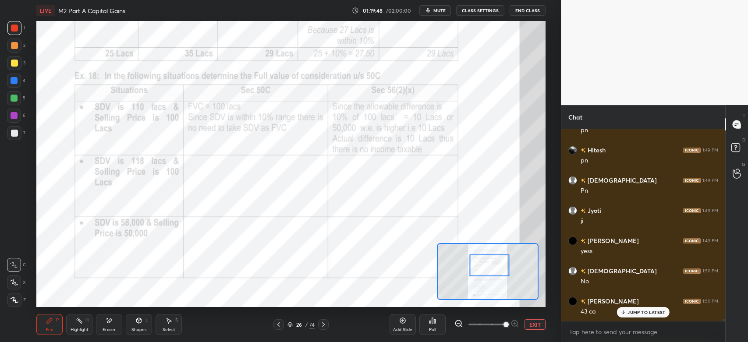
click at [11, 28] on div at bounding box center [14, 28] width 7 height 7
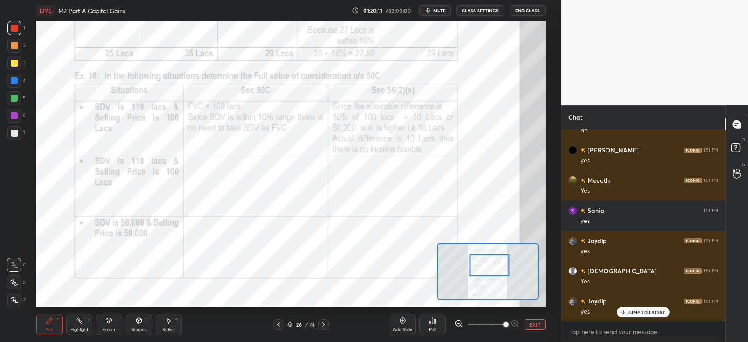
scroll to position [15743, 0]
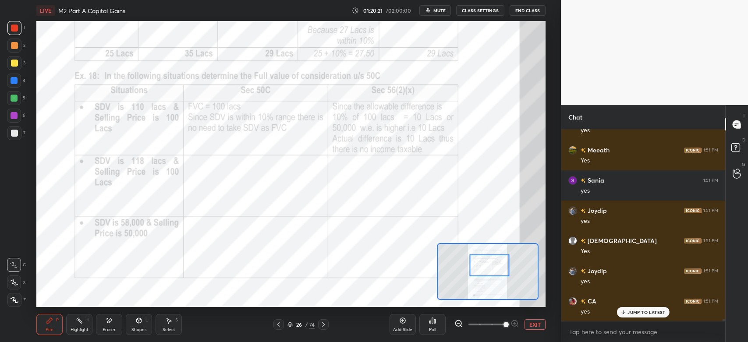
click at [11, 119] on div at bounding box center [14, 116] width 14 height 14
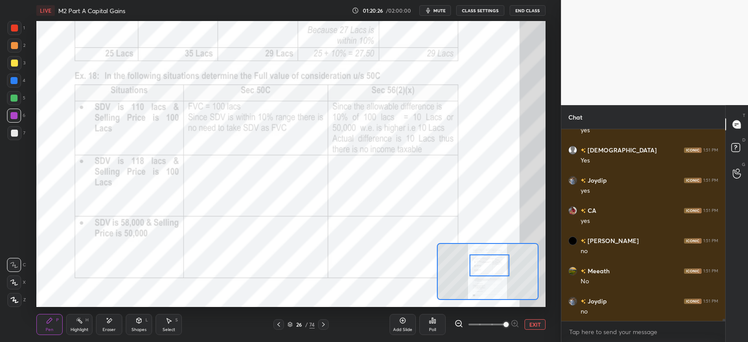
scroll to position [15864, 0]
click at [14, 38] on div "1" at bounding box center [16, 30] width 18 height 18
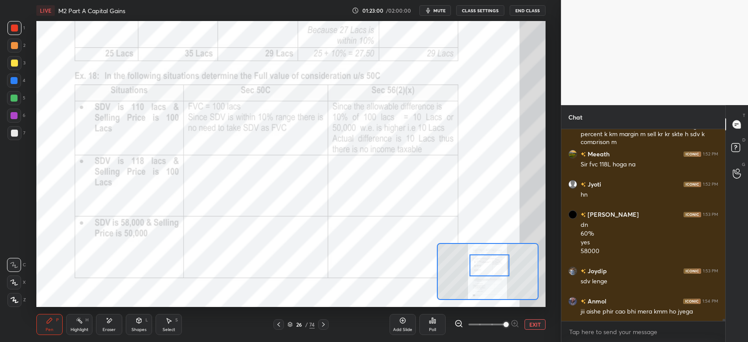
scroll to position [16170, 0]
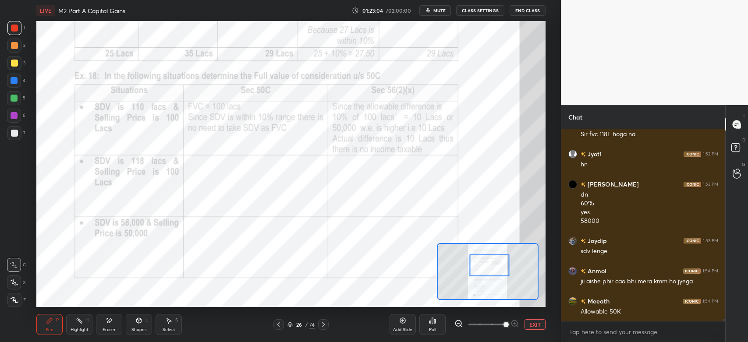
click at [13, 81] on div at bounding box center [14, 80] width 7 height 7
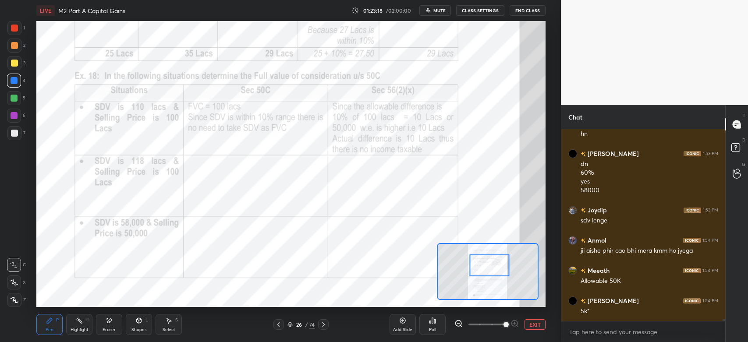
click at [17, 116] on div at bounding box center [14, 115] width 7 height 7
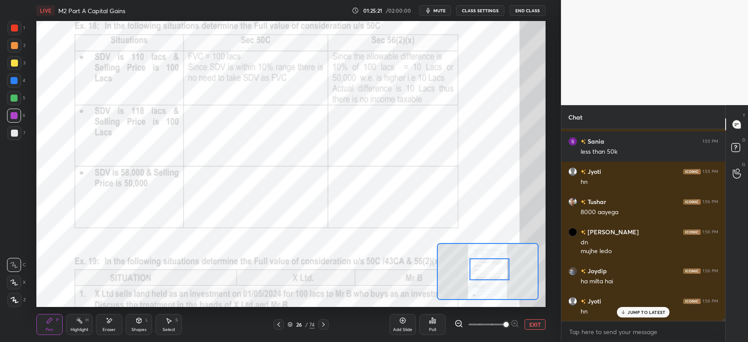
scroll to position [17232, 0]
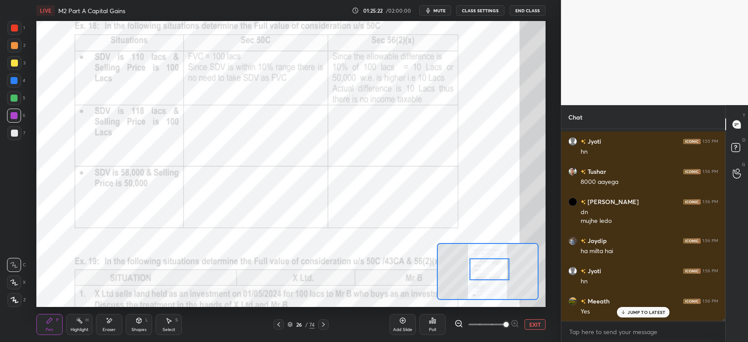
click at [278, 325] on icon at bounding box center [278, 324] width 3 height 4
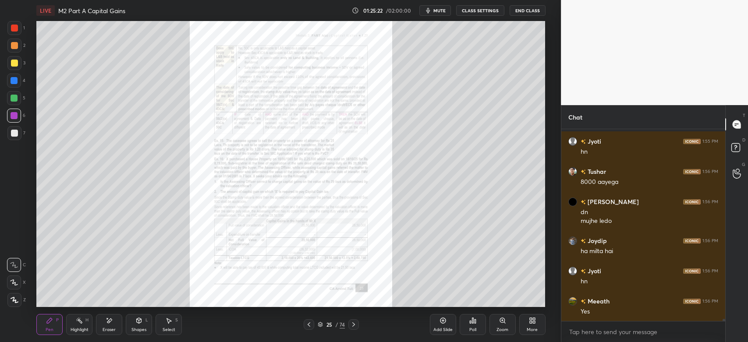
scroll to position [17262, 0]
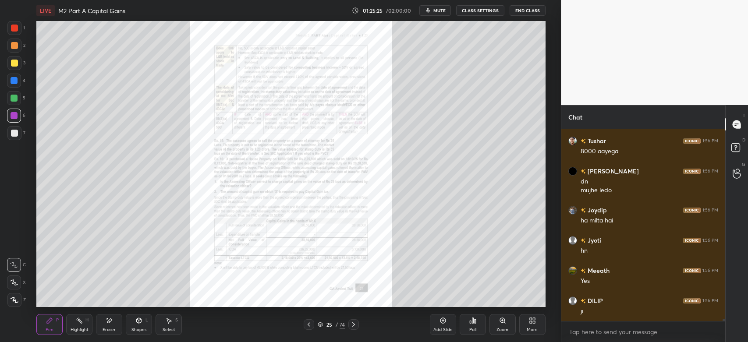
click at [309, 326] on icon at bounding box center [309, 324] width 3 height 4
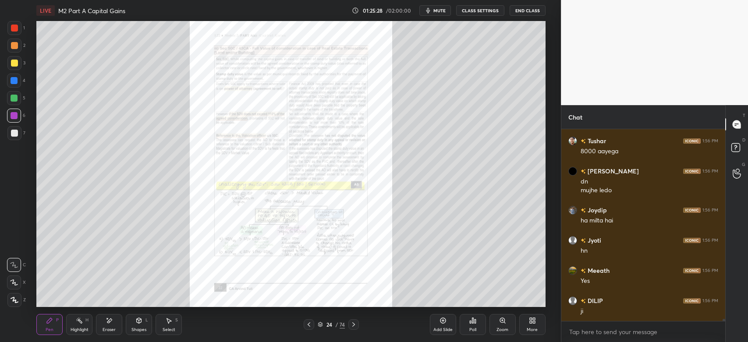
click at [501, 321] on icon at bounding box center [502, 320] width 5 height 5
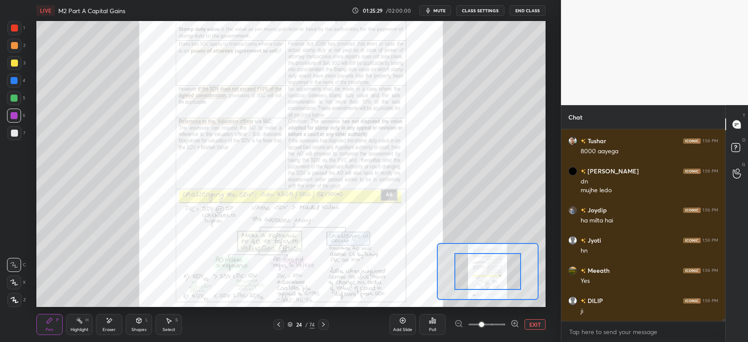
click at [280, 328] on icon at bounding box center [278, 324] width 7 height 7
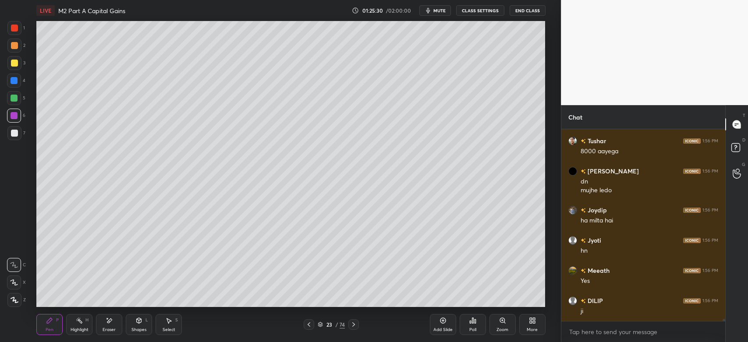
click at [444, 322] on icon at bounding box center [442, 320] width 7 height 7
click at [19, 298] on div at bounding box center [14, 300] width 14 height 14
click at [14, 67] on div at bounding box center [14, 63] width 14 height 14
click at [13, 305] on div at bounding box center [14, 300] width 14 height 14
click at [18, 46] on div at bounding box center [14, 46] width 14 height 14
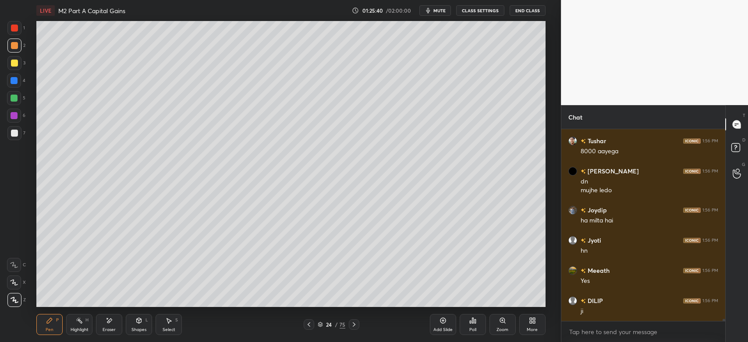
click at [109, 326] on div "Eraser" at bounding box center [109, 324] width 26 height 21
click at [53, 313] on div "Pen P Highlight H Eraser Shapes L Select S 24 / 75 Add Slide Poll Zoom More" at bounding box center [290, 324] width 509 height 35
click at [46, 323] on icon at bounding box center [49, 320] width 7 height 7
click at [14, 61] on div at bounding box center [14, 63] width 7 height 7
click at [11, 48] on div at bounding box center [14, 45] width 7 height 7
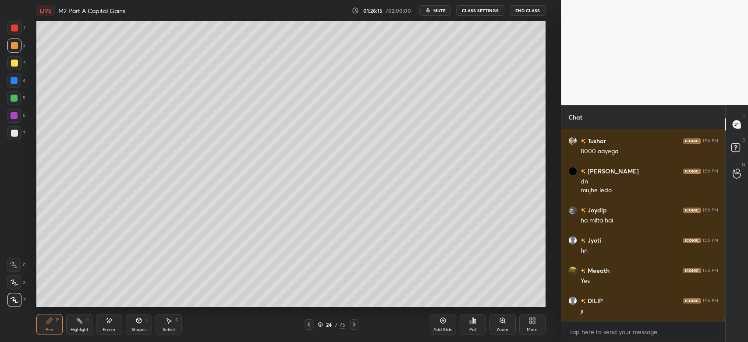
click at [14, 129] on div at bounding box center [14, 133] width 14 height 14
click at [13, 50] on div at bounding box center [14, 46] width 14 height 14
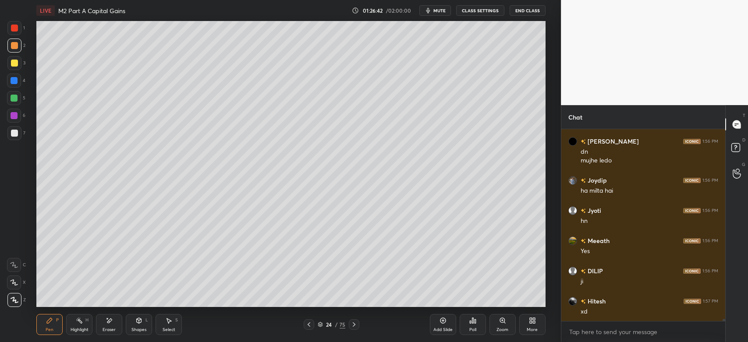
scroll to position [17323, 0]
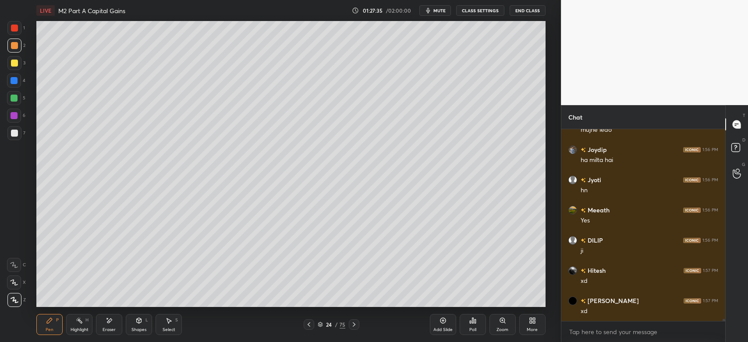
click at [108, 325] on icon at bounding box center [109, 320] width 7 height 7
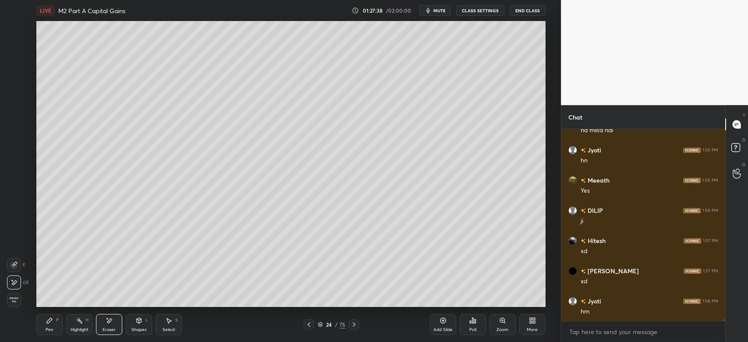
scroll to position [17383, 0]
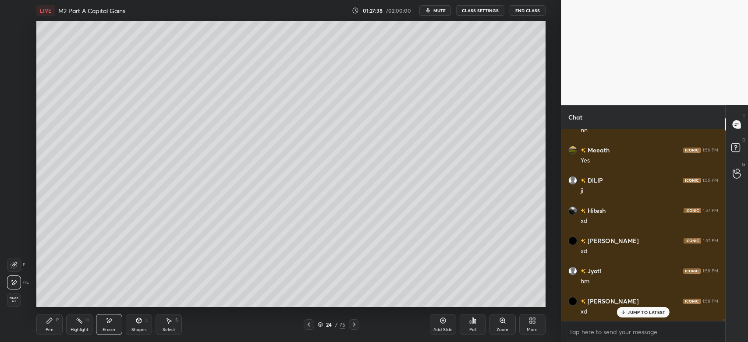
click at [50, 333] on div "Pen P" at bounding box center [49, 324] width 26 height 21
click at [108, 331] on div "Eraser" at bounding box center [109, 330] width 13 height 4
click at [53, 325] on div "Pen P" at bounding box center [49, 324] width 26 height 21
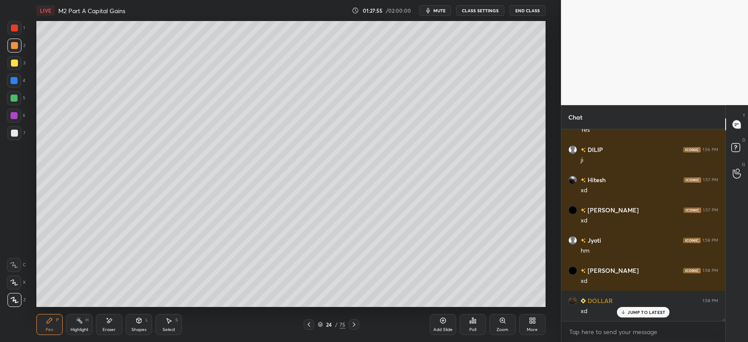
scroll to position [17443, 0]
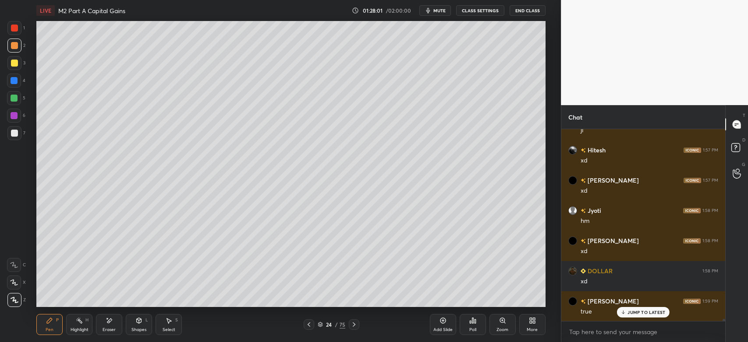
click at [111, 329] on div "Eraser" at bounding box center [109, 330] width 13 height 4
click at [53, 326] on div "Pen P" at bounding box center [49, 324] width 26 height 21
click at [14, 66] on div at bounding box center [14, 63] width 7 height 7
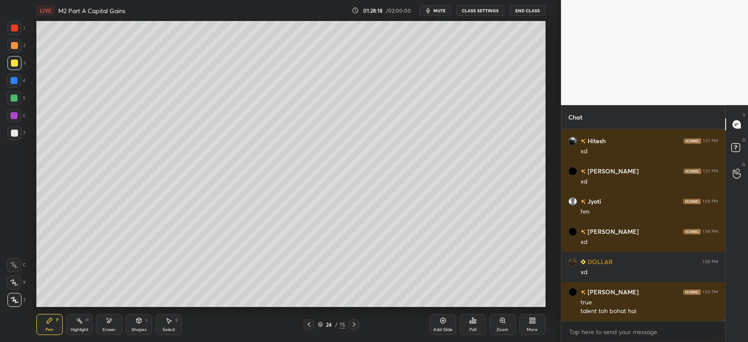
click at [15, 135] on div at bounding box center [14, 133] width 7 height 7
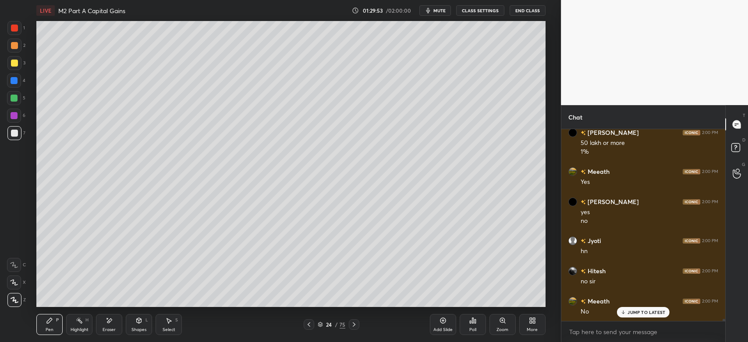
scroll to position [18325, 0]
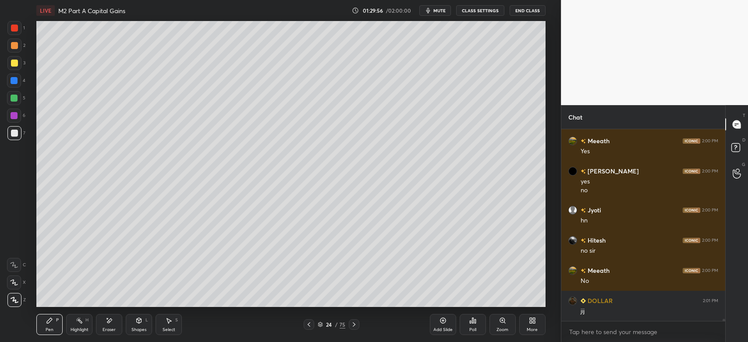
click at [9, 100] on div at bounding box center [14, 98] width 14 height 14
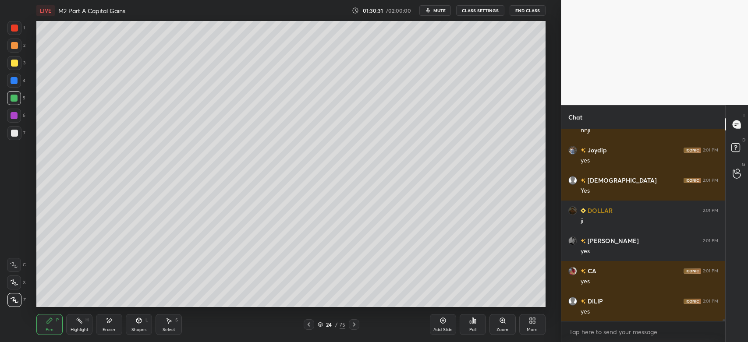
scroll to position [18748, 0]
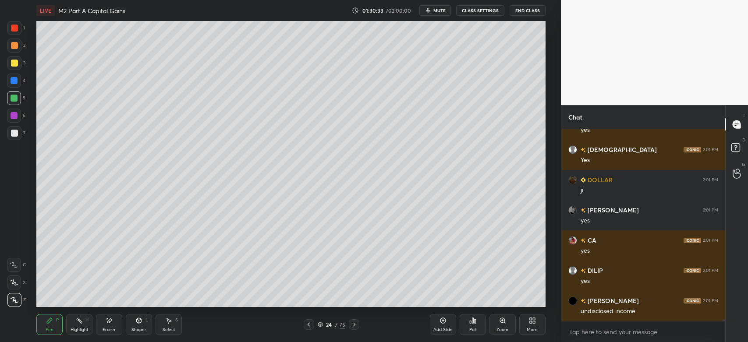
click at [111, 323] on icon at bounding box center [109, 320] width 7 height 7
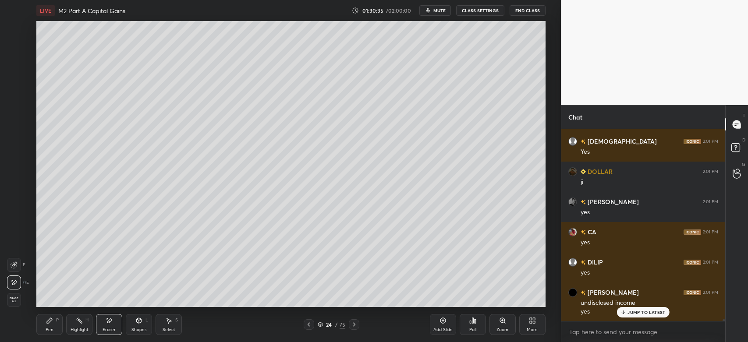
click at [54, 328] on div "Pen P" at bounding box center [49, 324] width 26 height 21
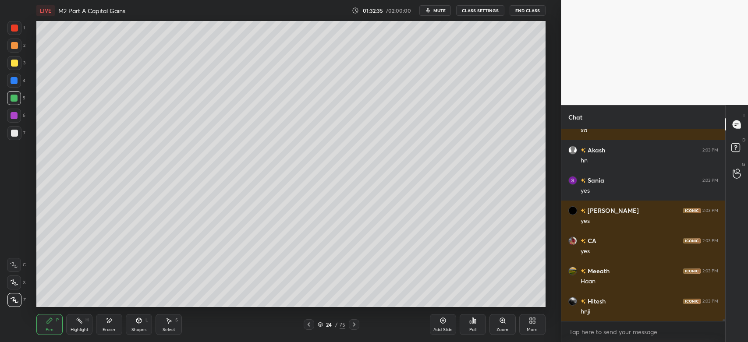
scroll to position [19772, 0]
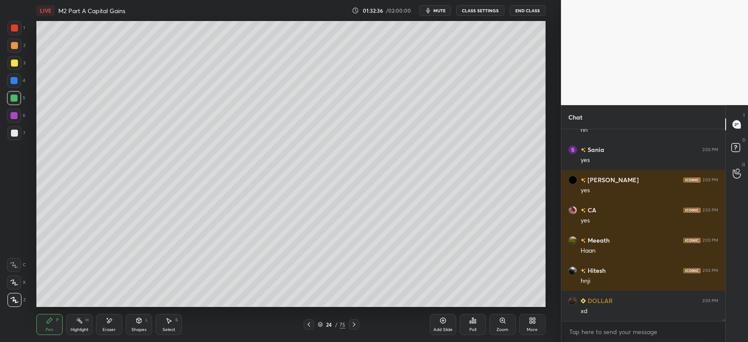
click at [12, 136] on div at bounding box center [14, 133] width 7 height 7
click at [23, 69] on div "3" at bounding box center [16, 63] width 18 height 14
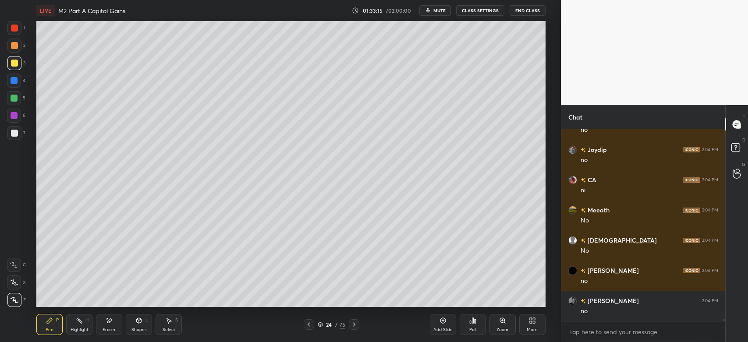
scroll to position [20285, 0]
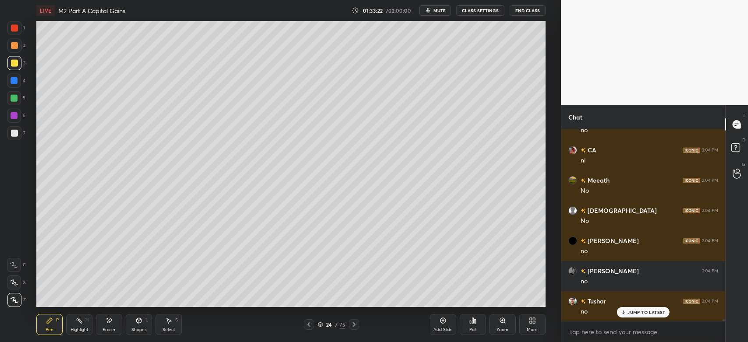
click at [12, 136] on div at bounding box center [14, 133] width 7 height 7
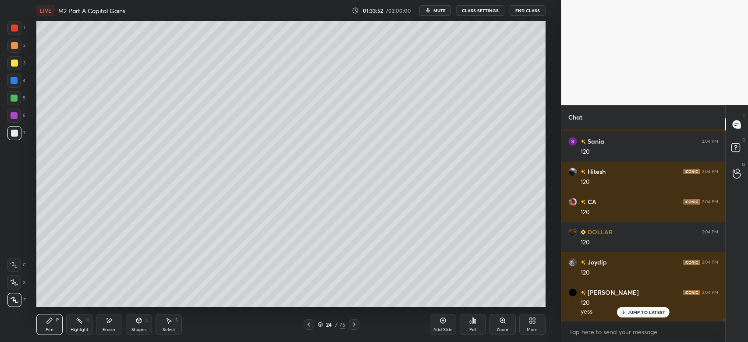
scroll to position [20748, 0]
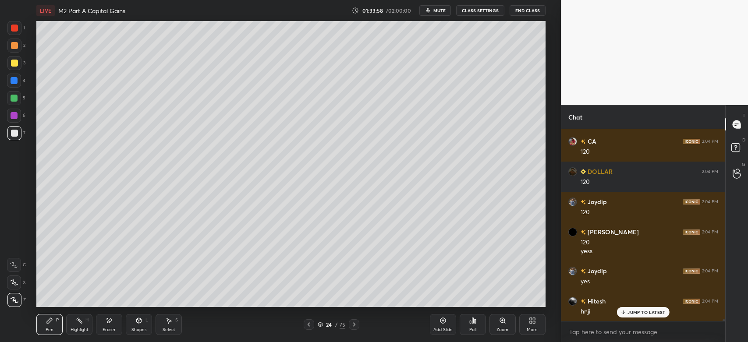
click at [17, 33] on div at bounding box center [14, 28] width 14 height 14
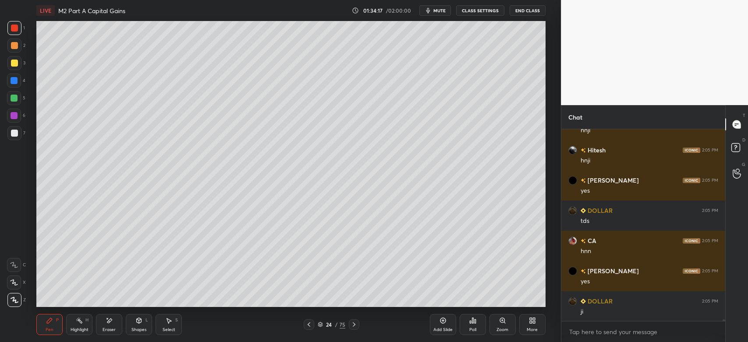
scroll to position [20960, 0]
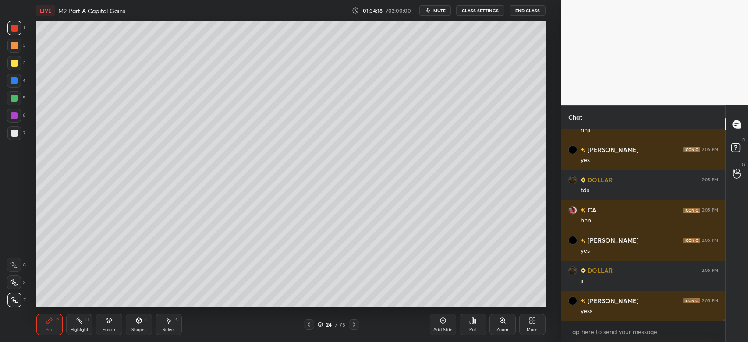
click at [357, 326] on icon at bounding box center [353, 324] width 7 height 7
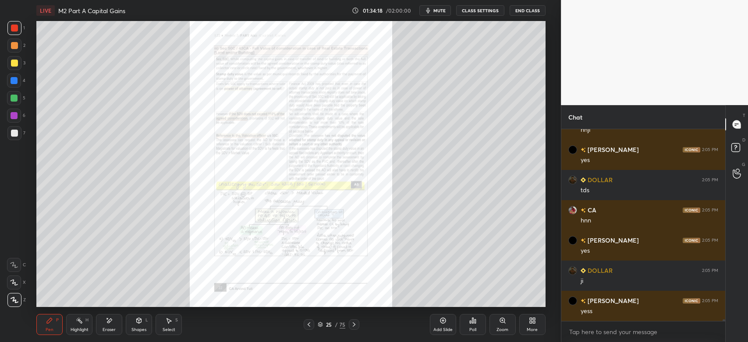
scroll to position [20989, 0]
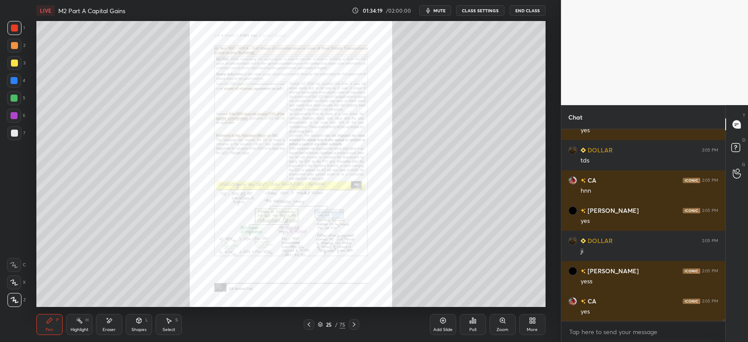
click at [494, 322] on div "Zoom" at bounding box center [502, 324] width 26 height 21
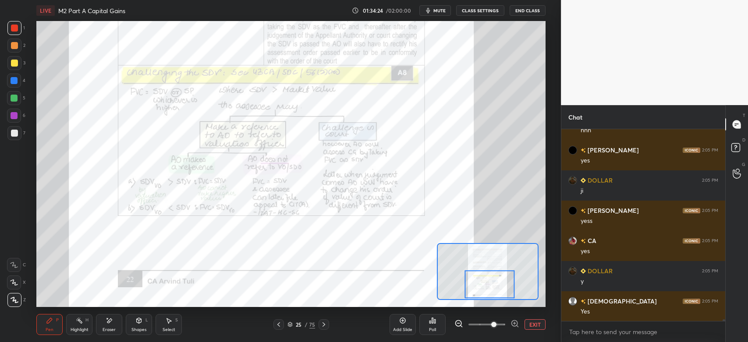
click at [277, 325] on icon at bounding box center [278, 324] width 7 height 7
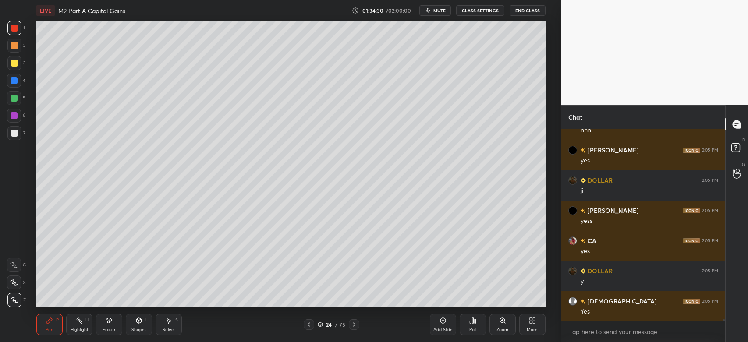
scroll to position [21080, 0]
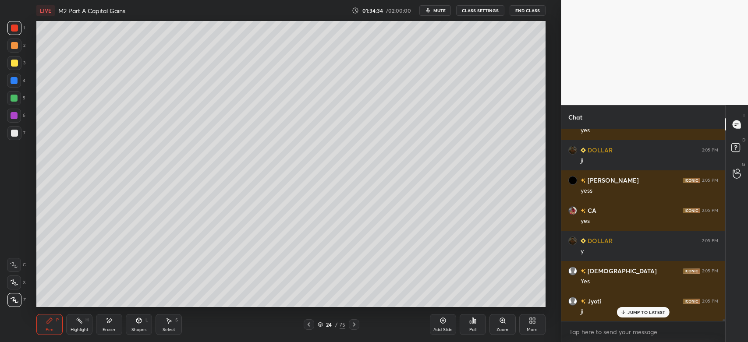
click at [355, 327] on icon at bounding box center [353, 324] width 7 height 7
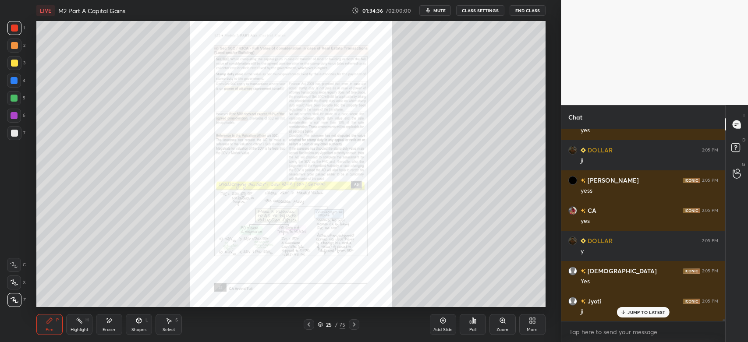
click at [498, 324] on div "Zoom" at bounding box center [502, 324] width 26 height 21
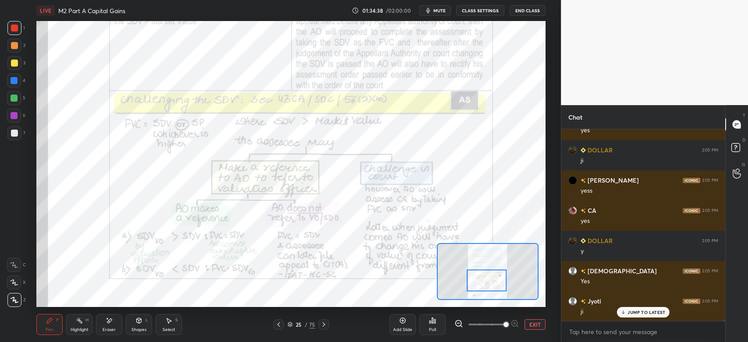
click at [21, 30] on div at bounding box center [14, 28] width 14 height 14
click at [22, 270] on div "C" at bounding box center [16, 265] width 19 height 14
click at [11, 39] on div at bounding box center [14, 46] width 14 height 14
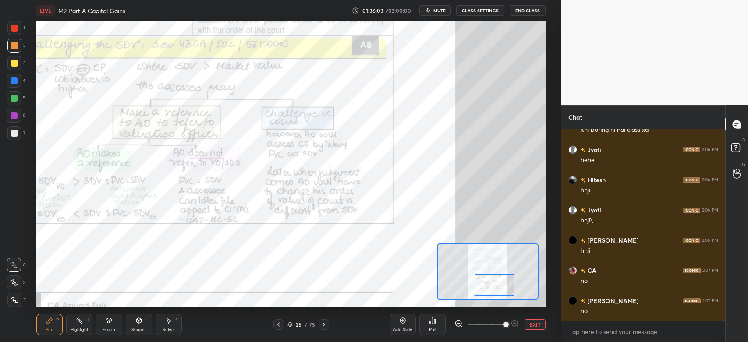
scroll to position [21754, 0]
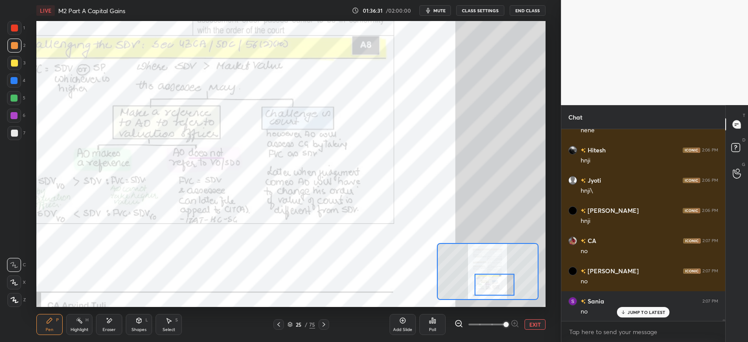
click at [11, 93] on div at bounding box center [14, 98] width 14 height 14
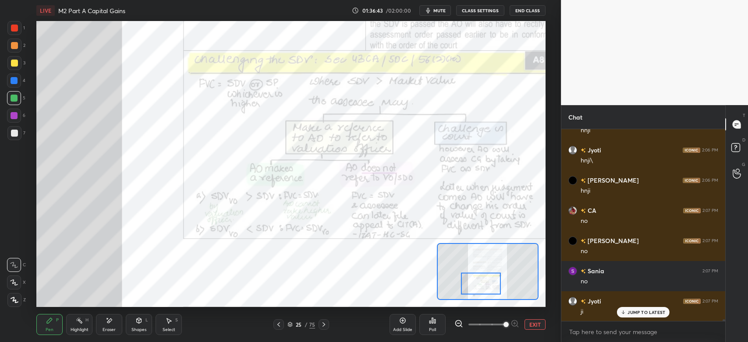
click at [15, 27] on div at bounding box center [14, 28] width 7 height 7
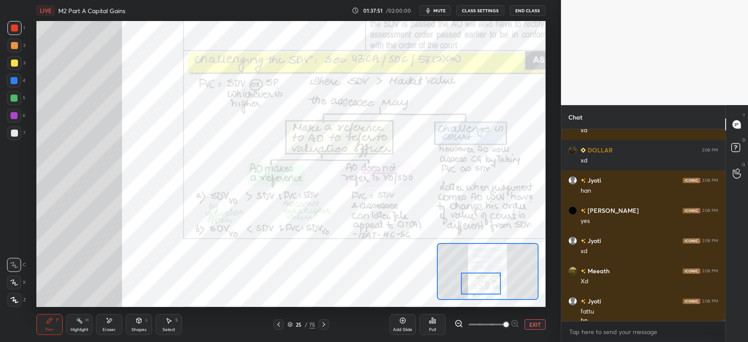
scroll to position [22074, 0]
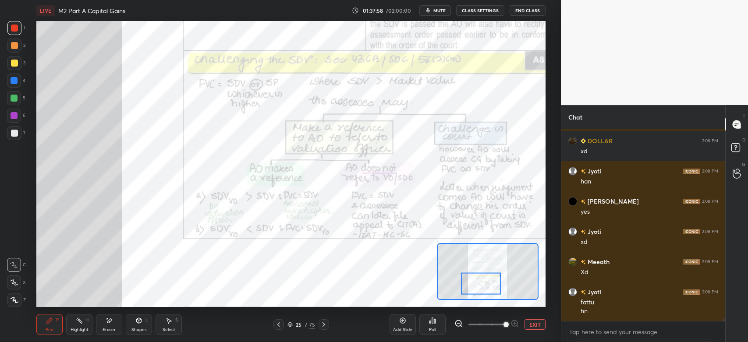
click at [14, 21] on div at bounding box center [14, 28] width 14 height 14
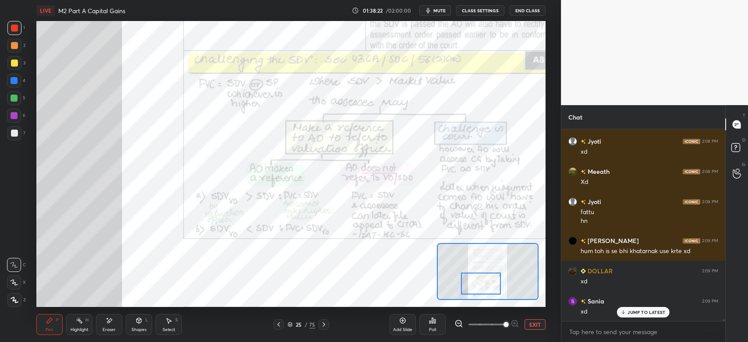
scroll to position [22194, 0]
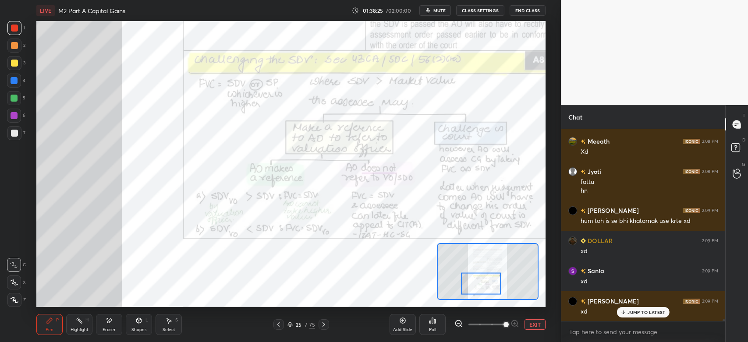
click at [7, 120] on div at bounding box center [14, 116] width 14 height 14
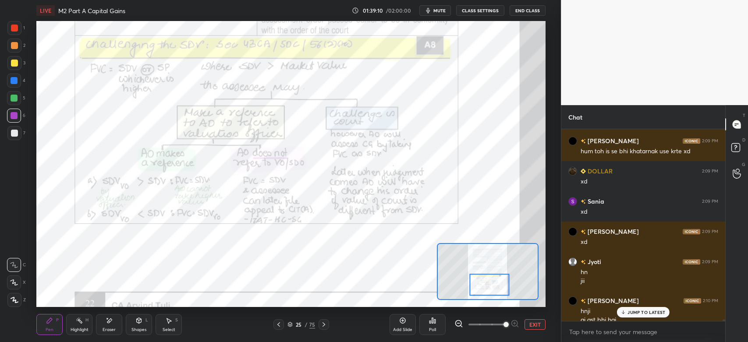
scroll to position [22272, 0]
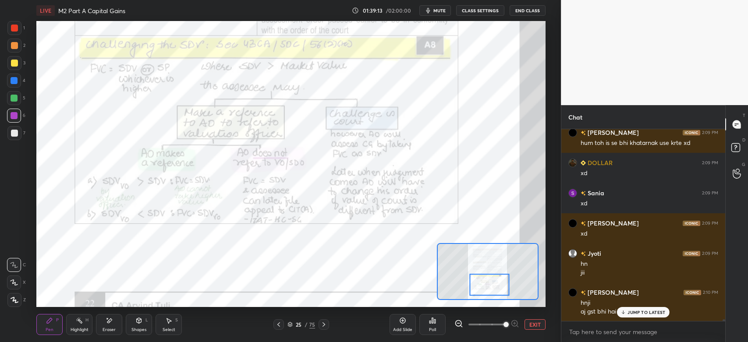
click at [627, 314] on div "JUMP TO LATEST" at bounding box center [643, 312] width 53 height 11
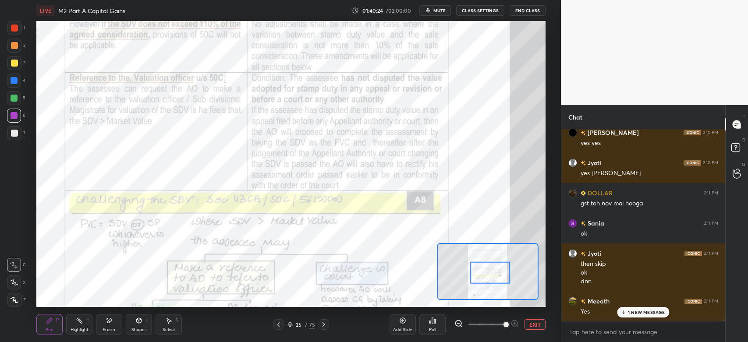
scroll to position [22632, 0]
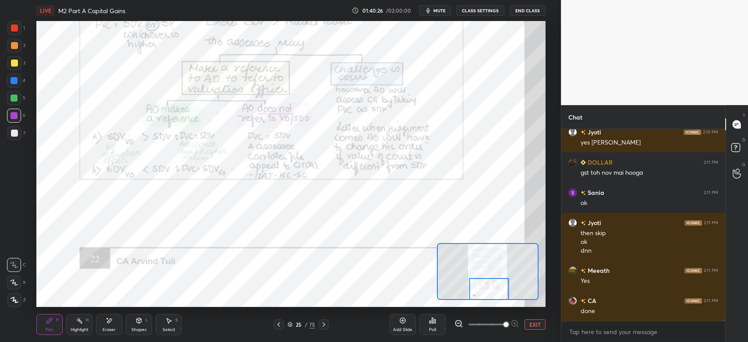
click at [326, 326] on icon at bounding box center [323, 324] width 7 height 7
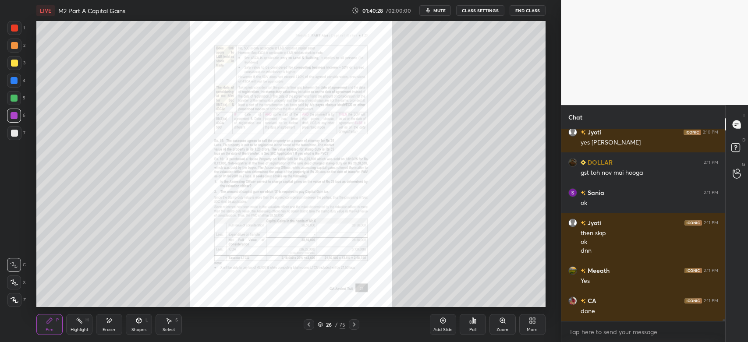
click at [351, 318] on div "Pen P Highlight H Eraser Shapes L Select S 26 / 75 Add Slide Poll Zoom More" at bounding box center [290, 324] width 509 height 35
click at [354, 328] on icon at bounding box center [353, 324] width 7 height 7
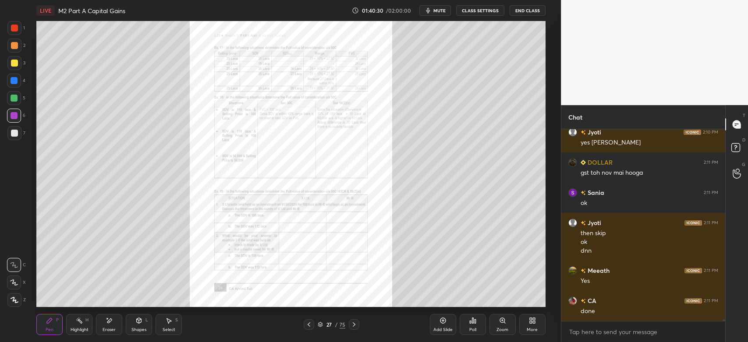
click at [502, 326] on div "Zoom" at bounding box center [502, 324] width 26 height 21
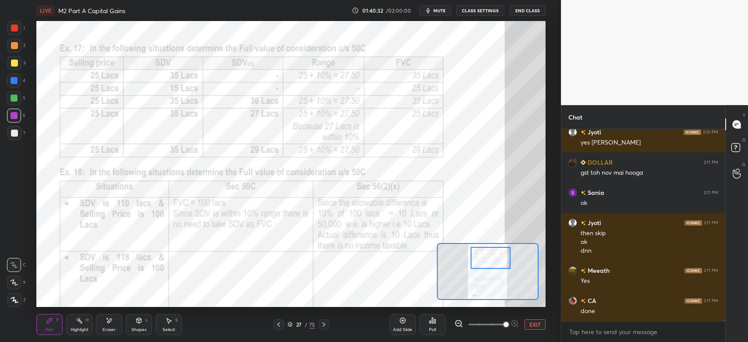
click at [15, 30] on div at bounding box center [14, 28] width 7 height 7
click at [111, 326] on div "Eraser" at bounding box center [109, 324] width 26 height 21
click at [43, 326] on div "Pen P" at bounding box center [49, 324] width 26 height 21
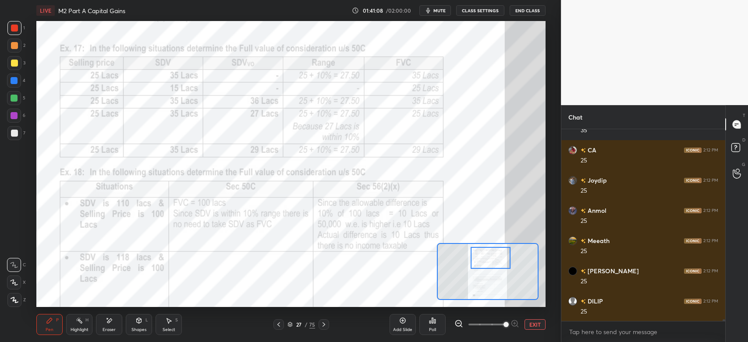
scroll to position [23175, 0]
click at [22, 32] on div "1" at bounding box center [16, 28] width 18 height 14
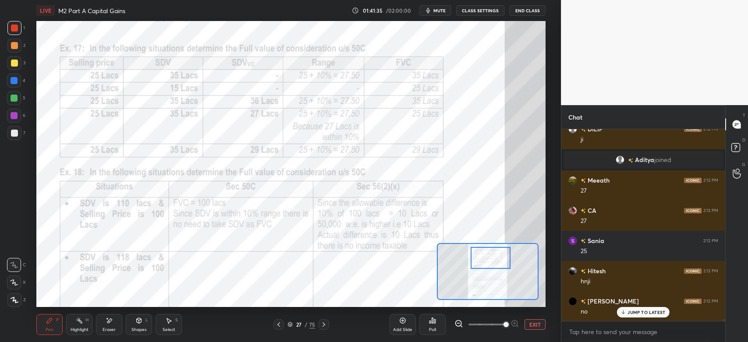
scroll to position [23852, 0]
click at [15, 97] on div at bounding box center [14, 98] width 7 height 7
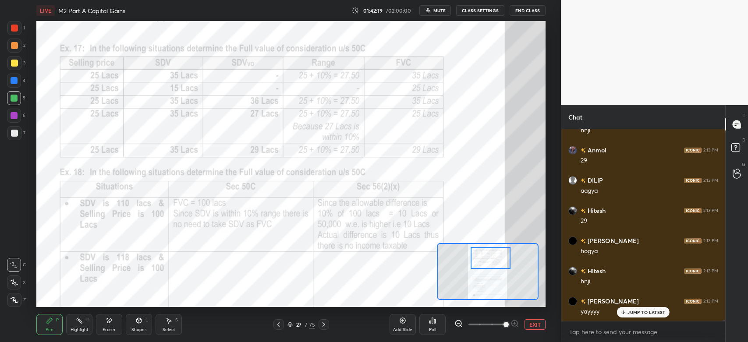
scroll to position [24353, 0]
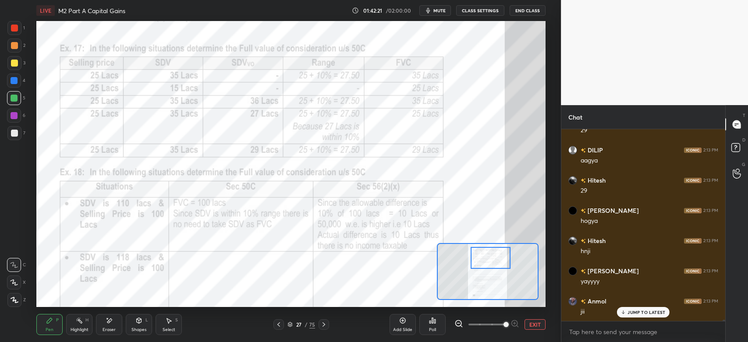
click at [278, 328] on icon at bounding box center [278, 324] width 7 height 7
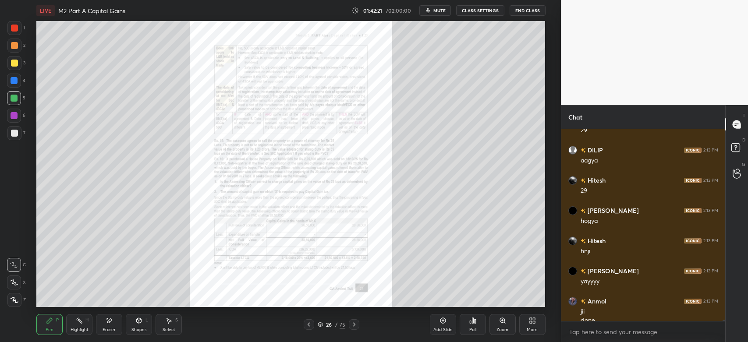
scroll to position [24362, 0]
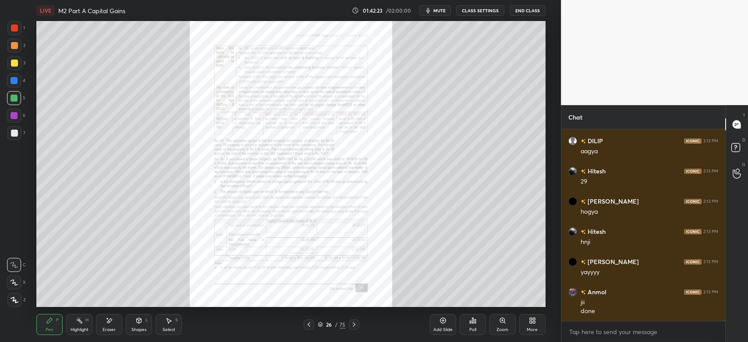
click at [501, 320] on icon at bounding box center [502, 320] width 2 height 0
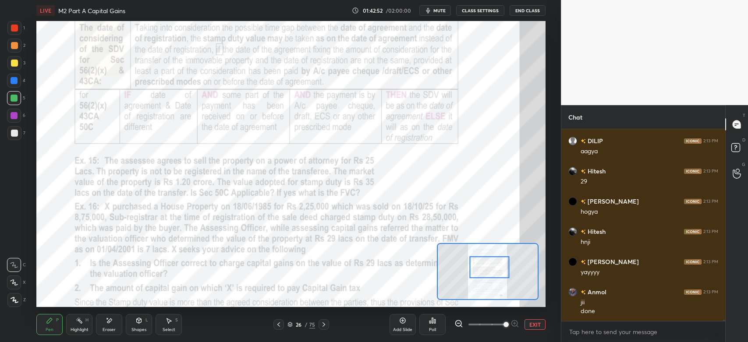
click at [14, 31] on div at bounding box center [14, 28] width 7 height 7
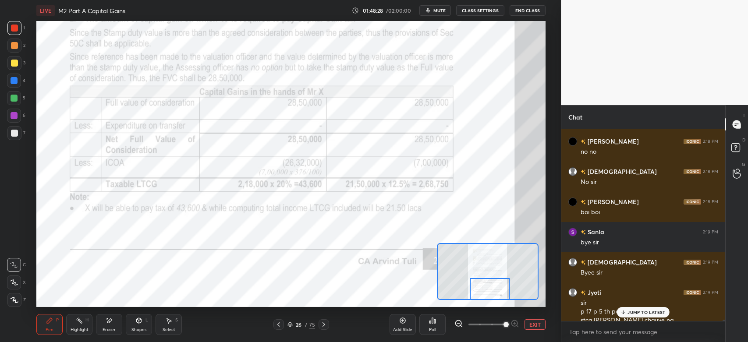
scroll to position [25585, 0]
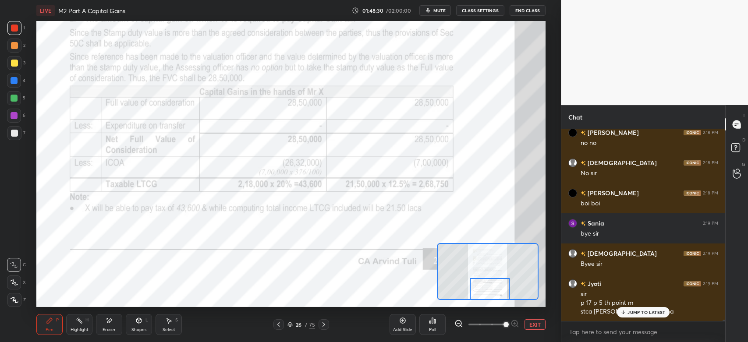
click at [640, 315] on p "JUMP TO LATEST" at bounding box center [646, 312] width 38 height 5
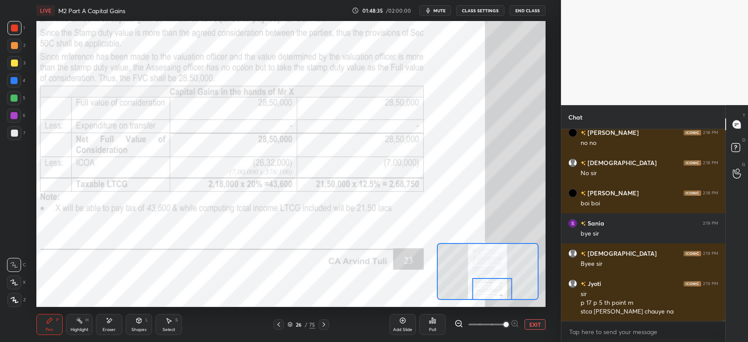
scroll to position [25623, 0]
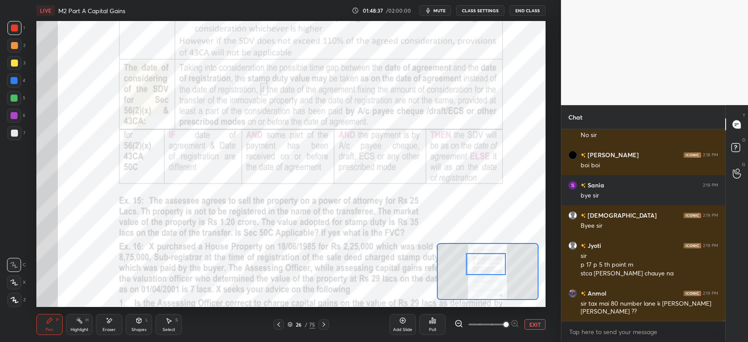
click at [280, 326] on icon at bounding box center [278, 324] width 7 height 7
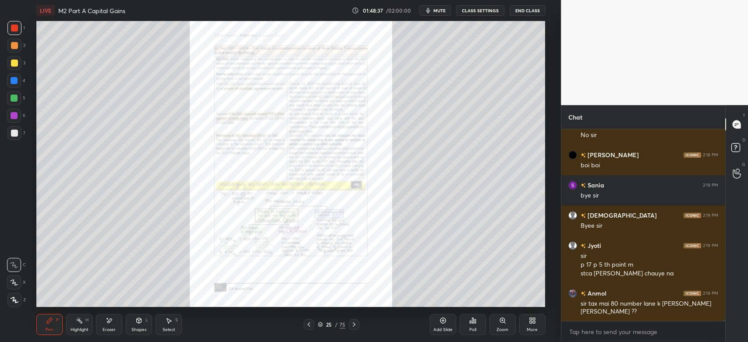
click at [283, 325] on div "25 / 75" at bounding box center [331, 324] width 197 height 11
click at [285, 324] on div "25 / 75" at bounding box center [331, 324] width 197 height 11
click at [285, 325] on div "25 / 75" at bounding box center [331, 324] width 197 height 11
click at [309, 325] on icon at bounding box center [308, 324] width 7 height 7
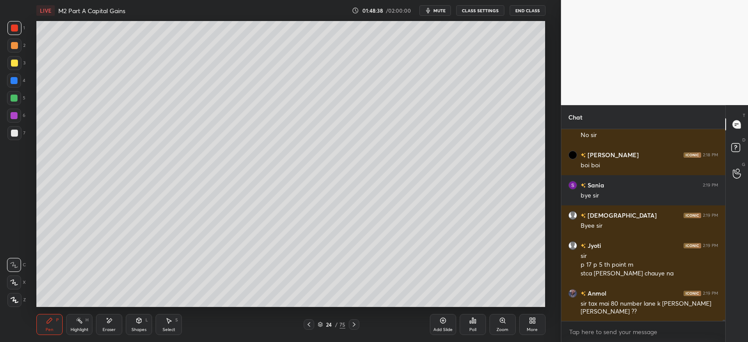
click at [311, 326] on icon at bounding box center [308, 324] width 7 height 7
click at [311, 325] on icon at bounding box center [308, 324] width 7 height 7
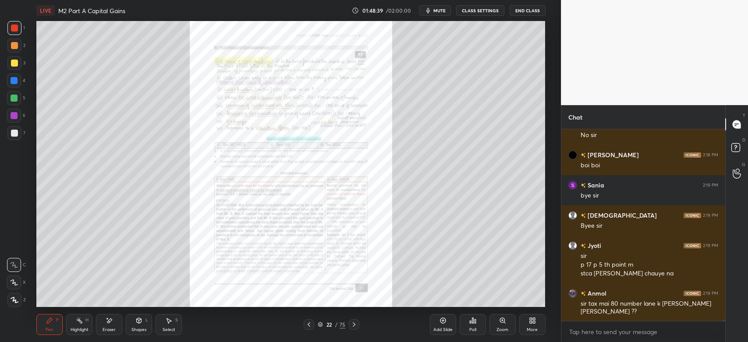
click at [311, 326] on icon at bounding box center [308, 324] width 7 height 7
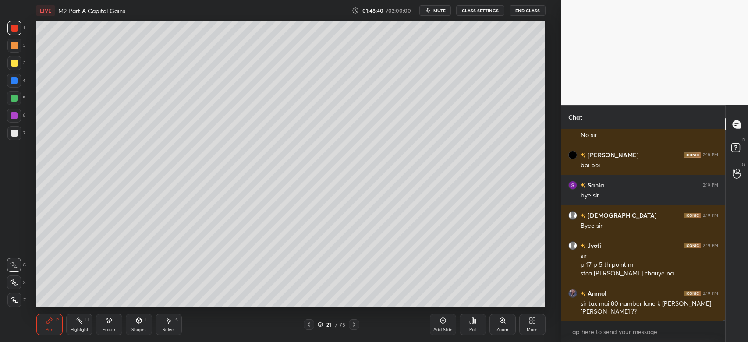
click at [311, 326] on icon at bounding box center [308, 324] width 7 height 7
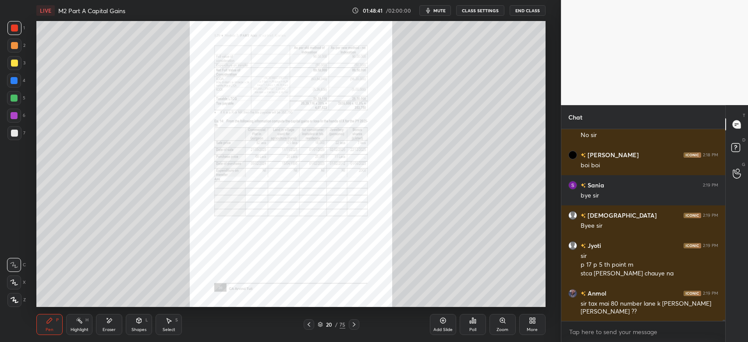
click at [310, 328] on icon at bounding box center [308, 324] width 7 height 7
click at [309, 328] on icon at bounding box center [308, 324] width 7 height 7
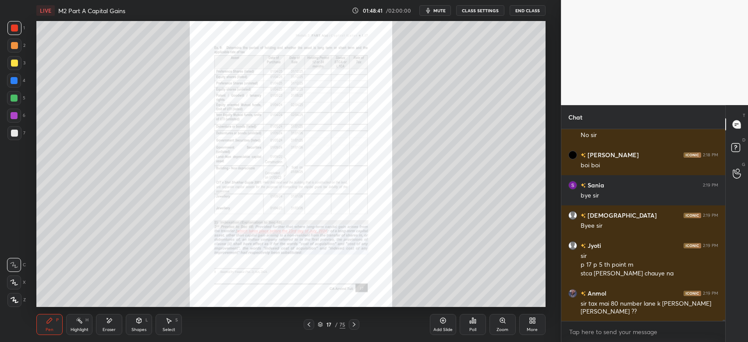
click at [309, 328] on icon at bounding box center [308, 324] width 7 height 7
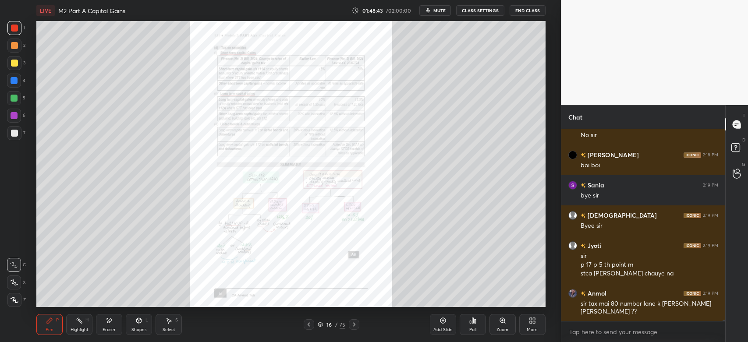
click at [354, 325] on icon at bounding box center [353, 324] width 7 height 7
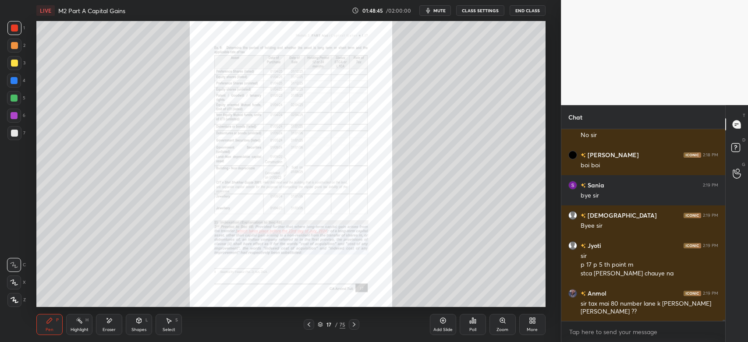
click at [502, 325] on div "Zoom" at bounding box center [502, 324] width 26 height 21
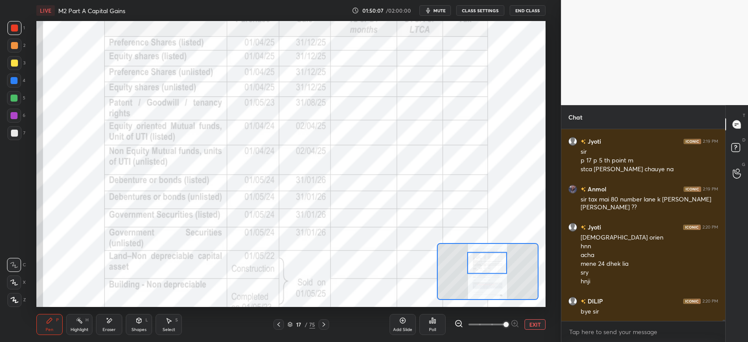
scroll to position [25758, 0]
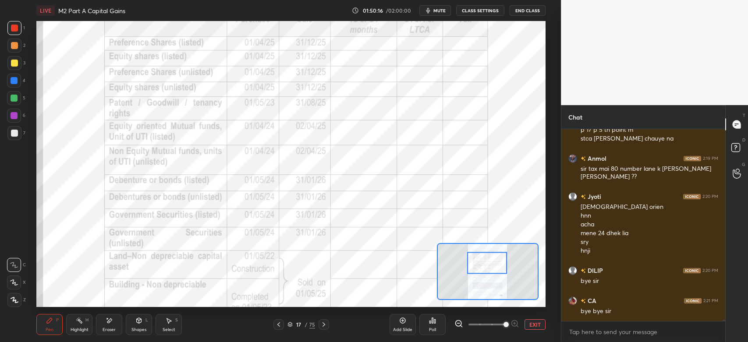
click at [526, 10] on button "End Class" at bounding box center [527, 10] width 36 height 11
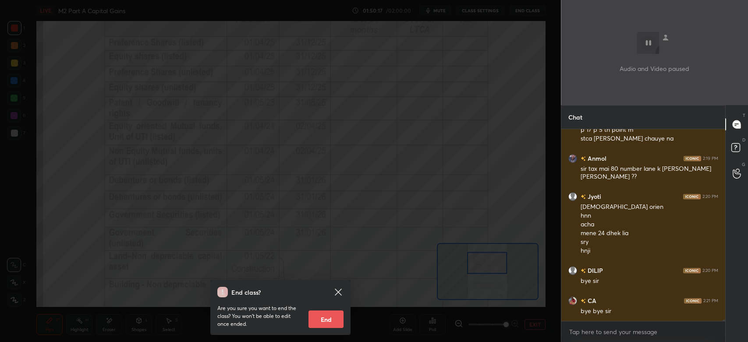
click at [328, 318] on button "End" at bounding box center [325, 320] width 35 height 18
type textarea "x"
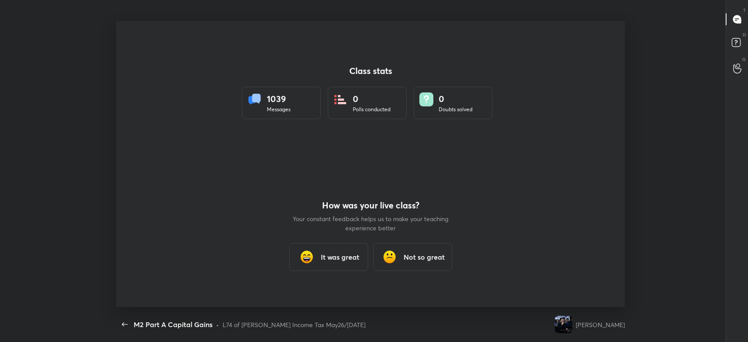
scroll to position [0, 0]
click at [441, 118] on div at bounding box center [370, 164] width 509 height 286
click at [449, 133] on div "Class stats 1039 Messages 0 Polls conducted 0 Doubts solved" at bounding box center [371, 92] width 258 height 143
click at [428, 140] on div "Class stats 1039 Messages 0 Polls conducted 0 Doubts solved" at bounding box center [371, 92] width 258 height 143
click at [423, 143] on div "Class stats 1039 Messages 0 Polls conducted 0 Doubts solved" at bounding box center [371, 92] width 258 height 143
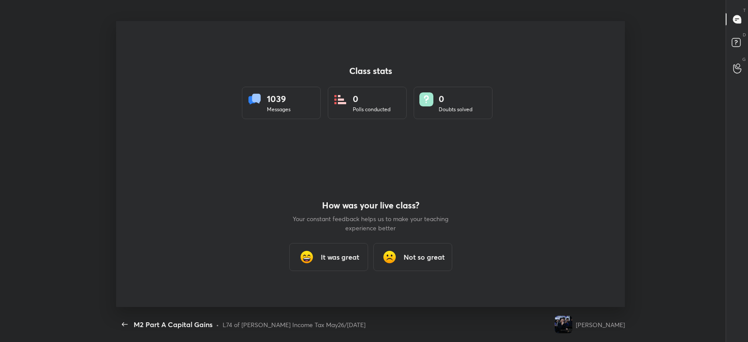
click at [446, 136] on div "Class stats 1039 Messages 0 Polls conducted 0 Doubts solved" at bounding box center [371, 92] width 258 height 143
click at [471, 95] on div "0" at bounding box center [456, 98] width 34 height 13
